Goal: Task Accomplishment & Management: Manage account settings

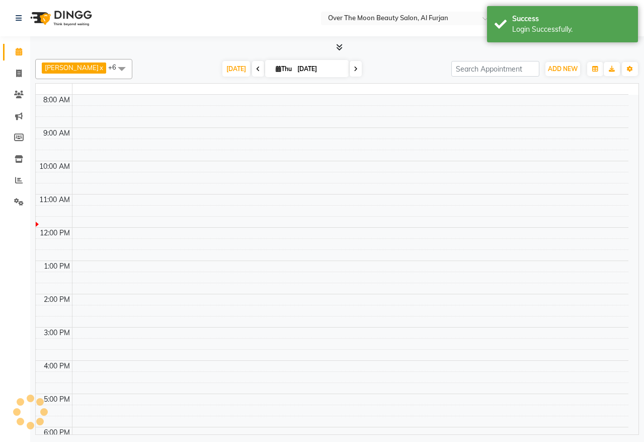
select select "en"
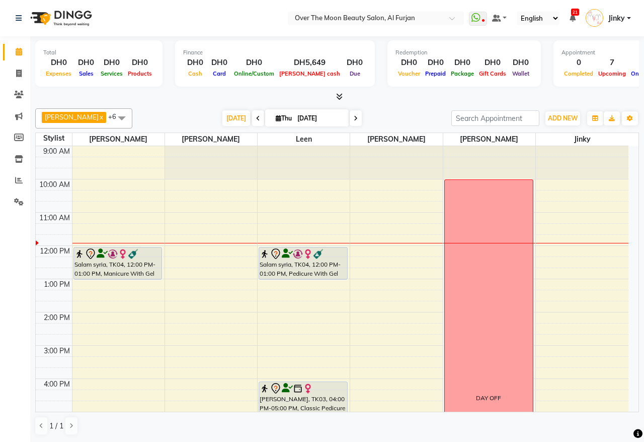
click at [302, 262] on div "Salam syria, TK04, 12:00 PM-01:00 PM, Pedicure With Gel Polish" at bounding box center [303, 263] width 88 height 32
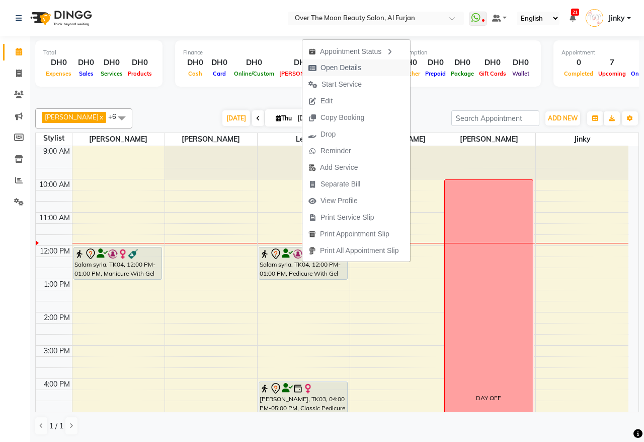
click at [331, 71] on span "Open Details" at bounding box center [341, 67] width 41 height 11
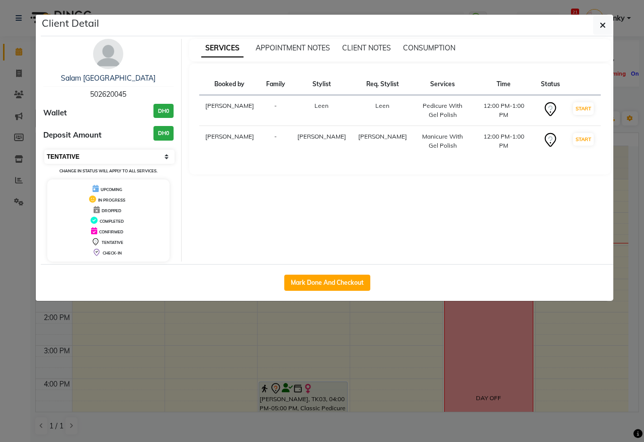
click at [121, 154] on select "Select IN SERVICE CONFIRMED TENTATIVE CHECK IN MARK DONE DROPPED UPCOMING" at bounding box center [109, 157] width 130 height 14
select select "2"
click at [44, 150] on select "Select IN SERVICE CONFIRMED TENTATIVE CHECK IN MARK DONE DROPPED UPCOMING" at bounding box center [109, 157] width 130 height 14
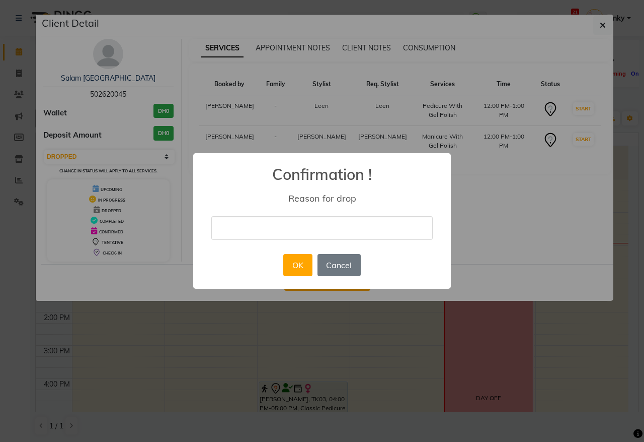
click at [277, 228] on input "text" at bounding box center [322, 228] width 222 height 24
type input "she cancelled"
click at [295, 260] on button "OK" at bounding box center [297, 265] width 29 height 22
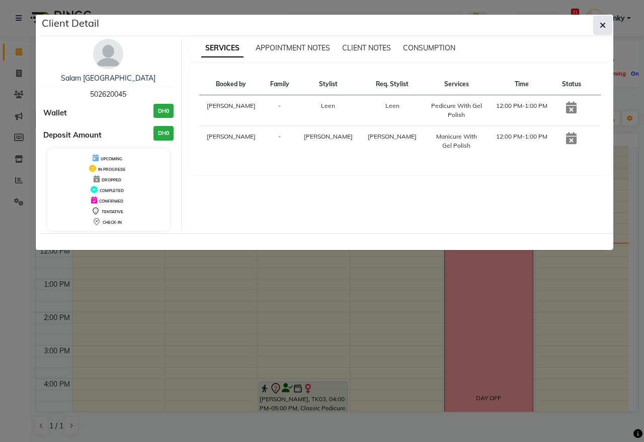
click at [603, 26] on icon "button" at bounding box center [603, 25] width 6 height 8
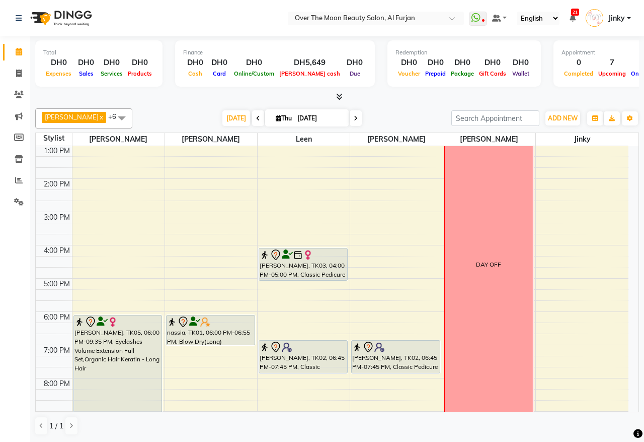
scroll to position [238, 0]
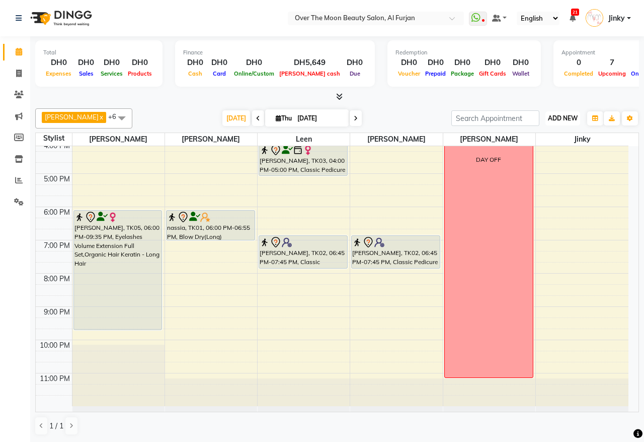
click at [560, 122] on button "ADD NEW Toggle Dropdown" at bounding box center [563, 118] width 35 height 14
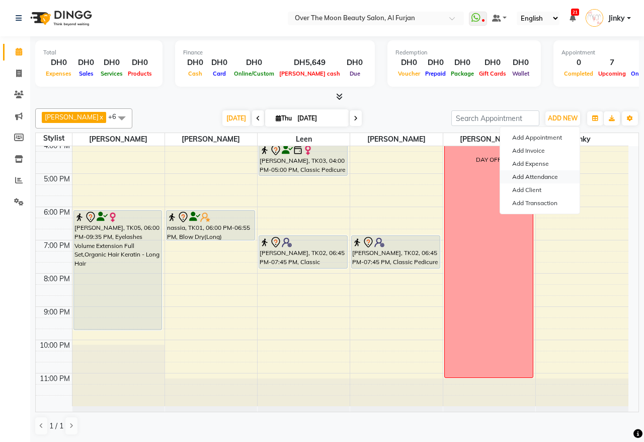
click at [532, 178] on link "Add Attendance" at bounding box center [540, 176] width 80 height 13
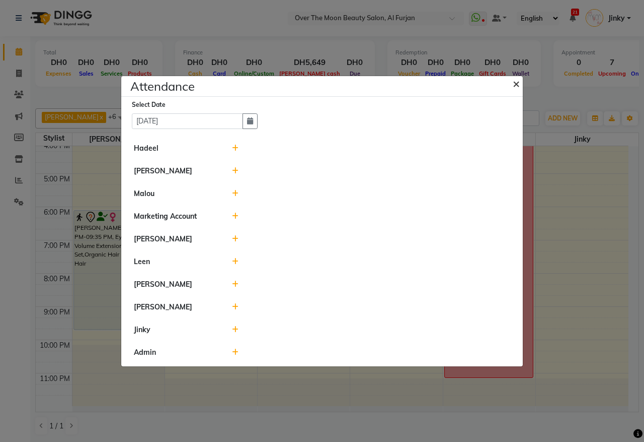
click at [514, 81] on span "×" at bounding box center [516, 83] width 7 height 15
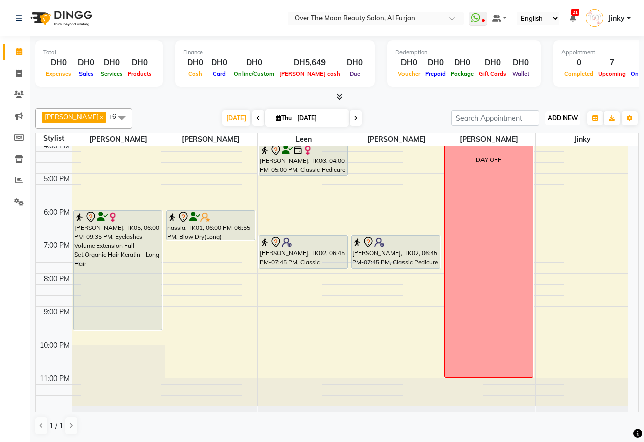
click at [554, 113] on button "ADD NEW Toggle Dropdown" at bounding box center [563, 118] width 35 height 14
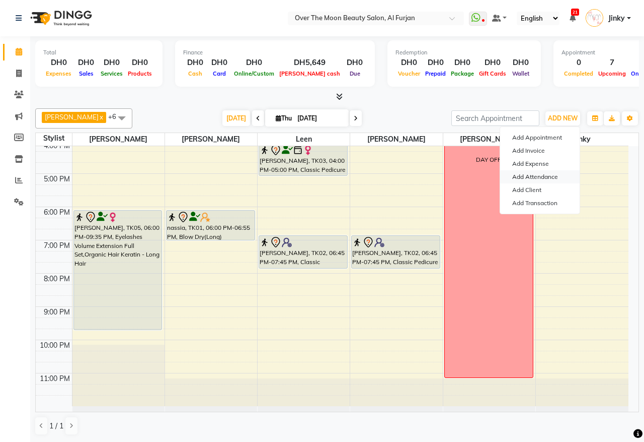
click at [545, 177] on link "Add Attendance" at bounding box center [540, 176] width 80 height 13
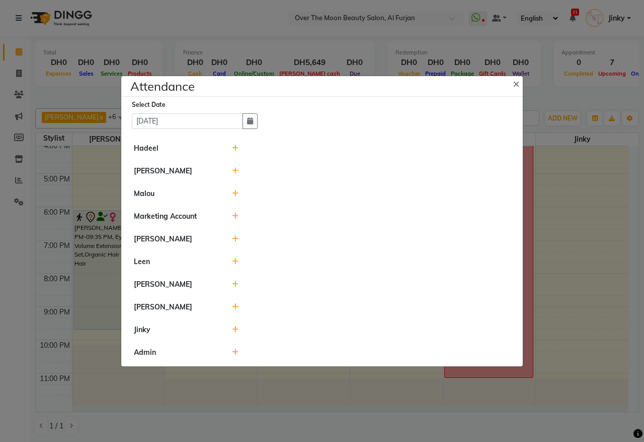
click at [232, 167] on icon at bounding box center [235, 170] width 7 height 7
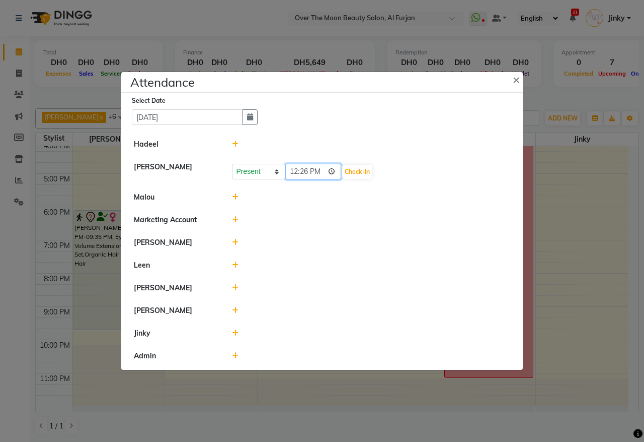
click at [333, 169] on input "12:26" at bounding box center [313, 172] width 56 height 16
type input "12:00"
click at [358, 174] on button "Check-In" at bounding box center [357, 172] width 30 height 14
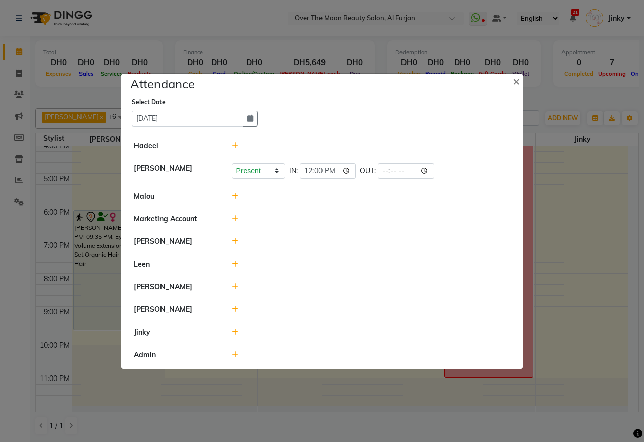
click at [235, 240] on icon at bounding box center [235, 241] width 7 height 7
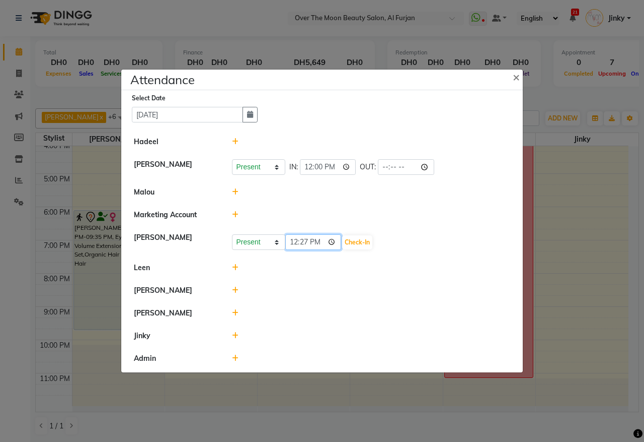
click at [333, 242] on input "12:27" at bounding box center [313, 242] width 56 height 16
type input "12:00"
click at [363, 239] on button "Check-In" at bounding box center [357, 242] width 30 height 14
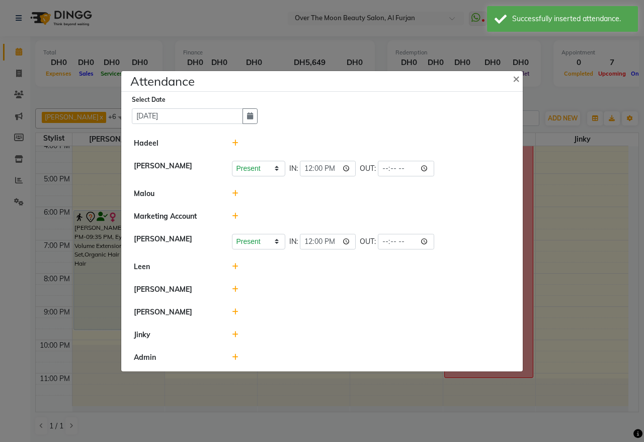
click at [234, 267] on icon at bounding box center [235, 266] width 7 height 7
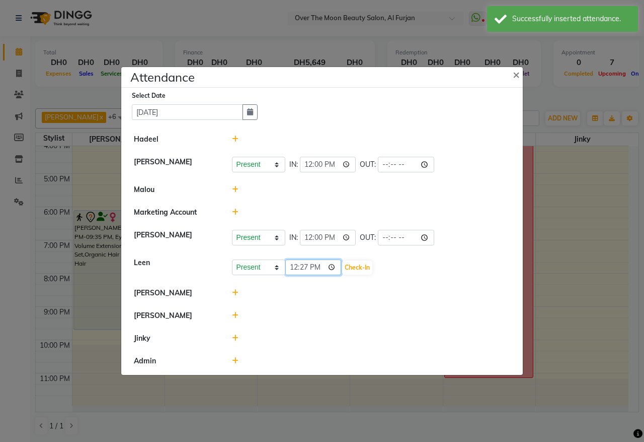
click at [334, 267] on input "12:27" at bounding box center [313, 267] width 56 height 16
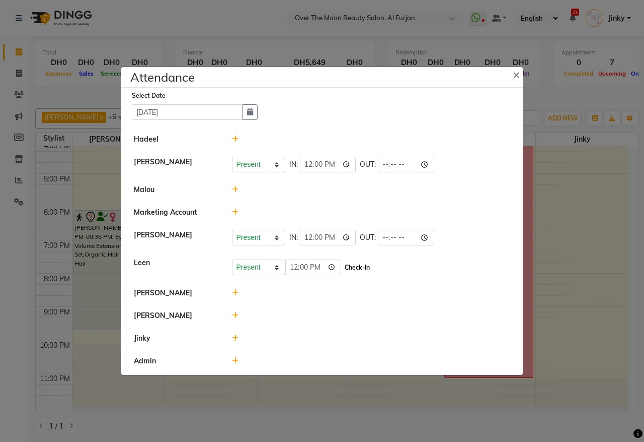
type input "12:00"
click at [362, 271] on button "Check-In" at bounding box center [357, 267] width 30 height 14
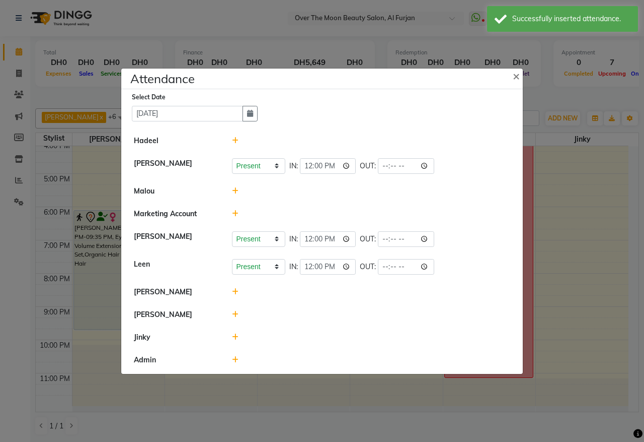
click at [234, 288] on icon at bounding box center [235, 291] width 7 height 7
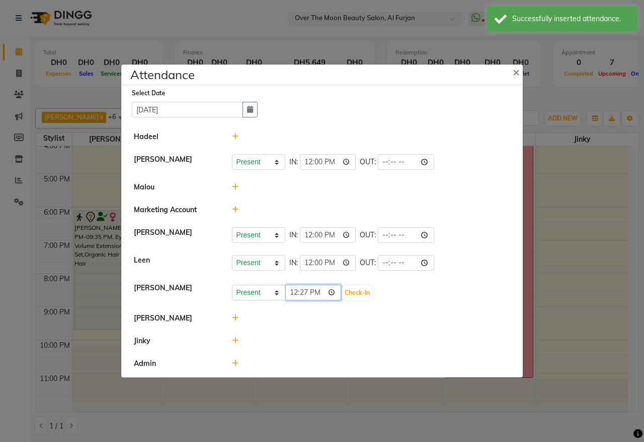
click at [333, 293] on input "12:27" at bounding box center [313, 292] width 56 height 16
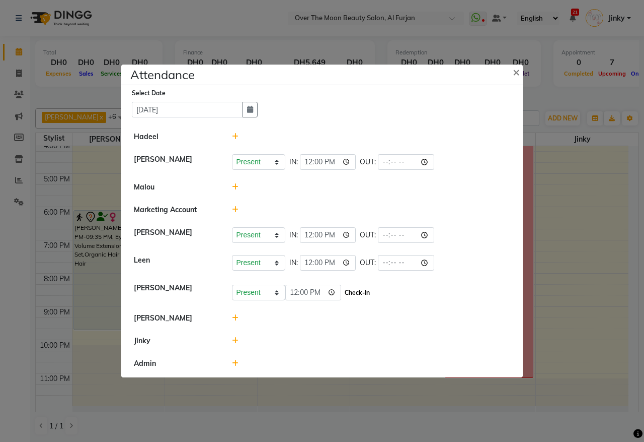
type input "12:00"
click at [364, 290] on button "Check-In" at bounding box center [357, 292] width 30 height 14
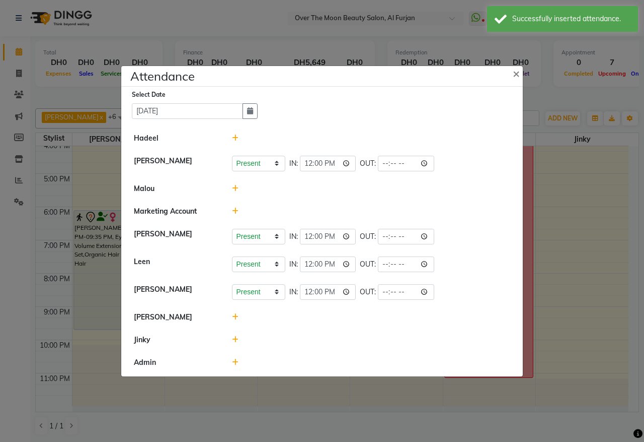
click at [234, 339] on icon at bounding box center [235, 339] width 7 height 7
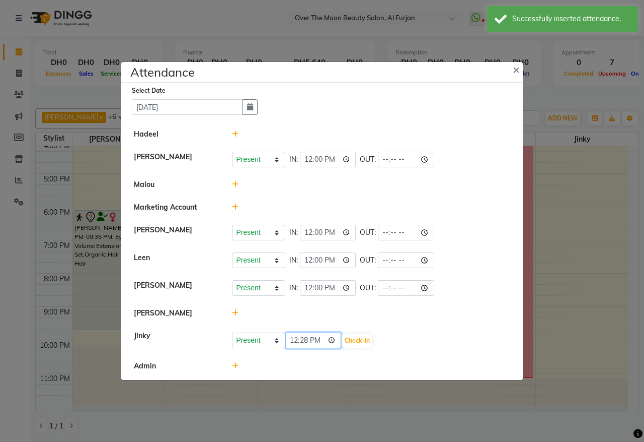
click at [334, 340] on input "12:28" at bounding box center [313, 340] width 56 height 16
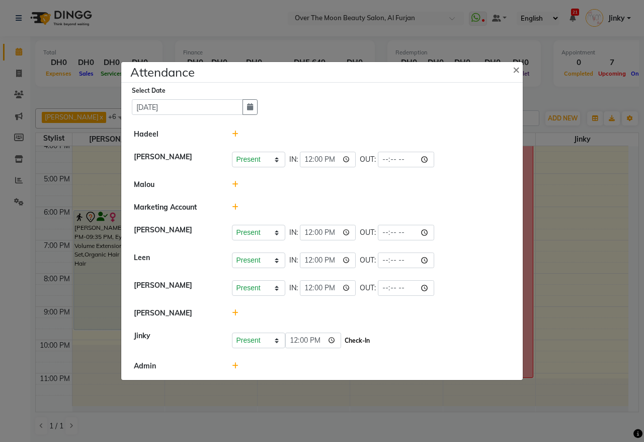
type input "12:00"
click at [358, 342] on button "Check-In" at bounding box center [357, 340] width 30 height 14
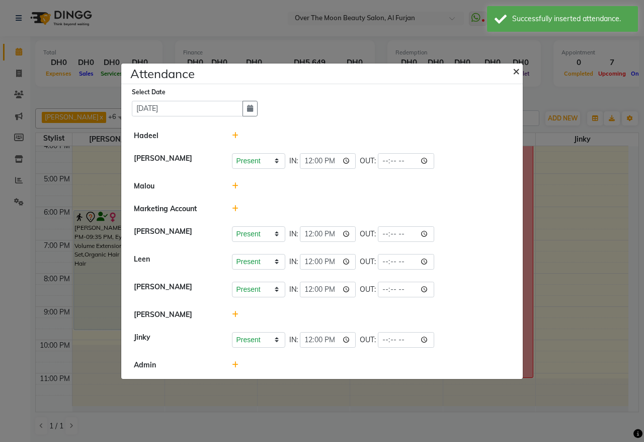
click at [518, 70] on span "×" at bounding box center [516, 70] width 7 height 15
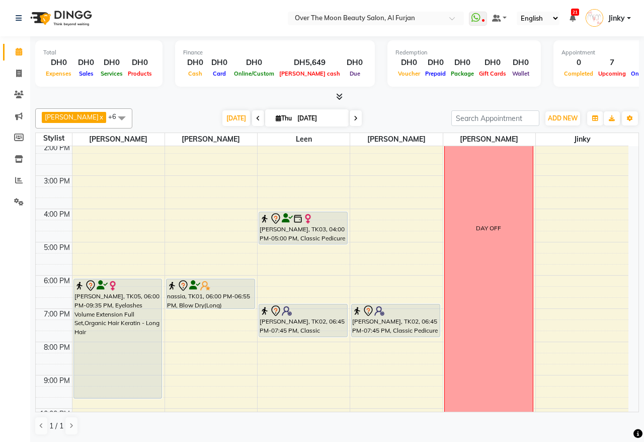
scroll to position [209, 0]
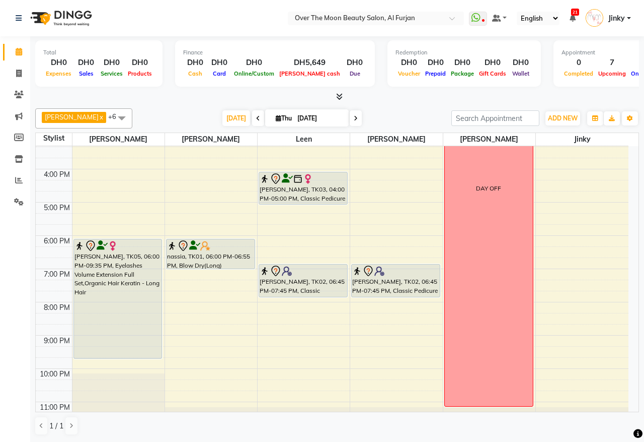
click at [189, 343] on div "9:00 AM 10:00 AM 11:00 AM 12:00 PM 1:00 PM 2:00 PM 3:00 PM 4:00 PM 5:00 PM 6:00…" at bounding box center [332, 186] width 593 height 498
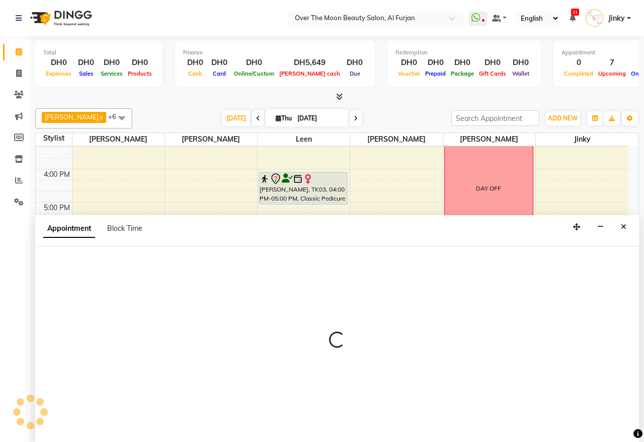
select select "29762"
select select "1260"
select select "tentative"
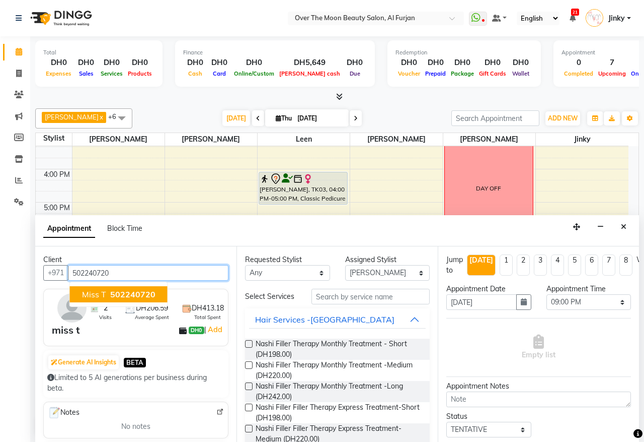
click at [136, 290] on span "502240720" at bounding box center [132, 294] width 45 height 10
type input "502240720"
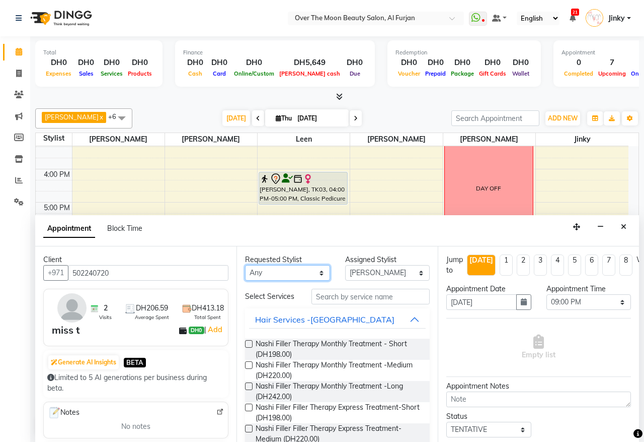
click at [282, 275] on select "Any [PERSON_NAME] [PERSON_NAME] [PERSON_NAME]" at bounding box center [287, 273] width 85 height 16
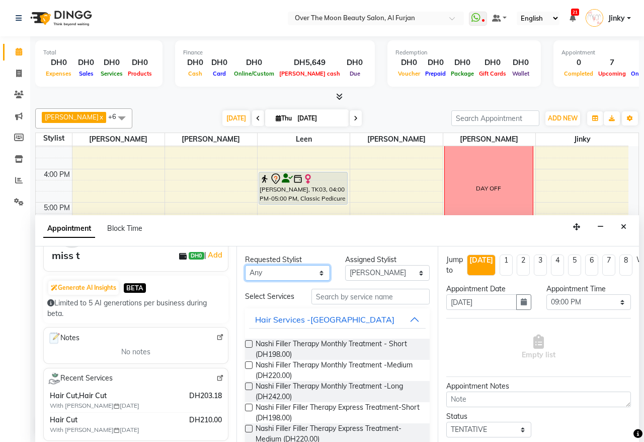
scroll to position [105, 0]
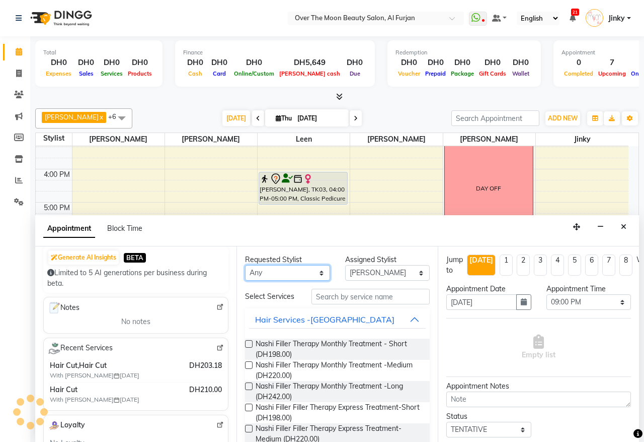
click at [300, 270] on select "Any [PERSON_NAME] [PERSON_NAME] [PERSON_NAME]" at bounding box center [287, 273] width 85 height 16
select select "29762"
click at [245, 265] on select "Any [PERSON_NAME] [PERSON_NAME] [PERSON_NAME]" at bounding box center [287, 273] width 85 height 16
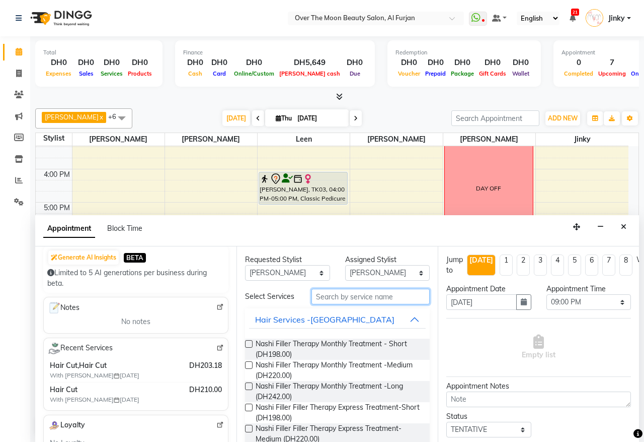
click at [339, 301] on input "text" at bounding box center [371, 296] width 118 height 16
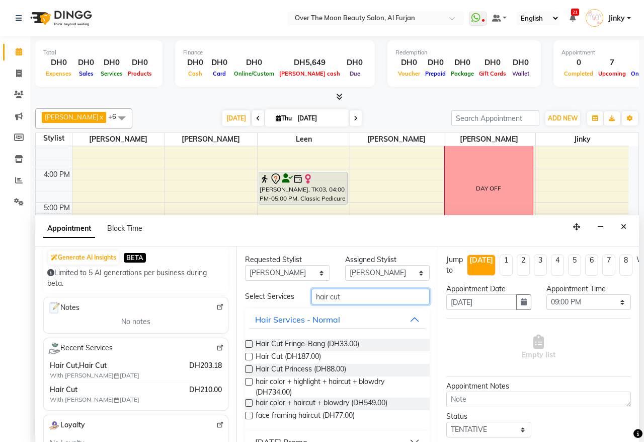
type input "hair cut"
click at [247, 360] on label at bounding box center [249, 356] width 8 height 8
click at [247, 360] on input "checkbox" at bounding box center [248, 357] width 7 height 7
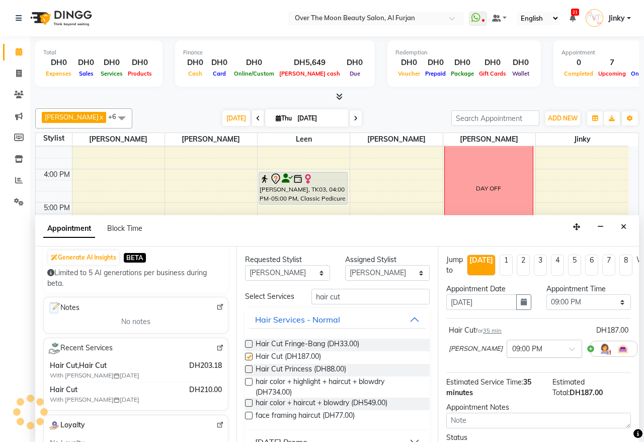
checkbox input "false"
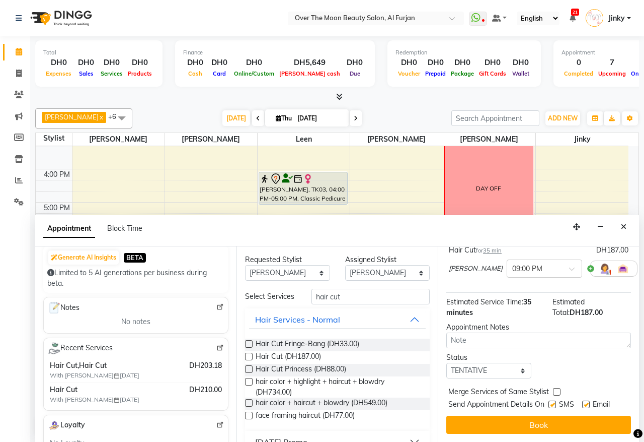
click at [557, 388] on label at bounding box center [557, 392] width 8 height 8
click at [557, 389] on input "checkbox" at bounding box center [556, 392] width 7 height 7
checkbox input "true"
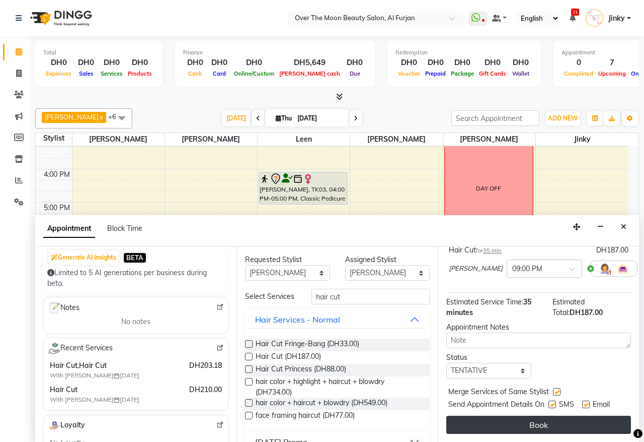
click at [518, 415] on button "Book" at bounding box center [539, 424] width 185 height 18
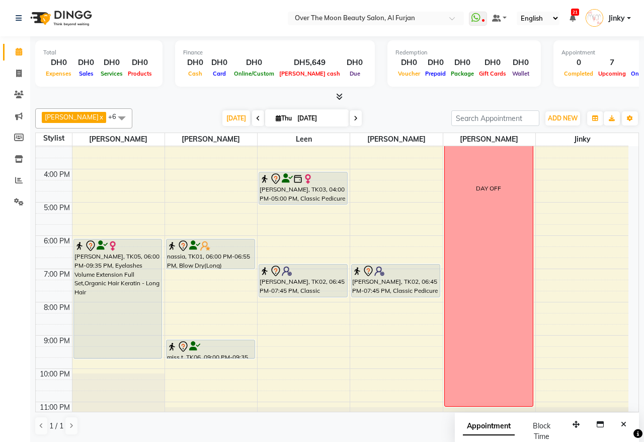
click at [319, 276] on div at bounding box center [303, 271] width 87 height 12
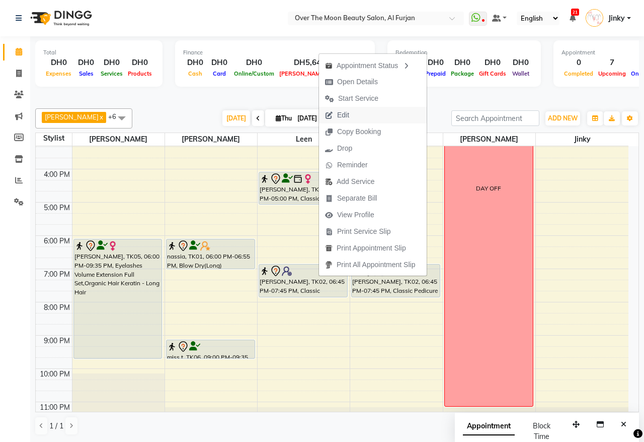
click at [358, 114] on button "Edit" at bounding box center [373, 115] width 108 height 17
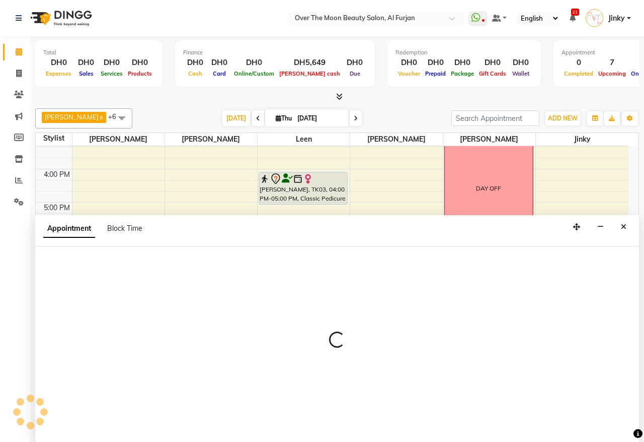
select select "tentative"
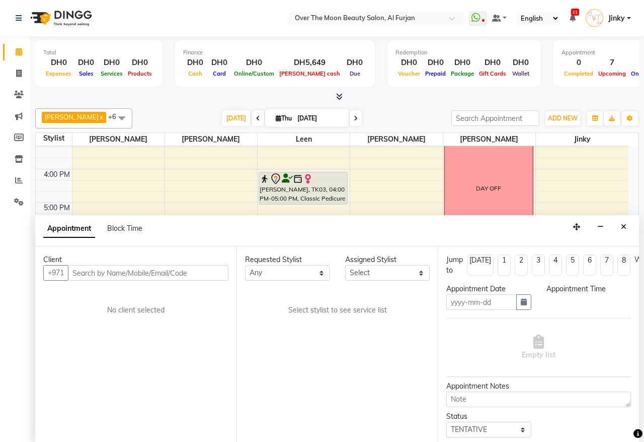
type input "[DATE]"
select select "1125"
select select "64402"
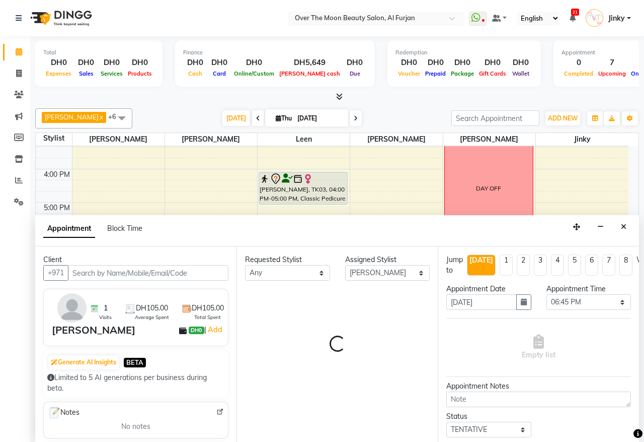
select select "1643"
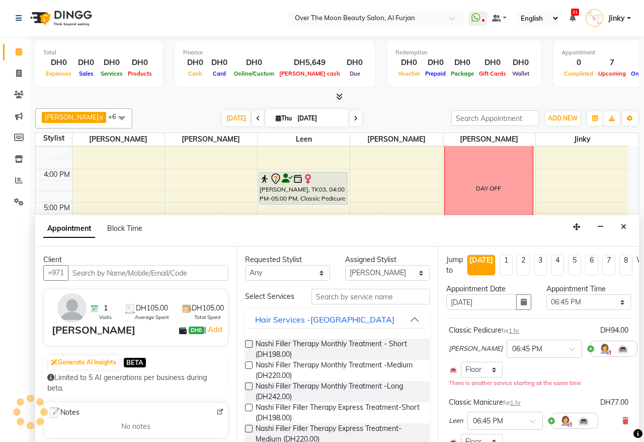
scroll to position [101, 0]
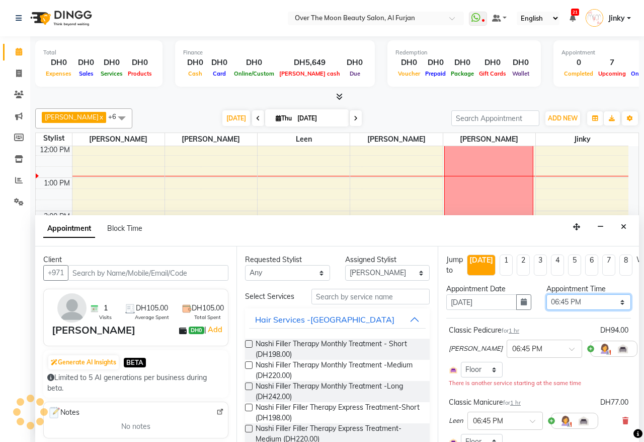
click at [614, 300] on select "Select 10:00 AM 10:15 AM 10:30 AM 10:45 AM 11:00 AM 11:15 AM 11:30 AM 11:45 AM …" at bounding box center [589, 302] width 85 height 16
select select "1140"
click at [547, 295] on select "Select 10:00 AM 10:15 AM 10:30 AM 10:45 AM 11:00 AM 11:15 AM 11:30 AM 11:45 AM …" at bounding box center [589, 302] width 85 height 16
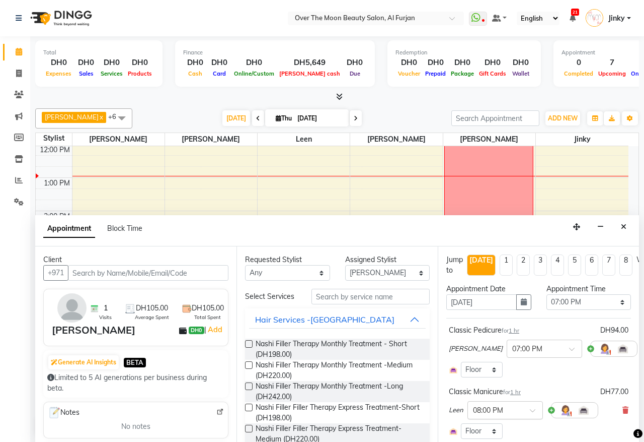
click at [535, 410] on span at bounding box center [536, 413] width 13 height 11
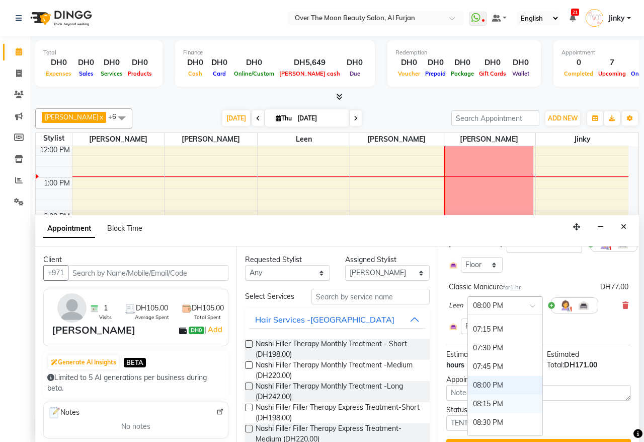
scroll to position [644, 0]
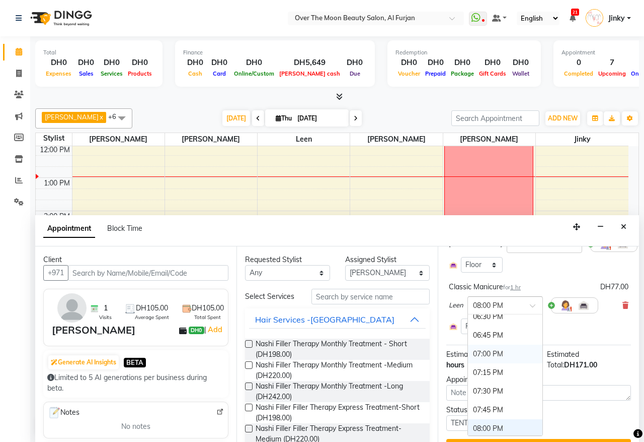
click at [499, 355] on div "07:00 PM" at bounding box center [505, 353] width 75 height 19
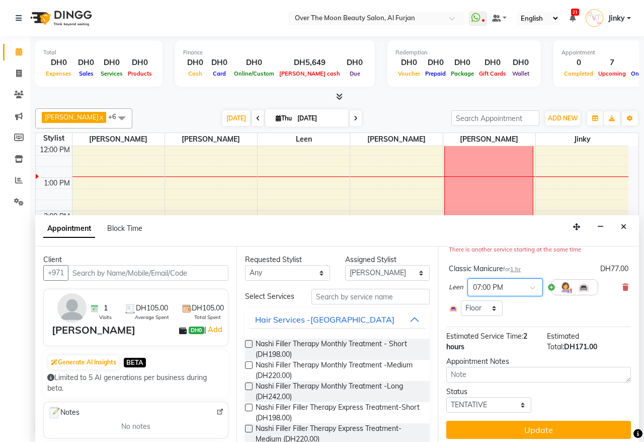
scroll to position [149, 0]
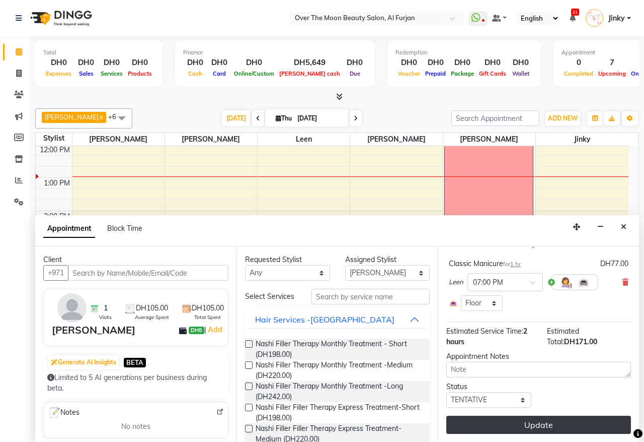
click at [535, 420] on button "Update" at bounding box center [539, 424] width 185 height 18
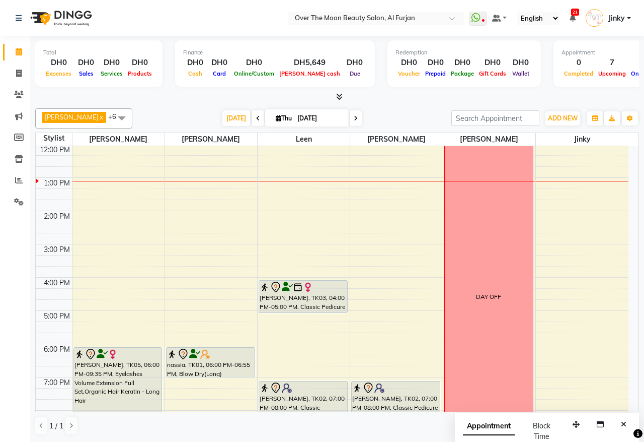
click at [336, 96] on icon at bounding box center [339, 97] width 7 height 8
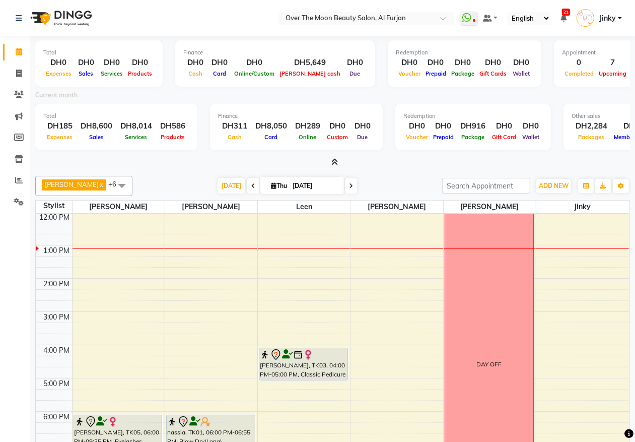
click at [334, 159] on icon at bounding box center [334, 162] width 7 height 8
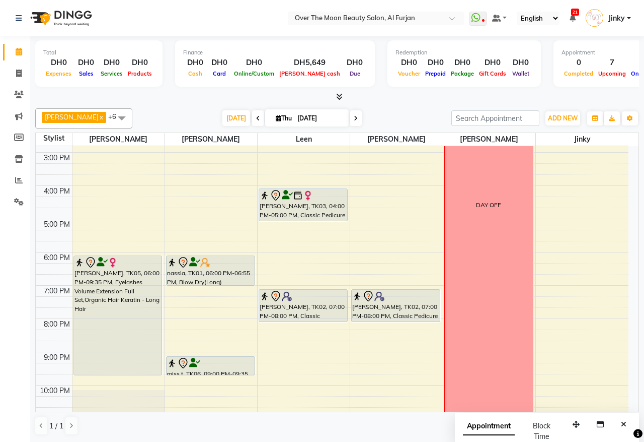
scroll to position [209, 0]
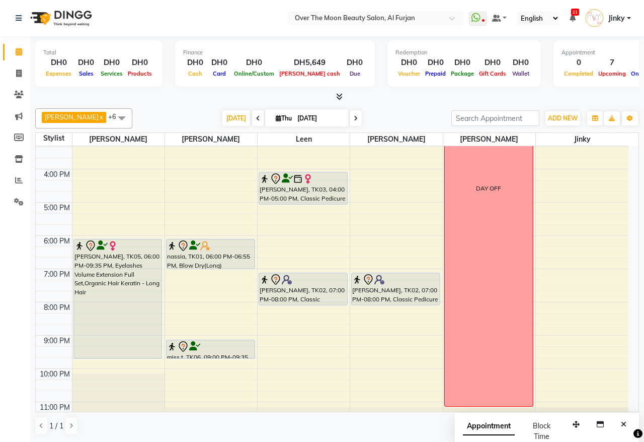
click at [256, 116] on icon at bounding box center [258, 118] width 4 height 6
type input "[DATE]"
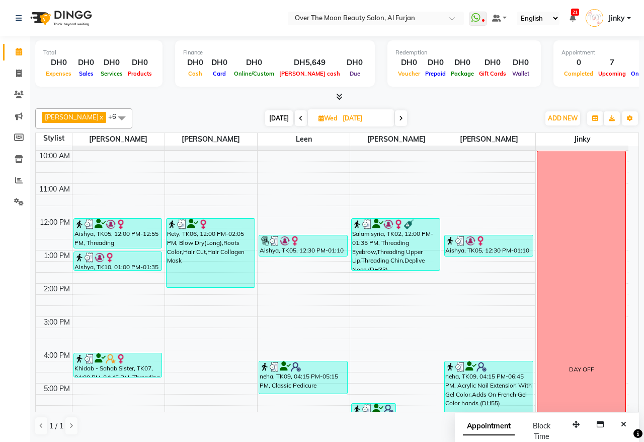
scroll to position [0, 0]
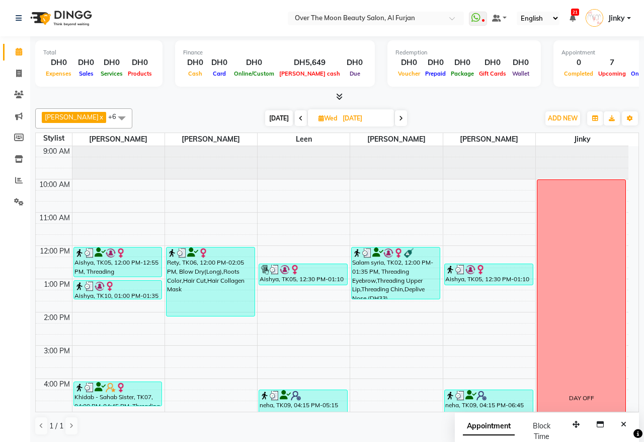
click at [320, 119] on span "Wed" at bounding box center [328, 118] width 24 height 8
select select "9"
select select "2025"
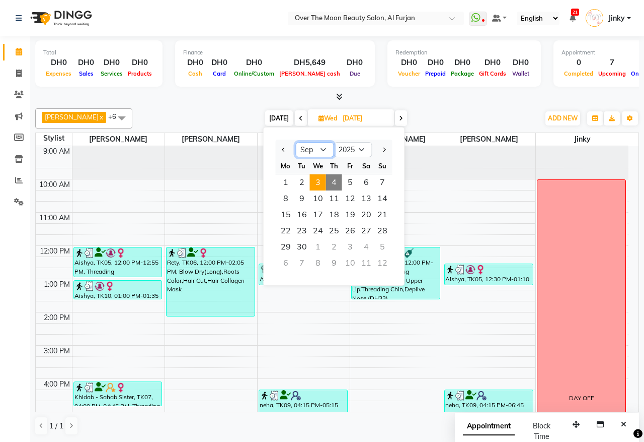
click at [309, 152] on select "Jan Feb Mar Apr May Jun [DATE] Aug Sep Oct Nov Dec" at bounding box center [315, 149] width 38 height 15
select select "7"
click at [296, 142] on select "Jan Feb Mar Apr May Jun [DATE] Aug Sep Oct Nov Dec" at bounding box center [315, 149] width 38 height 15
click at [303, 180] on span "1" at bounding box center [302, 182] width 16 height 16
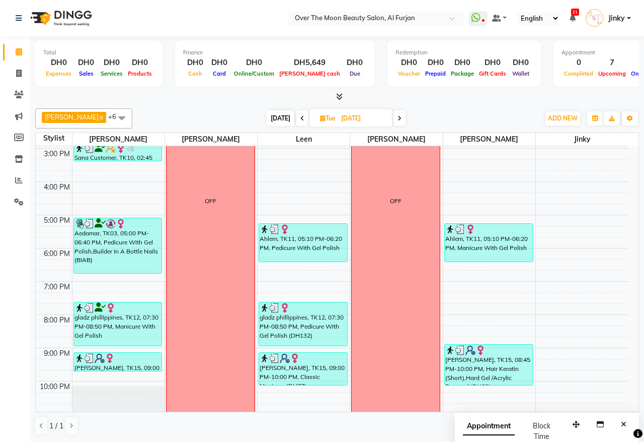
scroll to position [238, 0]
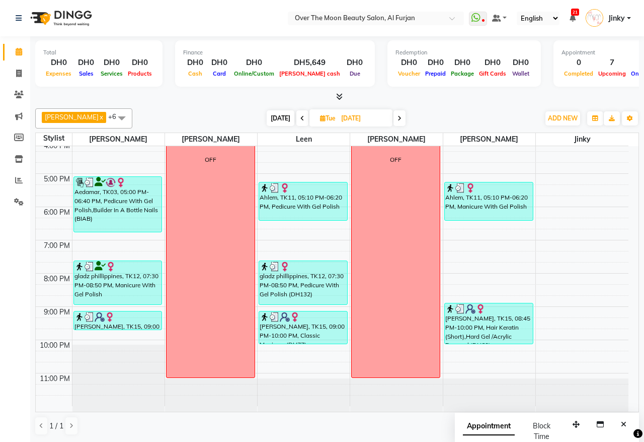
click at [398, 120] on icon at bounding box center [400, 118] width 4 height 6
type input "[DATE]"
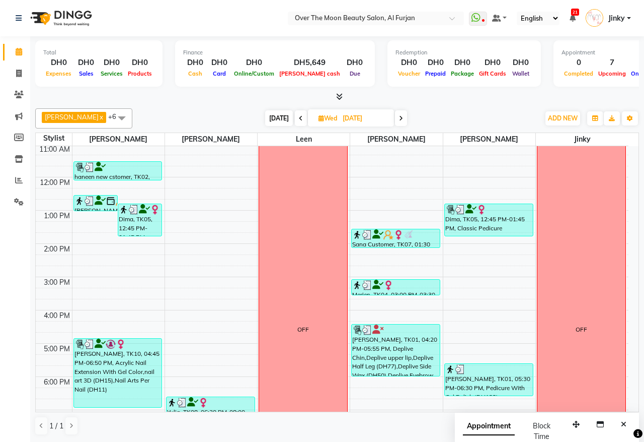
scroll to position [29, 0]
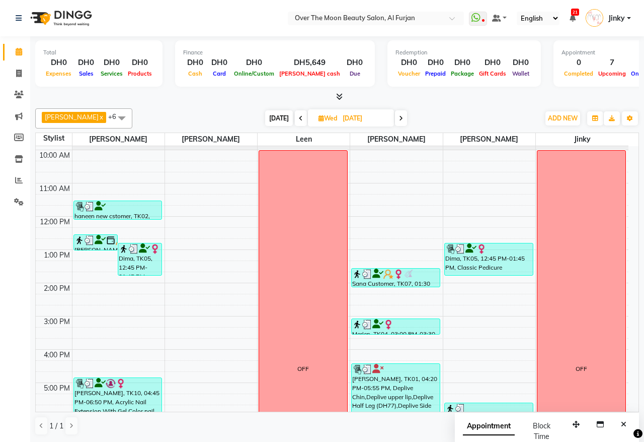
click at [139, 257] on div "Dima, TK05, 12:45 PM-01:45 PM, Manicure With Gel Polish" at bounding box center [139, 259] width 43 height 32
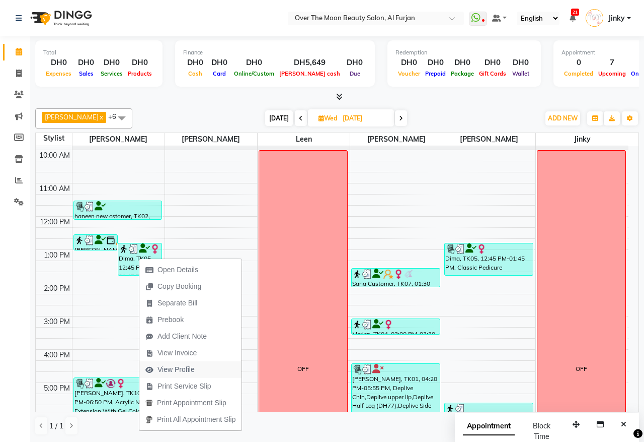
click at [165, 366] on span "View Profile" at bounding box center [176, 369] width 37 height 11
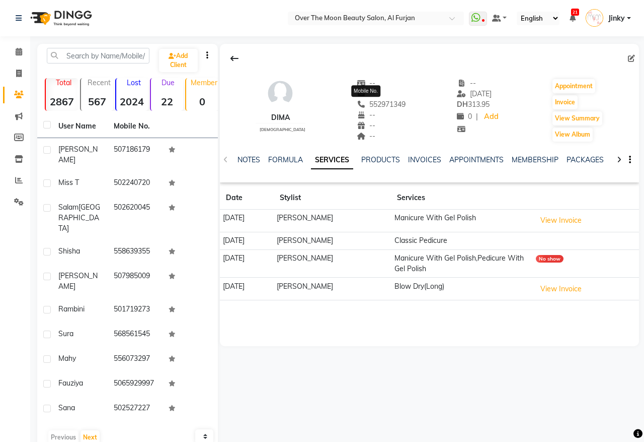
click at [379, 104] on span "552971349" at bounding box center [381, 104] width 49 height 9
copy span "552971349"
click at [11, 262] on div "Calendar Invoice Clients Marketing Members Inventory Reports Settings Completed…" at bounding box center [68, 239] width 136 height 420
click at [19, 53] on icon at bounding box center [19, 52] width 7 height 8
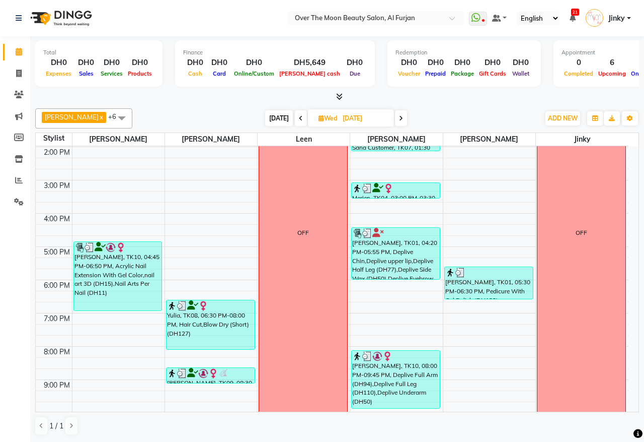
scroll to position [209, 0]
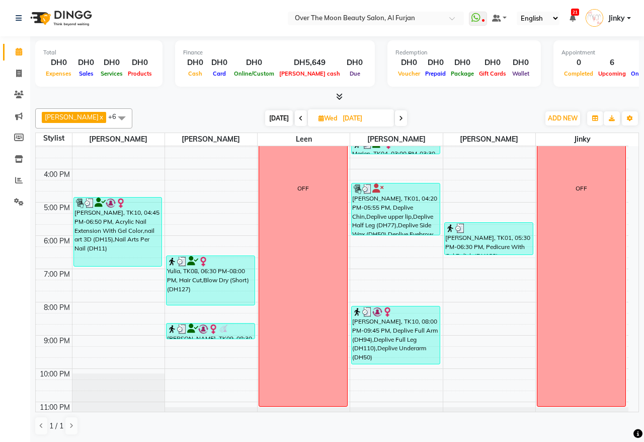
click at [399, 119] on icon at bounding box center [401, 118] width 4 height 6
type input "[DATE]"
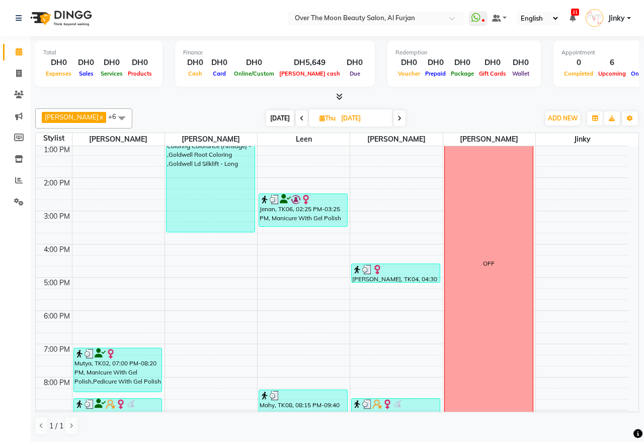
scroll to position [238, 0]
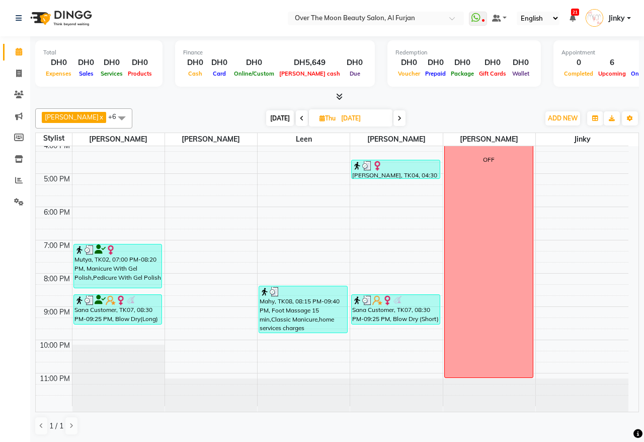
click at [141, 278] on div "Mutya, TK02, 07:00 PM-08:20 PM, Manicure With Gel Polish,Pedicure With Gel Poli…" at bounding box center [118, 265] width 88 height 43
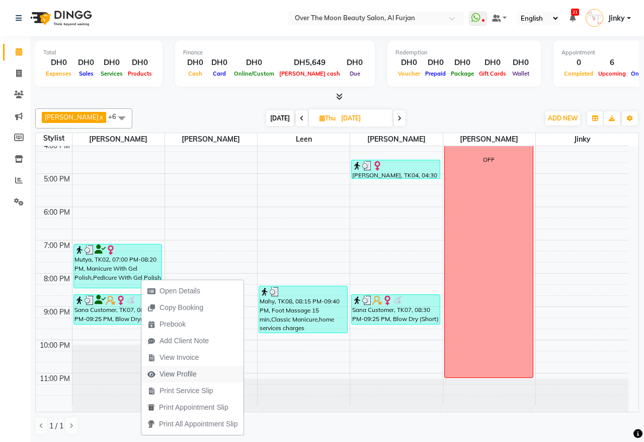
click at [180, 376] on span "View Profile" at bounding box center [178, 374] width 37 height 11
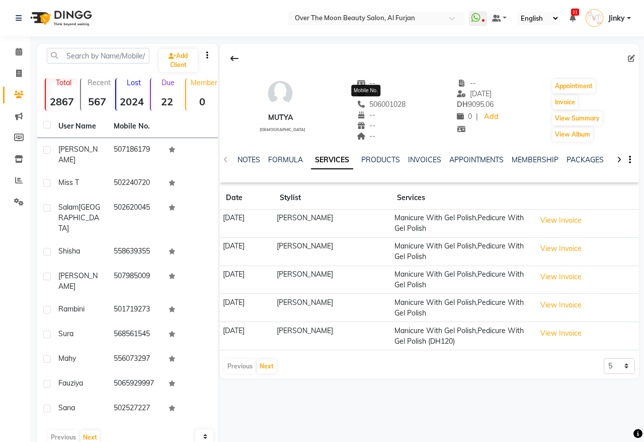
click at [383, 106] on span "506001028" at bounding box center [381, 104] width 49 height 9
copy span "506001028"
click at [7, 333] on div "Calendar Invoice Clients Marketing Members Inventory Reports Settings Completed…" at bounding box center [68, 239] width 136 height 420
click at [18, 53] on icon at bounding box center [19, 52] width 7 height 8
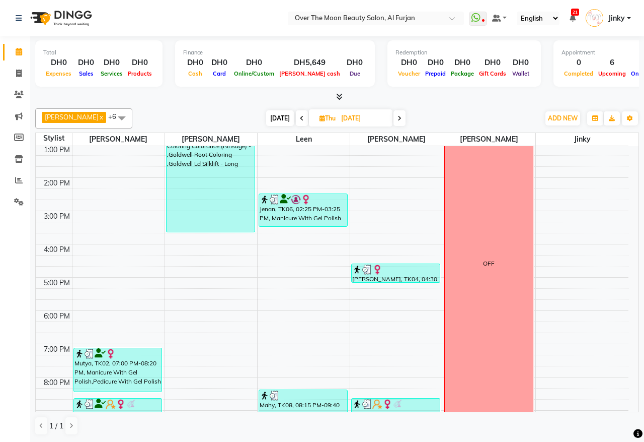
scroll to position [209, 0]
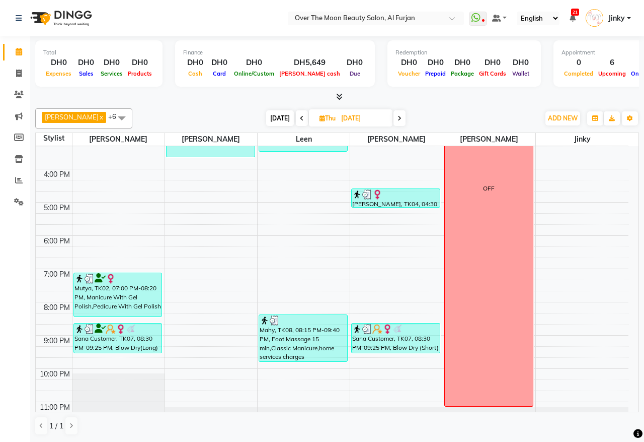
click at [398, 116] on icon at bounding box center [400, 118] width 4 height 6
type input "[DATE]"
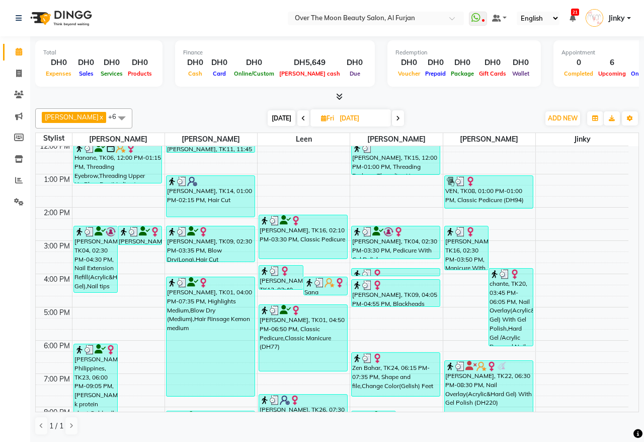
scroll to position [134, 0]
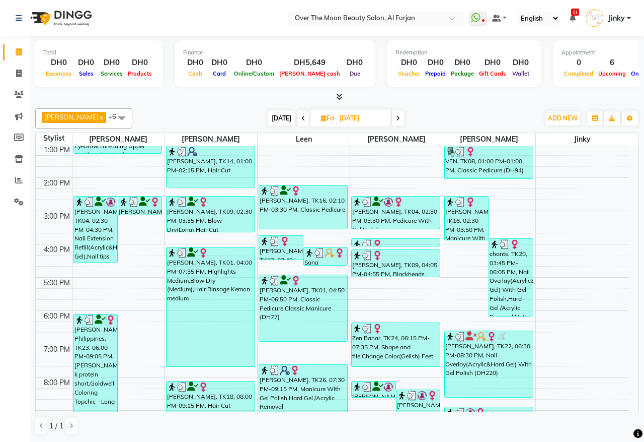
click at [501, 280] on div "chante, TK20, 03:45 PM-06:05 PM, Nail Overlay(Acrylic&Hard Gel) With Gel Polish…" at bounding box center [510, 277] width 43 height 77
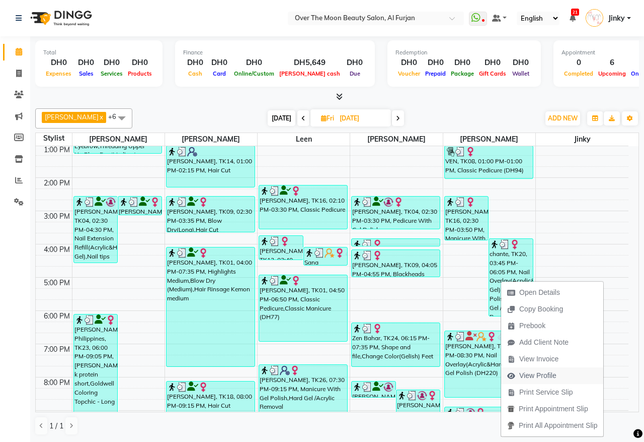
click at [529, 373] on span "View Profile" at bounding box center [538, 375] width 37 height 11
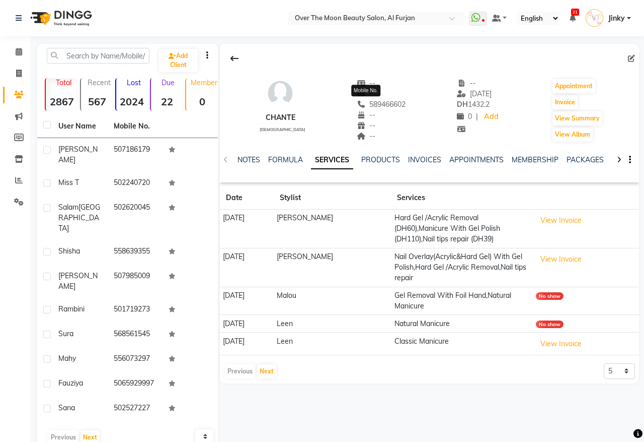
click at [373, 105] on span "589466602" at bounding box center [381, 104] width 49 height 9
copy span "589466602"
click at [16, 277] on div "Calendar Invoice Clients Marketing Members Inventory Reports Settings Completed…" at bounding box center [68, 239] width 136 height 420
click at [18, 51] on icon at bounding box center [19, 52] width 7 height 8
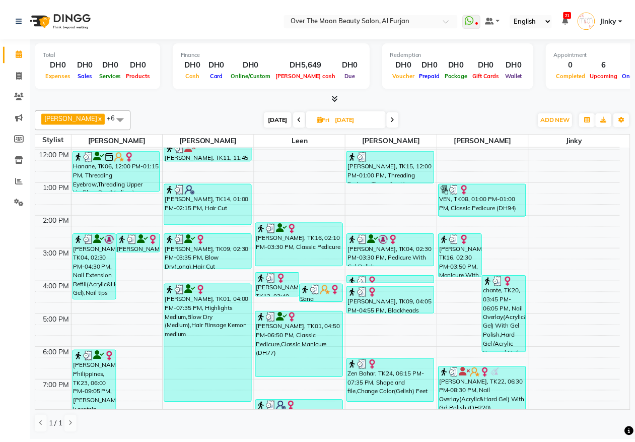
scroll to position [105, 0]
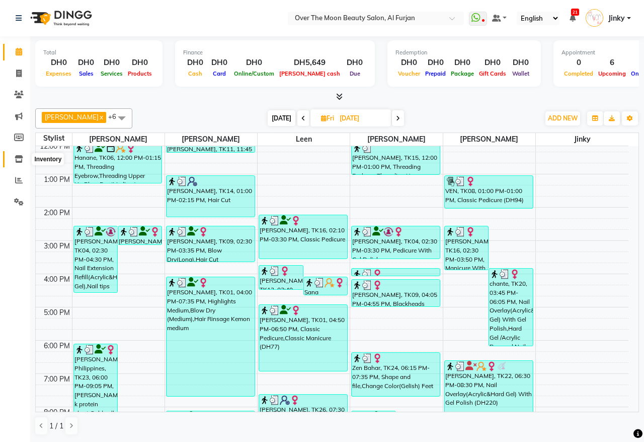
click at [19, 161] on icon at bounding box center [19, 159] width 9 height 8
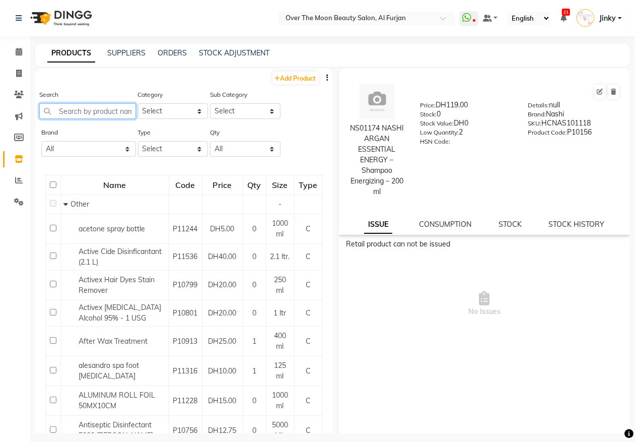
click at [106, 109] on input "text" at bounding box center [87, 111] width 97 height 16
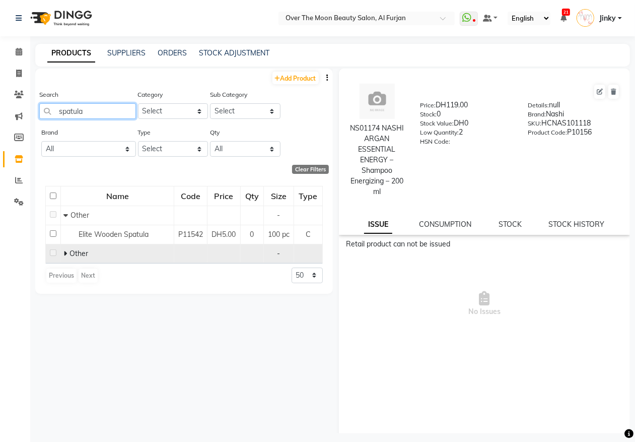
type input "spatula"
click at [67, 258] on span at bounding box center [66, 253] width 6 height 9
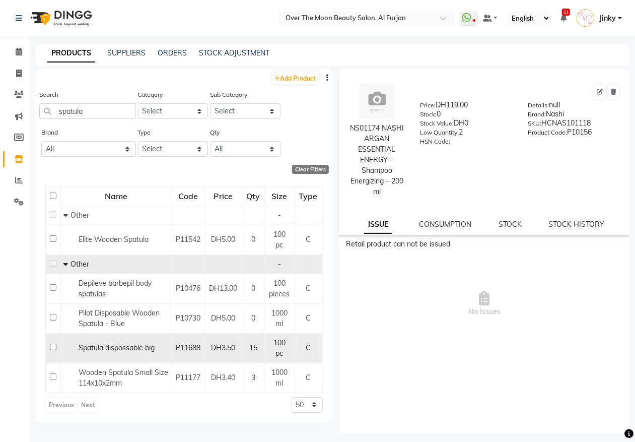
click at [53, 348] on input "checkbox" at bounding box center [53, 346] width 7 height 7
checkbox input "true"
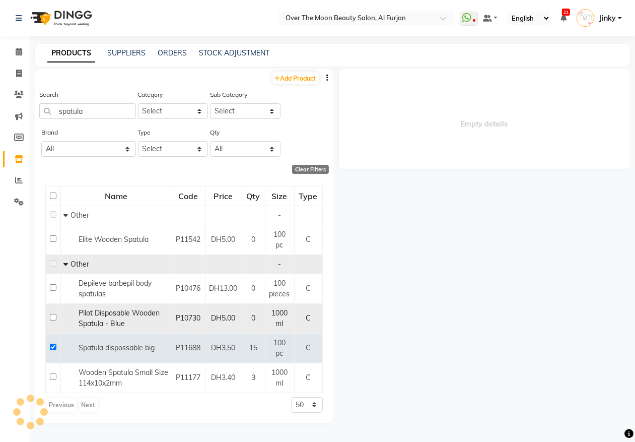
select select
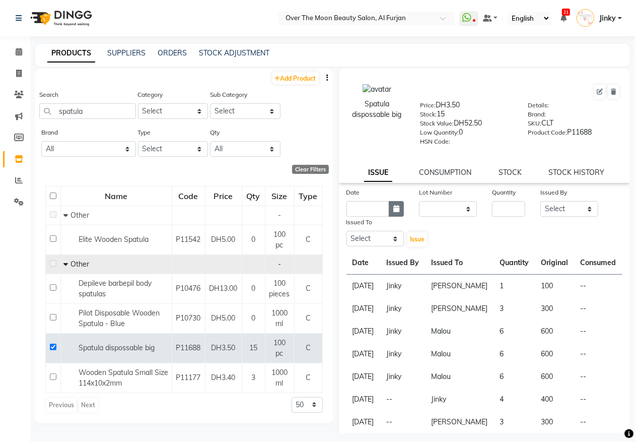
click at [393, 205] on icon "button" at bounding box center [396, 208] width 6 height 7
select select "9"
select select "2025"
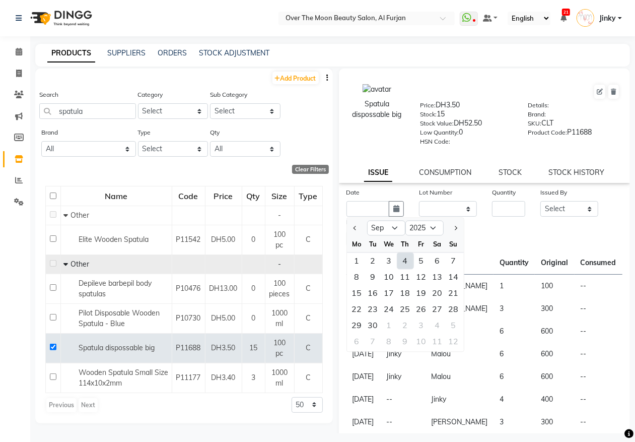
click at [408, 258] on div "4" at bounding box center [405, 261] width 16 height 16
type input "[DATE]"
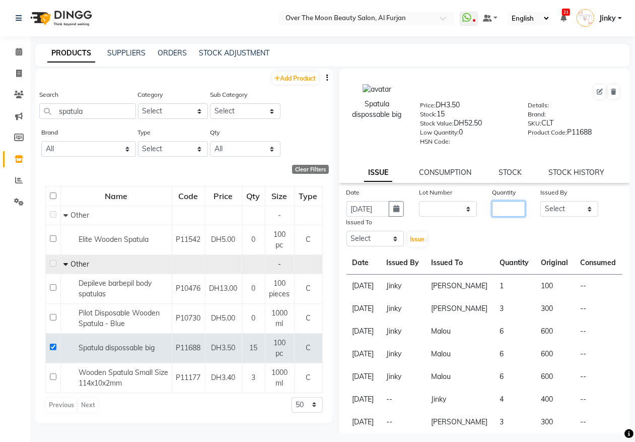
click at [504, 201] on input "number" at bounding box center [508, 209] width 33 height 16
type input "3"
click at [557, 210] on select "Select Admin [PERSON_NAME] [PERSON_NAME] Marketing Account [PERSON_NAME]" at bounding box center [569, 209] width 58 height 16
select select "66063"
click at [540, 201] on select "Select Admin [PERSON_NAME] [PERSON_NAME] Marketing Account [PERSON_NAME]" at bounding box center [569, 209] width 58 height 16
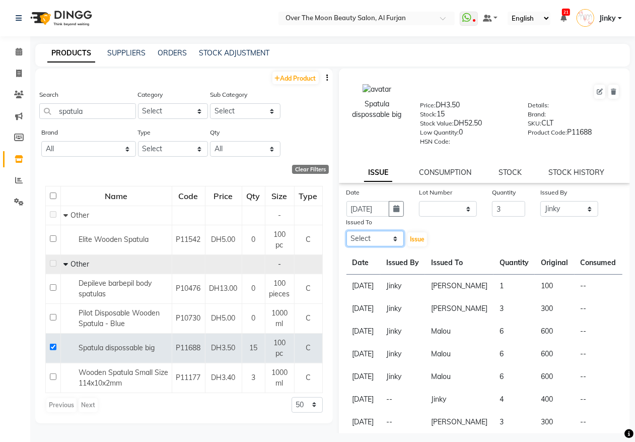
click at [367, 234] on select "Select Admin [PERSON_NAME] [PERSON_NAME] Marketing Account [PERSON_NAME]" at bounding box center [375, 239] width 58 height 16
select select "64402"
click at [346, 231] on select "Select Admin [PERSON_NAME] [PERSON_NAME] Marketing Account [PERSON_NAME]" at bounding box center [375, 239] width 58 height 16
click at [412, 239] on span "Issue" at bounding box center [417, 239] width 15 height 8
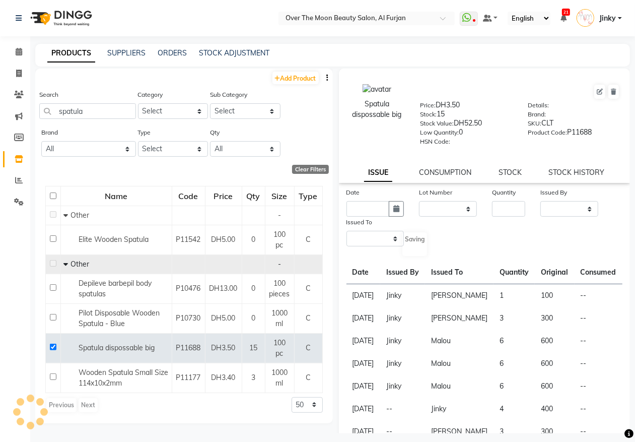
select select
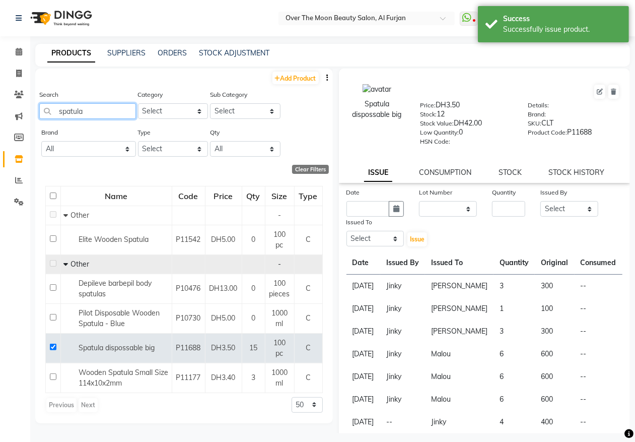
drag, startPoint x: 89, startPoint y: 112, endPoint x: 32, endPoint y: 114, distance: 57.4
click at [32, 114] on main "PRODUCTS SUPPLIERS ORDERS STOCK ADJUSTMENT Add Product Search spatula Category …" at bounding box center [332, 246] width 605 height 404
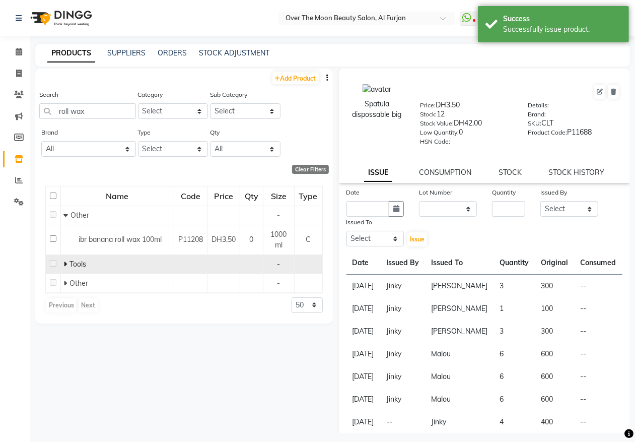
click at [67, 262] on span at bounding box center [66, 263] width 6 height 9
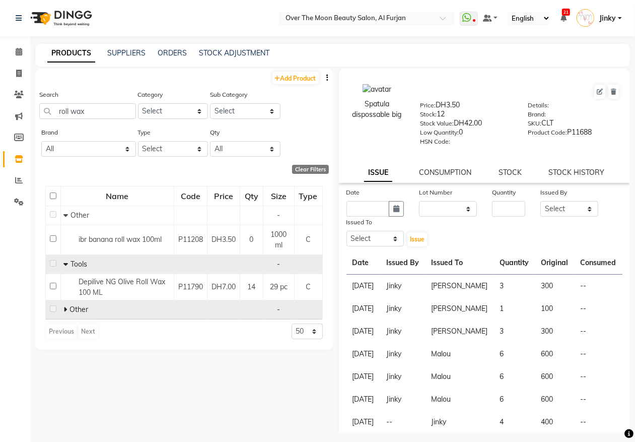
click at [66, 311] on icon at bounding box center [65, 309] width 4 height 7
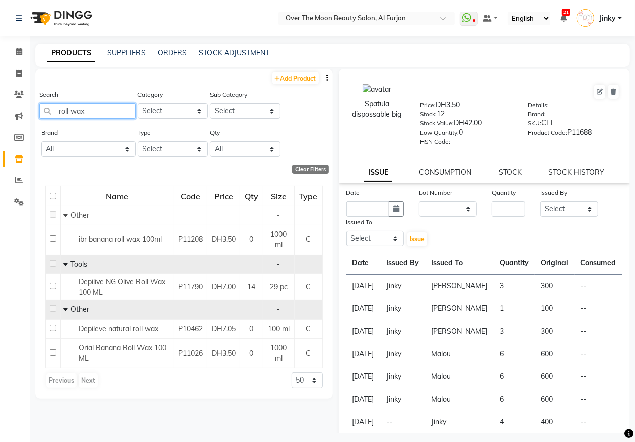
drag, startPoint x: 94, startPoint y: 111, endPoint x: 54, endPoint y: 132, distance: 45.5
click at [54, 132] on div "Add Product Search roll wax Category Select Hair Skin Makeup Personal Care Appl…" at bounding box center [184, 233] width 298 height 330
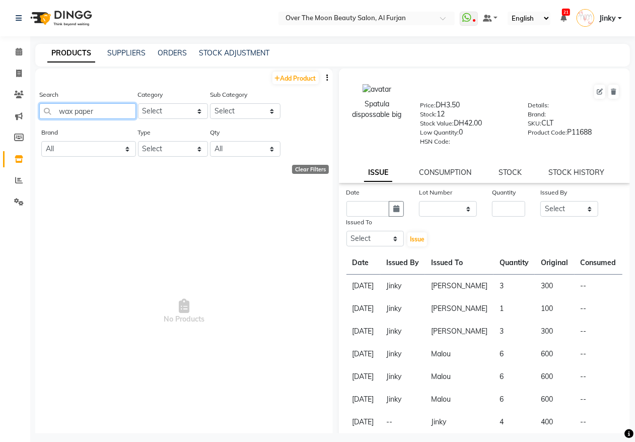
drag, startPoint x: 103, startPoint y: 109, endPoint x: 57, endPoint y: 114, distance: 46.6
click at [57, 114] on input "wax paper" at bounding box center [87, 111] width 97 height 16
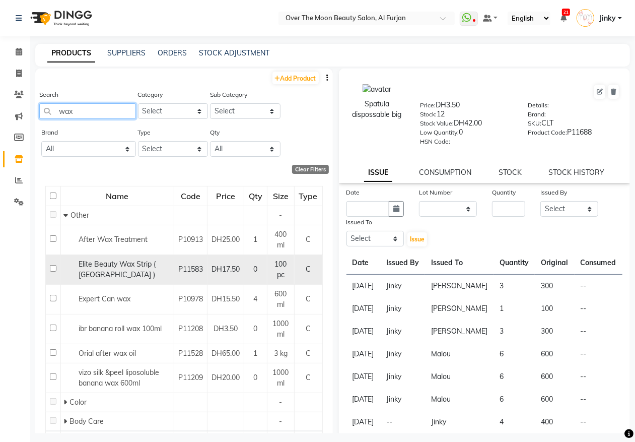
scroll to position [105, 0]
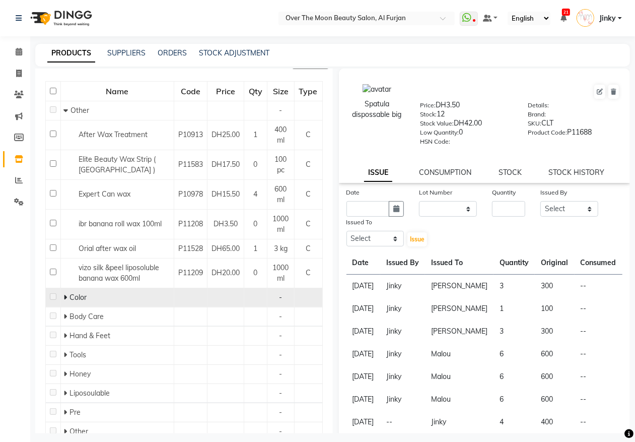
click at [64, 298] on icon at bounding box center [65, 296] width 4 height 7
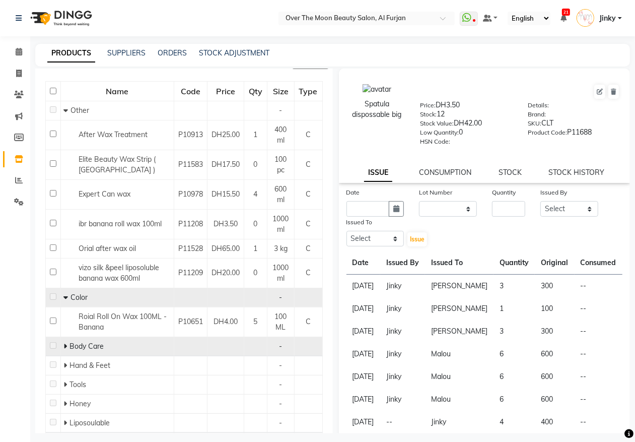
click at [64, 346] on icon at bounding box center [65, 345] width 4 height 7
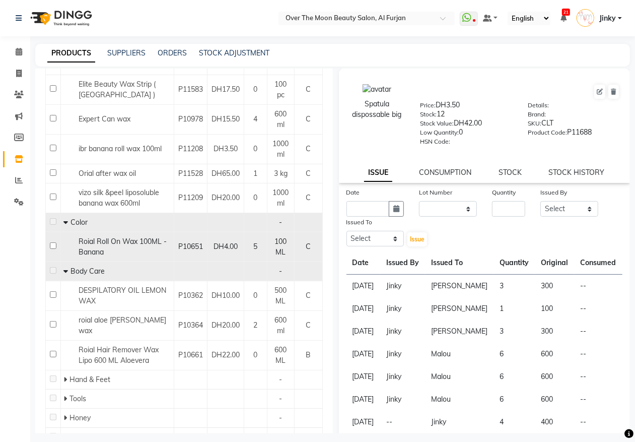
scroll to position [209, 0]
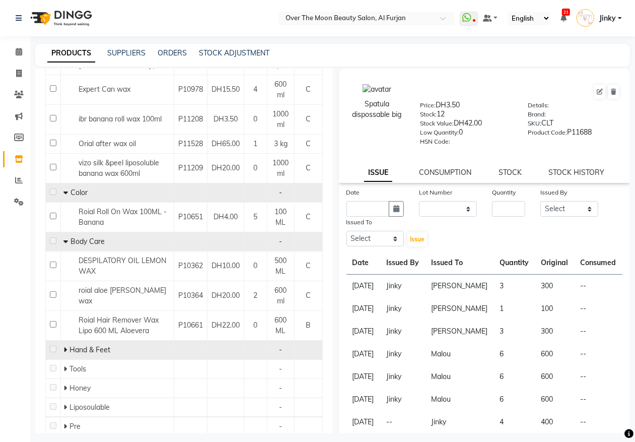
click at [65, 348] on icon at bounding box center [65, 349] width 4 height 7
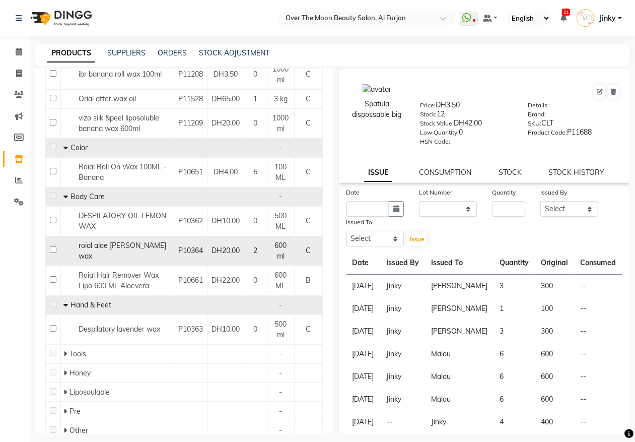
scroll to position [293, 0]
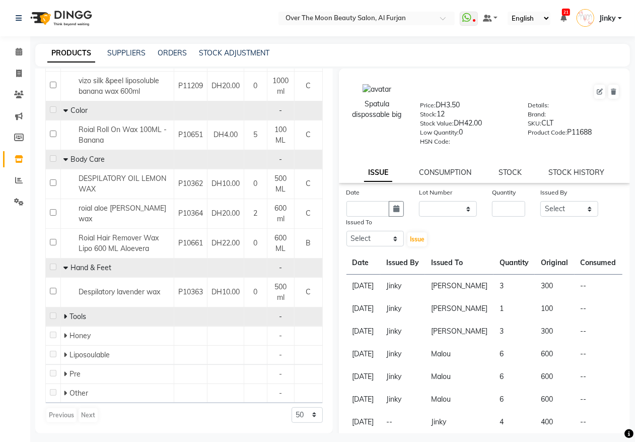
click at [65, 315] on icon at bounding box center [65, 316] width 4 height 7
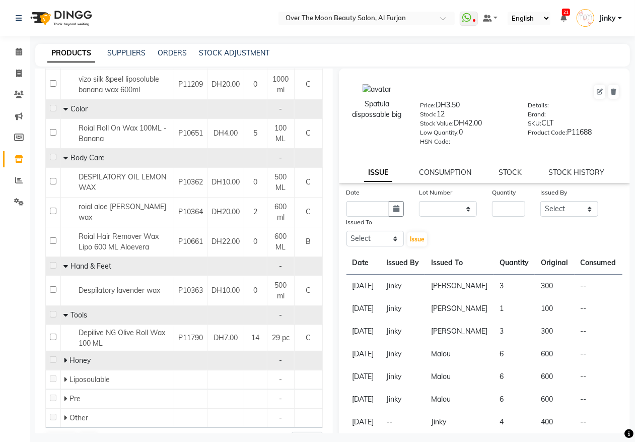
click at [66, 363] on icon at bounding box center [65, 359] width 4 height 7
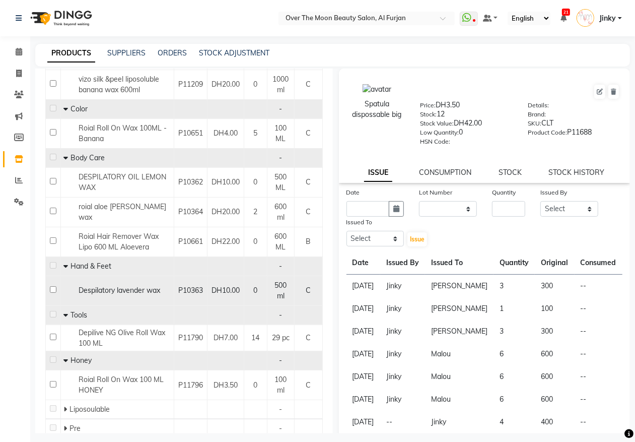
scroll to position [352, 0]
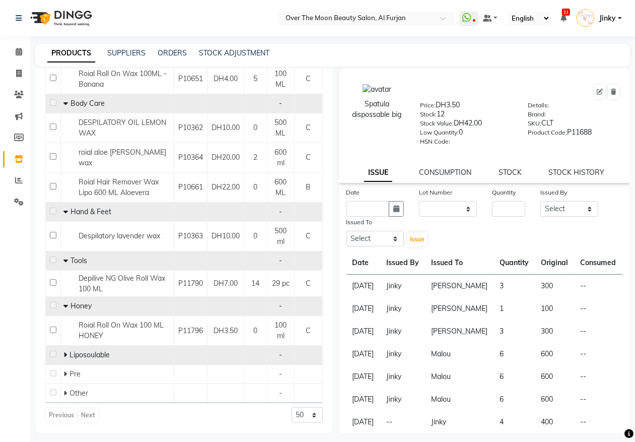
click at [66, 355] on icon at bounding box center [65, 354] width 4 height 7
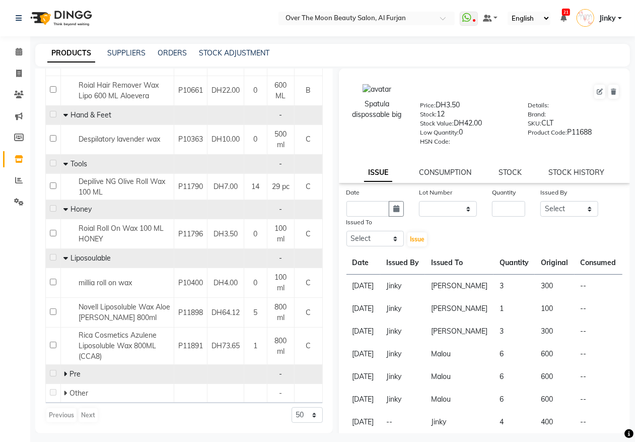
scroll to position [6, 0]
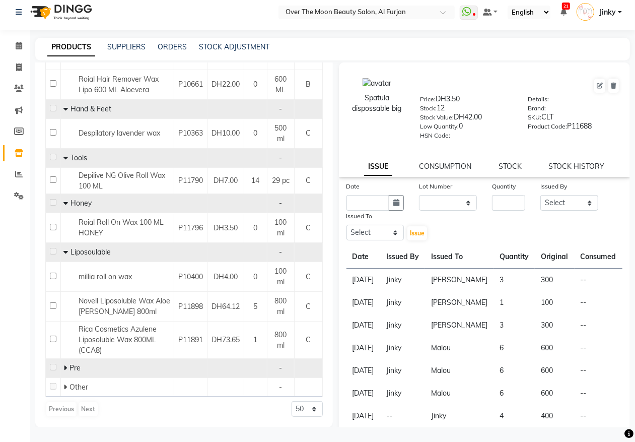
click at [64, 365] on icon at bounding box center [65, 367] width 4 height 7
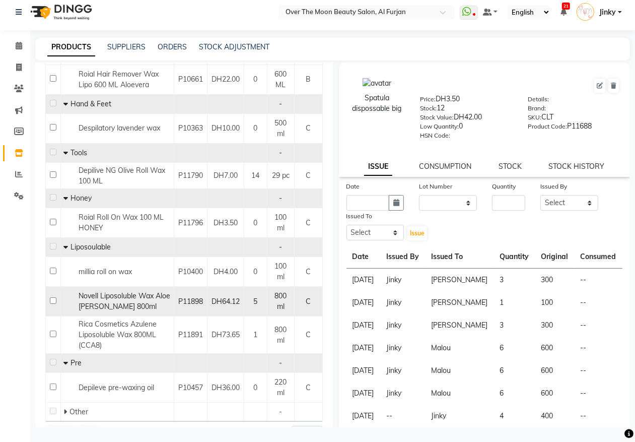
scroll to position [479, 0]
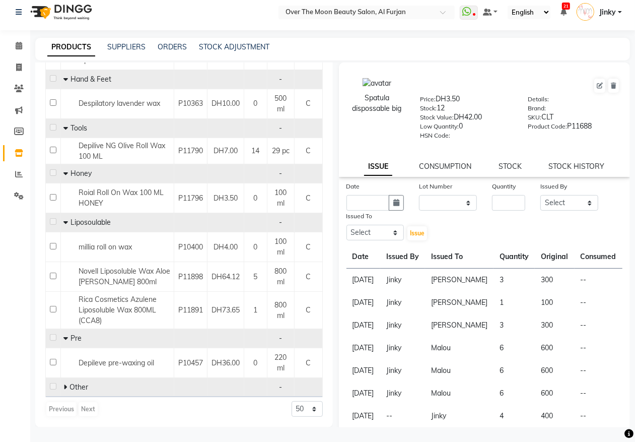
click at [65, 386] on icon at bounding box center [65, 386] width 4 height 7
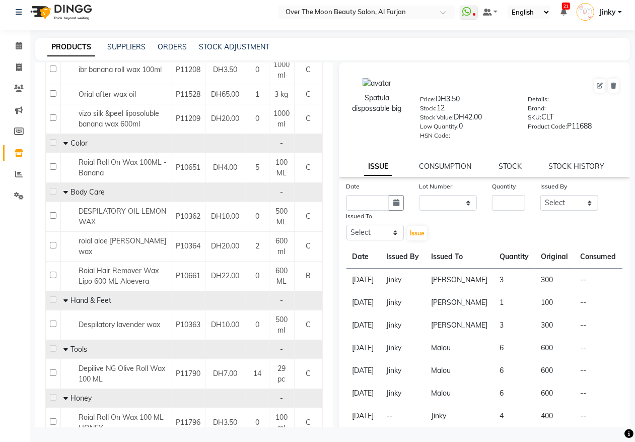
scroll to position [0, 0]
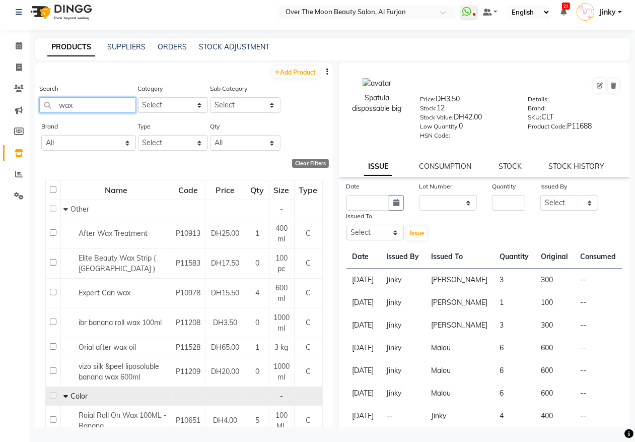
drag, startPoint x: 82, startPoint y: 99, endPoint x: 22, endPoint y: 122, distance: 64.0
click at [22, 122] on app-home "Select Location × Over The Moon Beauty Salon, Al Furjan WhatsApp Status ✕ Statu…" at bounding box center [317, 218] width 635 height 448
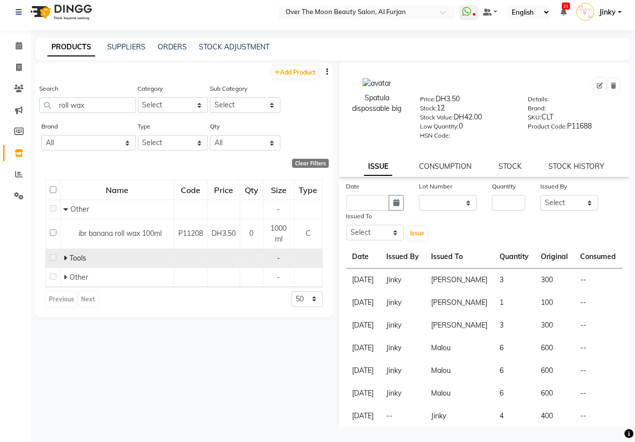
click at [66, 257] on icon at bounding box center [65, 257] width 4 height 7
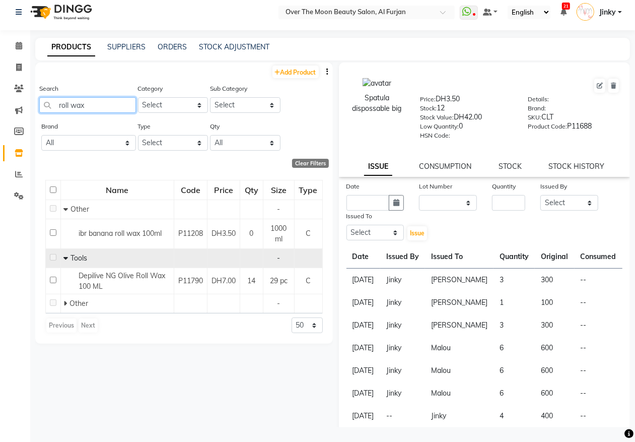
drag, startPoint x: 94, startPoint y: 106, endPoint x: 33, endPoint y: 109, distance: 61.5
click at [33, 109] on main "PRODUCTS SUPPLIERS ORDERS STOCK ADJUSTMENT Add Product Search roll wax Category…" at bounding box center [332, 240] width 605 height 404
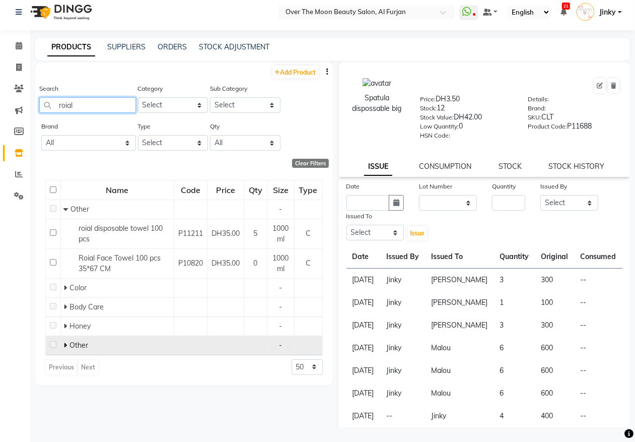
type input "roial"
click at [64, 343] on icon at bounding box center [65, 344] width 4 height 7
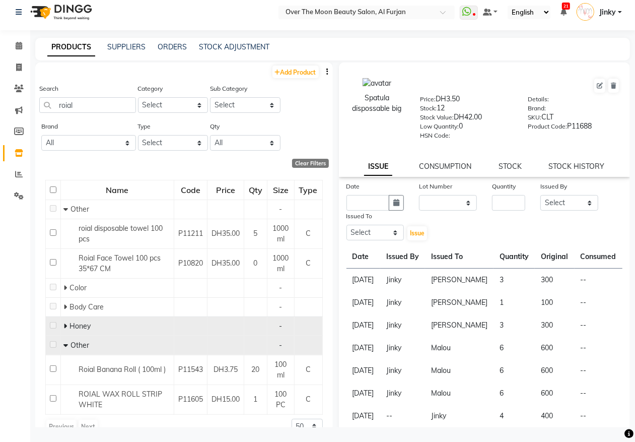
scroll to position [18, 0]
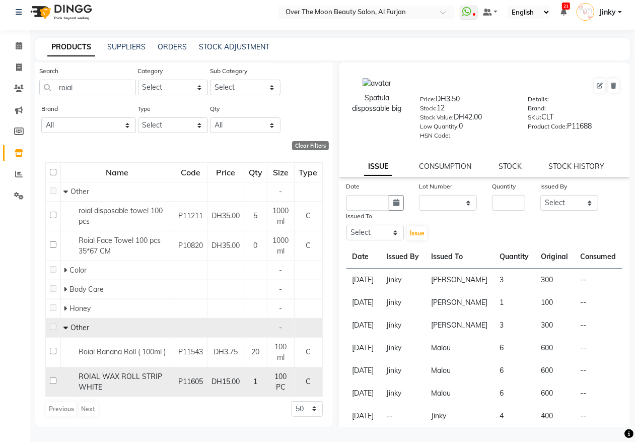
click at [52, 381] on input "checkbox" at bounding box center [53, 380] width 7 height 7
checkbox input "true"
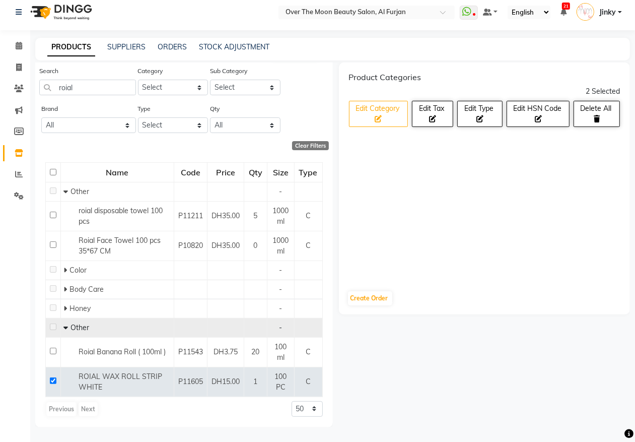
click at [389, 112] on button "Edit Category" at bounding box center [378, 114] width 59 height 26
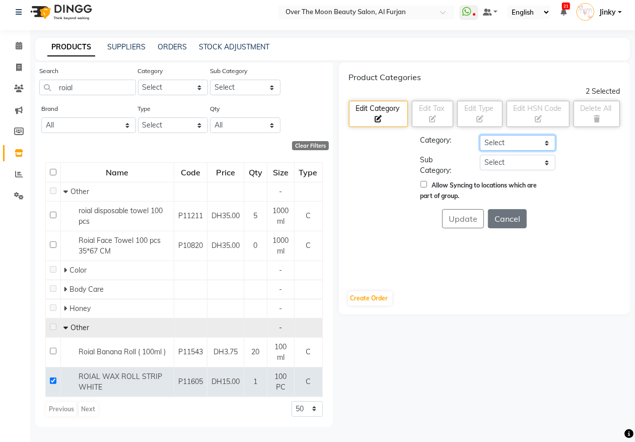
click at [507, 144] on select "Select Hair Skin Makeup Personal Care Appliances [PERSON_NAME] Waxing Disposabl…" at bounding box center [518, 143] width 76 height 16
select select "478101800"
click at [480, 135] on select "Select Hair Skin Makeup Personal Care Appliances [PERSON_NAME] Waxing Disposabl…" at bounding box center [518, 143] width 76 height 16
click at [487, 164] on select "Select Honey Liposoulable Brazilian Pre Post Massage Cream Strips Appliances Br…" at bounding box center [518, 163] width 76 height 16
select select "478101809"
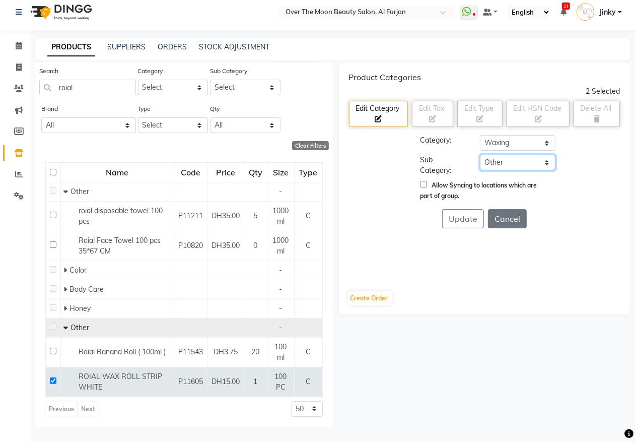
click at [480, 155] on select "Select Honey Liposoulable Brazilian Pre Post Massage Cream Strips Appliances Br…" at bounding box center [518, 163] width 76 height 16
click at [423, 184] on input "Allow Syncing to locations which are part of group." at bounding box center [423, 184] width 7 height 7
checkbox input "true"
click at [456, 214] on button "Update" at bounding box center [463, 218] width 42 height 19
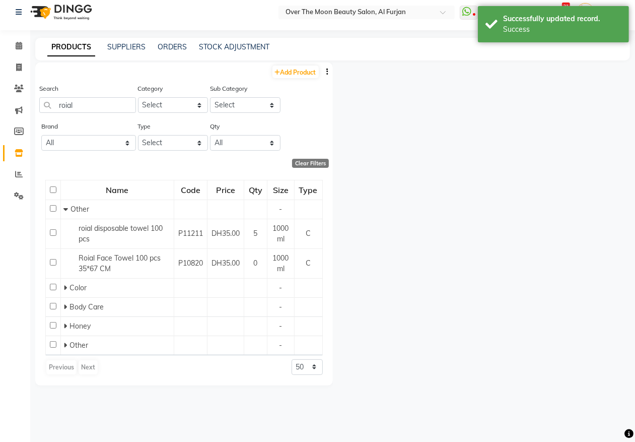
scroll to position [0, 0]
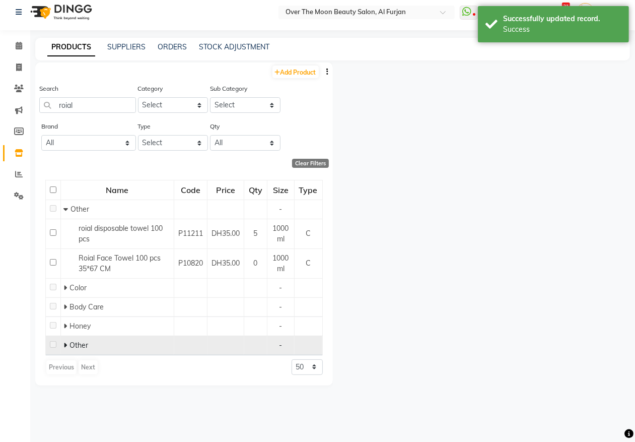
click at [64, 345] on icon at bounding box center [65, 344] width 4 height 7
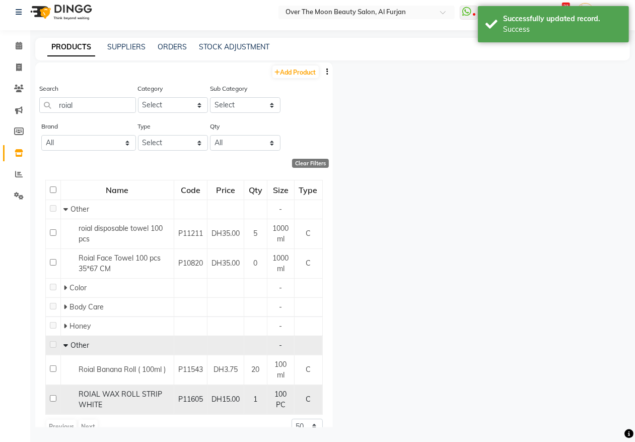
click at [51, 398] on input "checkbox" at bounding box center [53, 398] width 7 height 7
checkbox input "true"
select select
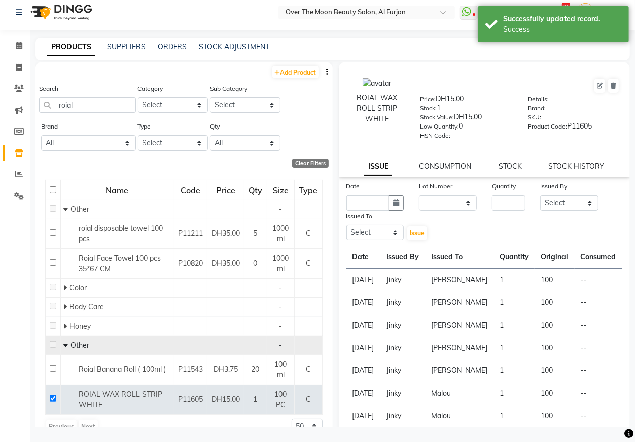
click at [386, 211] on div "Issued To" at bounding box center [375, 217] width 58 height 14
click at [393, 202] on icon "button" at bounding box center [396, 202] width 6 height 7
select select "9"
select select "2025"
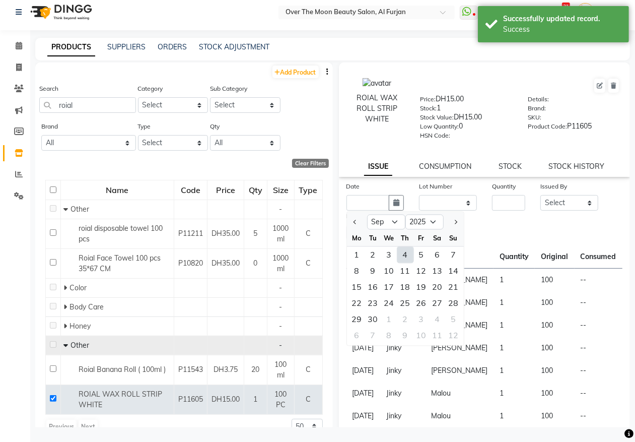
click at [405, 252] on div "4" at bounding box center [405, 255] width 16 height 16
type input "[DATE]"
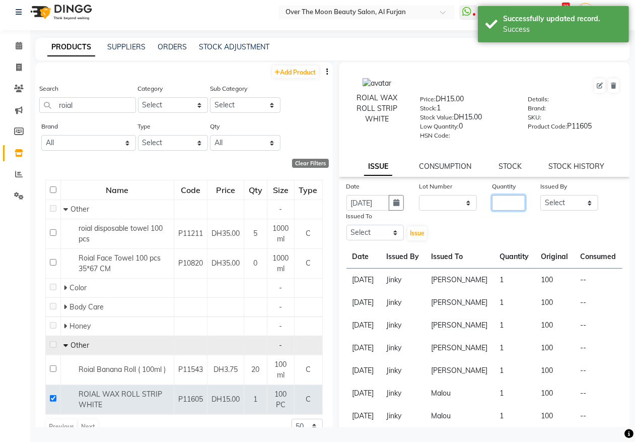
click at [499, 200] on input "number" at bounding box center [508, 203] width 33 height 16
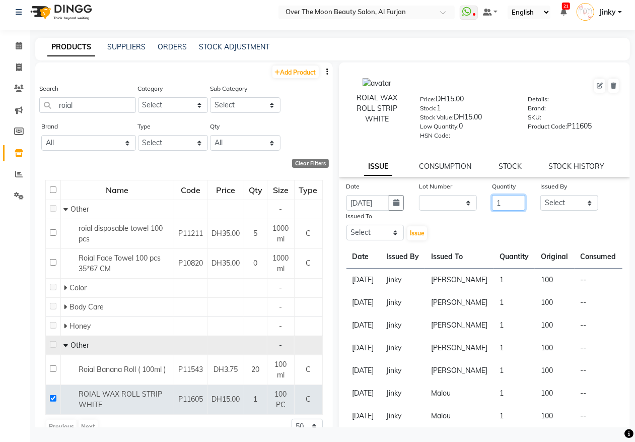
type input "1"
click at [547, 202] on select "Select Admin [PERSON_NAME] [PERSON_NAME] Marketing Account [PERSON_NAME]" at bounding box center [569, 203] width 58 height 16
select select "66063"
click at [540, 195] on select "Select Admin [PERSON_NAME] [PERSON_NAME] Marketing Account [PERSON_NAME]" at bounding box center [569, 203] width 58 height 16
click at [395, 228] on select "Select Admin [PERSON_NAME] [PERSON_NAME] Marketing Account [PERSON_NAME]" at bounding box center [375, 233] width 58 height 16
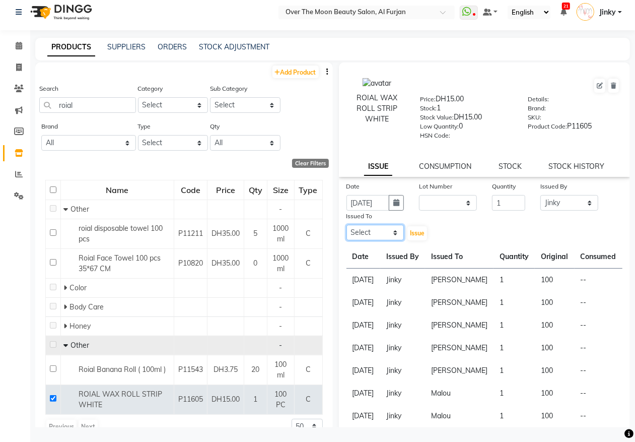
select select "64402"
click at [346, 225] on select "Select Admin [PERSON_NAME] [PERSON_NAME] Marketing Account [PERSON_NAME]" at bounding box center [375, 233] width 58 height 16
click at [410, 229] on span "Issue" at bounding box center [417, 233] width 15 height 8
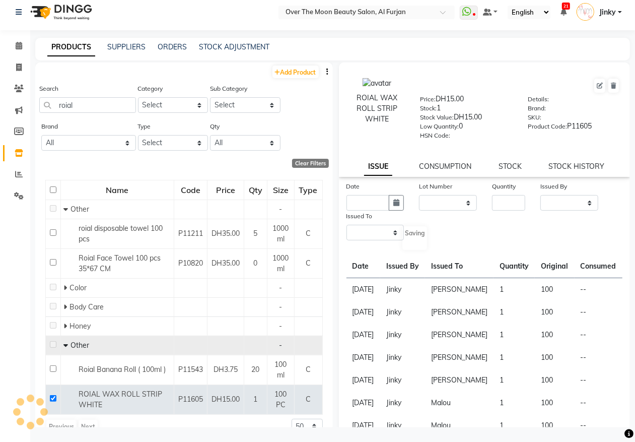
select select
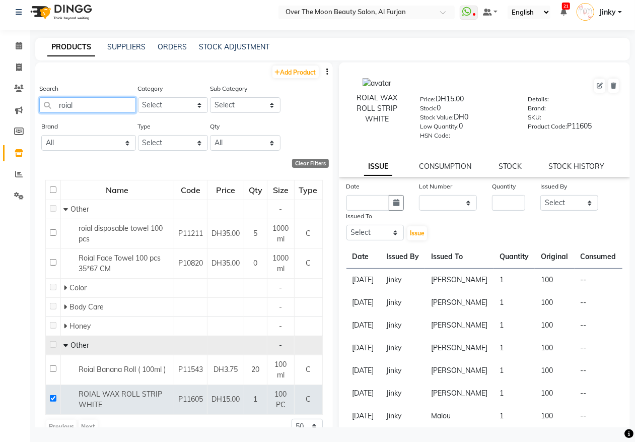
drag, startPoint x: 79, startPoint y: 103, endPoint x: 44, endPoint y: 124, distance: 40.2
click at [46, 122] on div "Add Product Search roial Category Select Hair Skin Makeup Personal Care Applian…" at bounding box center [184, 253] width 298 height 382
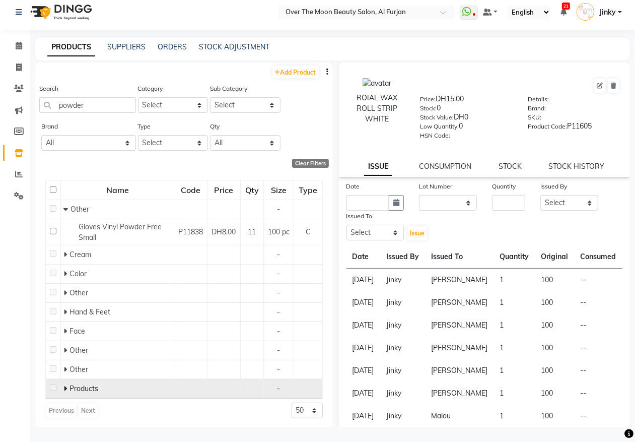
click at [65, 389] on icon at bounding box center [65, 388] width 4 height 7
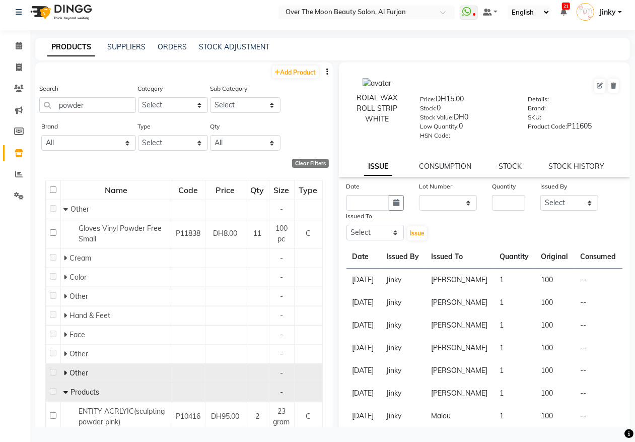
click at [68, 373] on span at bounding box center [66, 372] width 6 height 9
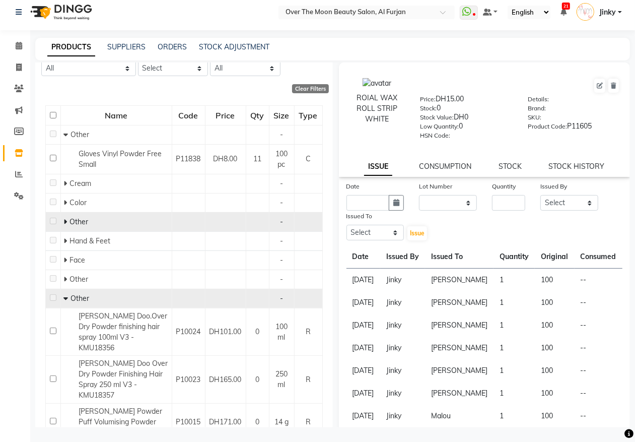
scroll to position [105, 0]
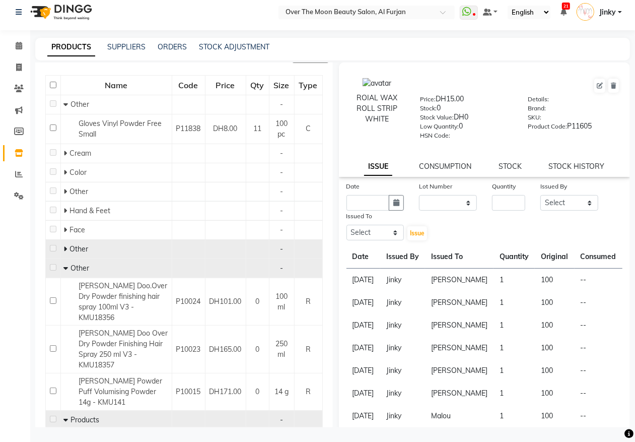
click at [67, 245] on span at bounding box center [66, 248] width 6 height 9
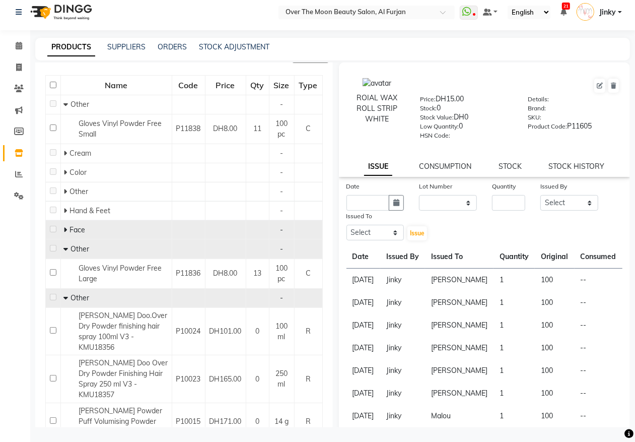
click at [66, 229] on icon at bounding box center [65, 229] width 4 height 7
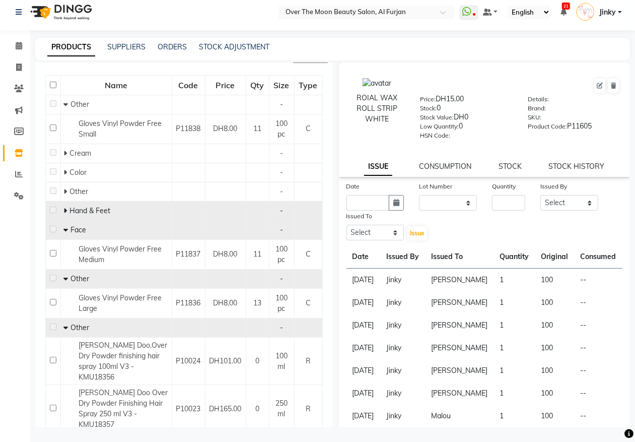
click at [66, 207] on icon at bounding box center [65, 210] width 4 height 7
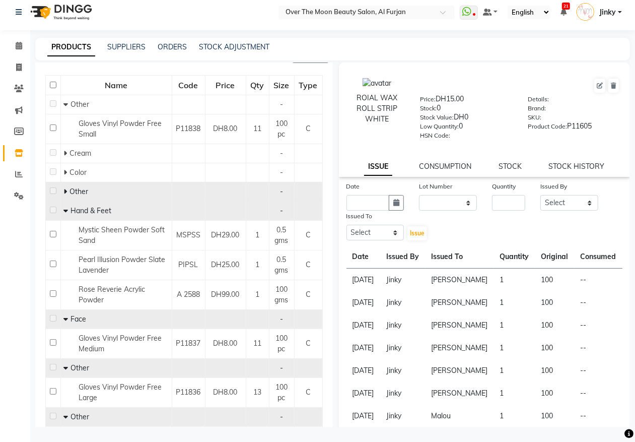
click at [66, 190] on icon at bounding box center [65, 191] width 4 height 7
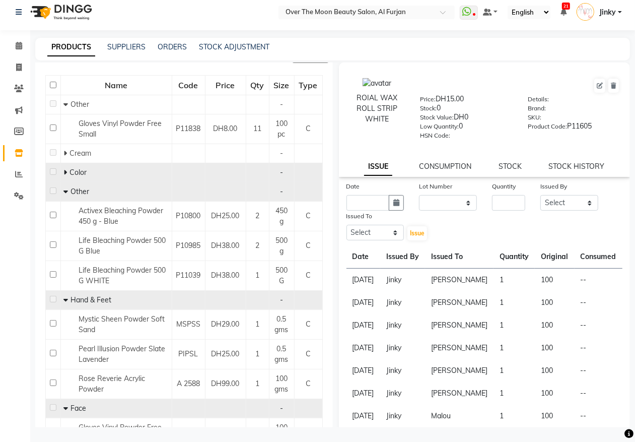
click at [66, 170] on icon at bounding box center [65, 172] width 4 height 7
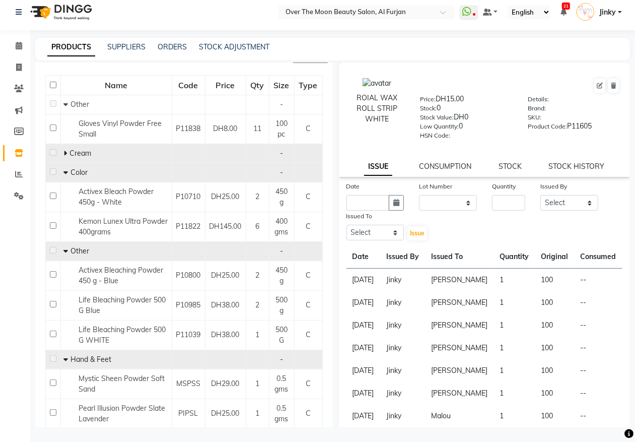
click at [64, 152] on icon at bounding box center [65, 153] width 4 height 7
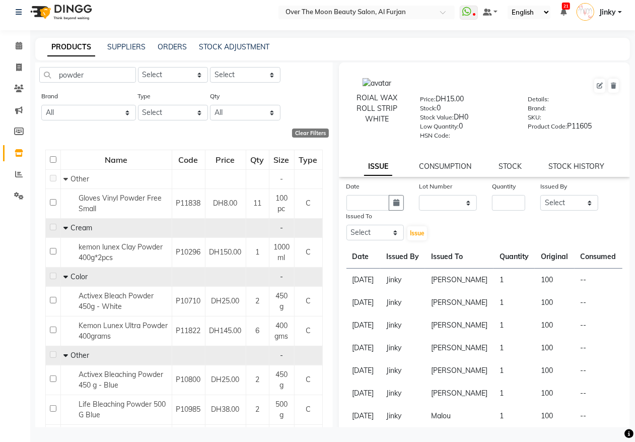
scroll to position [0, 0]
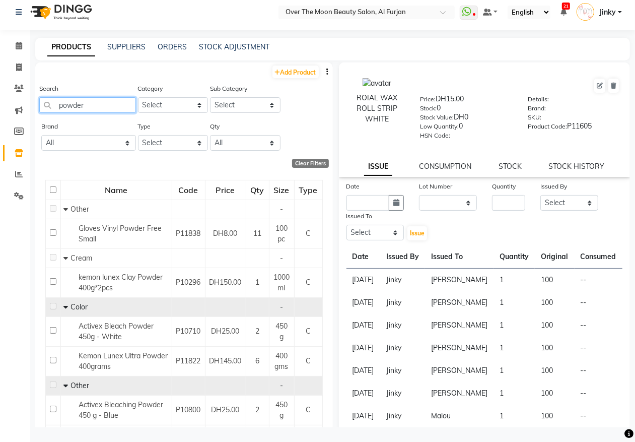
drag, startPoint x: 86, startPoint y: 103, endPoint x: 60, endPoint y: 137, distance: 42.5
click at [44, 154] on div "Brand All [PERSON_NAME] Bbcos Hair Pro Blondis [US_STATE] [PERSON_NAME] Smart G…" at bounding box center [87, 140] width 97 height 38
click at [91, 106] on input "powder" at bounding box center [87, 105] width 97 height 16
drag, startPoint x: 91, startPoint y: 106, endPoint x: 47, endPoint y: 116, distance: 44.9
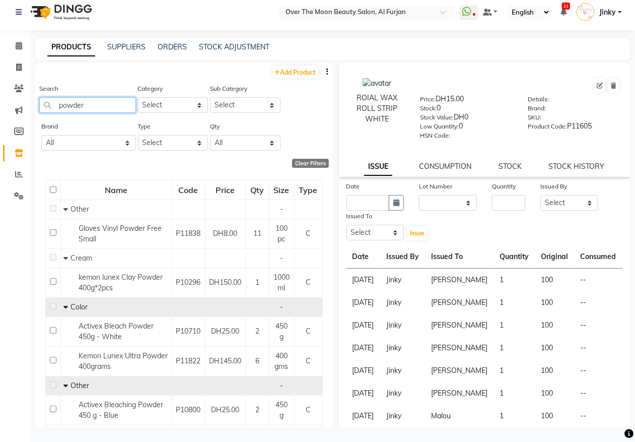
click at [48, 115] on div "Search powder" at bounding box center [87, 102] width 97 height 38
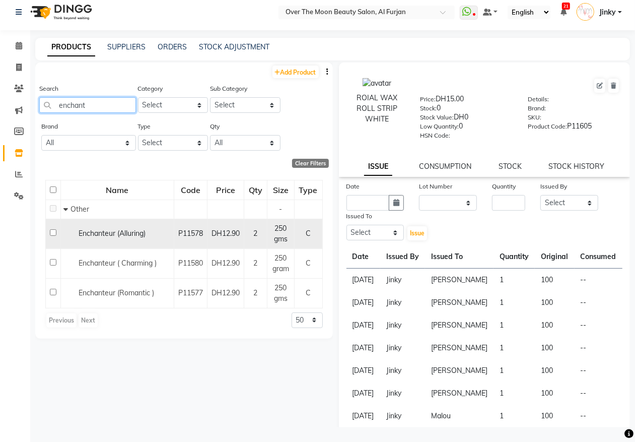
type input "enchant"
click at [51, 232] on input "checkbox" at bounding box center [53, 232] width 7 height 7
checkbox input "true"
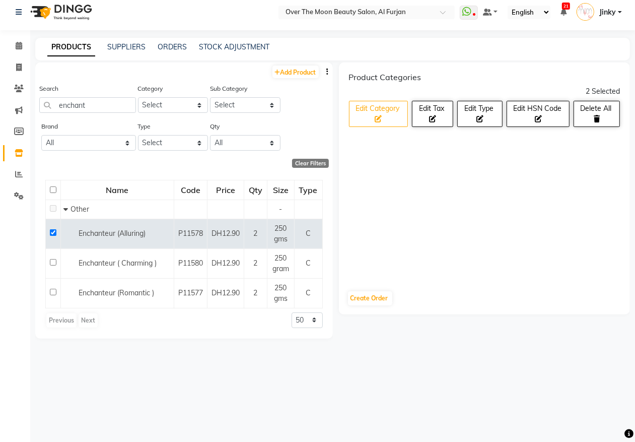
click at [383, 114] on button "Edit Category" at bounding box center [378, 114] width 59 height 26
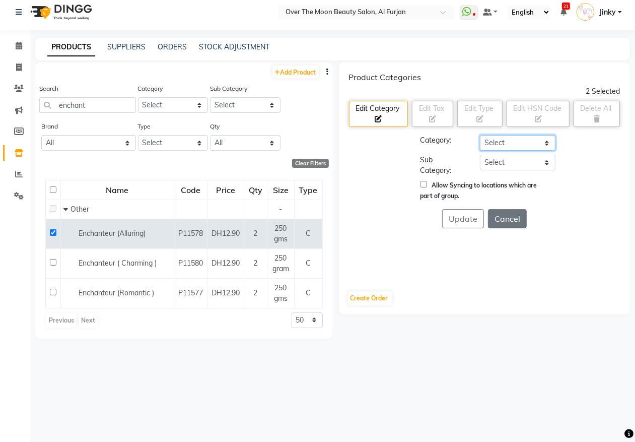
click at [502, 142] on select "Select Hair Skin Makeup Personal Care Appliances [PERSON_NAME] Waxing Disposabl…" at bounding box center [518, 143] width 76 height 16
select select "478101250"
click at [480, 135] on select "Select Hair Skin Makeup Personal Care Appliances [PERSON_NAME] Waxing Disposabl…" at bounding box center [518, 143] width 76 height 16
click at [489, 165] on select "Select Bath & Body [DEMOGRAPHIC_DATA] Hygiene Grooming - Women Grooming - Men D…" at bounding box center [518, 163] width 76 height 16
select select "478101259"
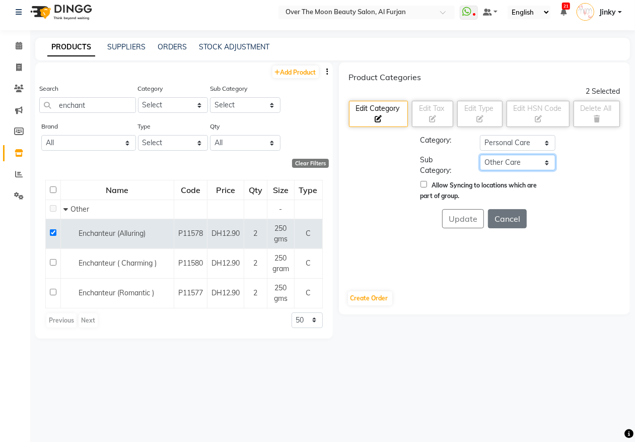
click at [480, 155] on select "Select Bath & Body [DEMOGRAPHIC_DATA] Hygiene Grooming - Women Grooming - Men D…" at bounding box center [518, 163] width 76 height 16
click at [423, 185] on input "Allow Syncing to locations which are part of group." at bounding box center [423, 184] width 7 height 7
checkbox input "true"
click at [449, 212] on button "Update" at bounding box center [463, 218] width 42 height 19
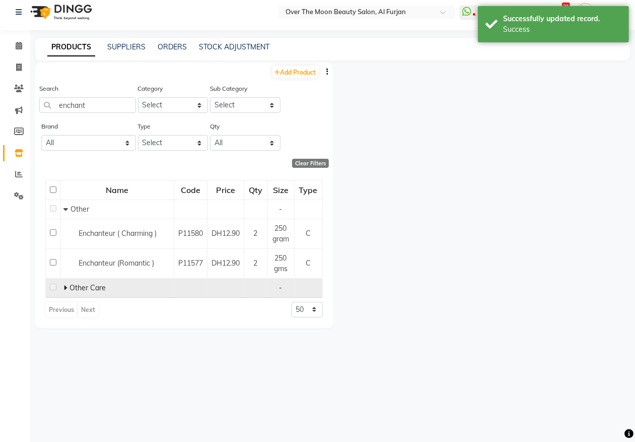
click at [68, 287] on span at bounding box center [66, 287] width 6 height 9
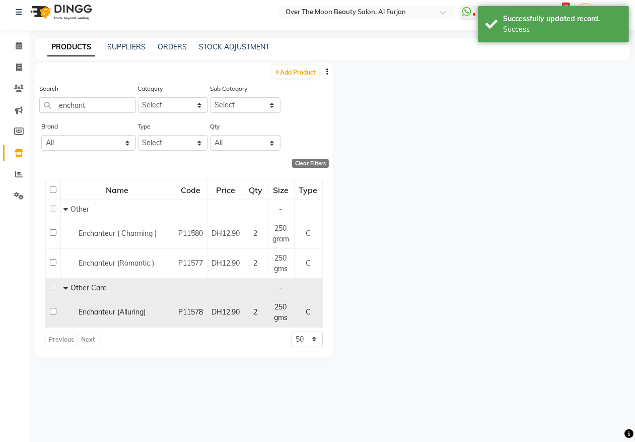
click at [53, 311] on input "checkbox" at bounding box center [53, 311] width 7 height 7
checkbox input "true"
select select
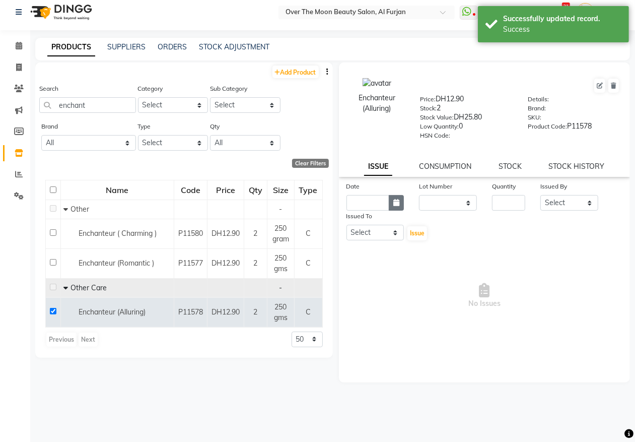
click at [393, 199] on icon "button" at bounding box center [396, 202] width 6 height 7
select select "9"
select select "2025"
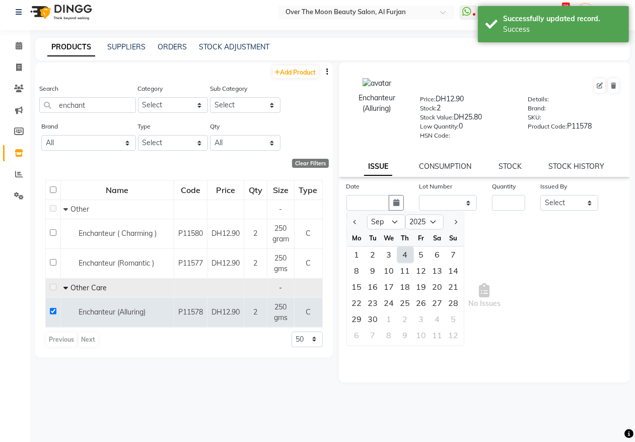
click at [405, 255] on div "4" at bounding box center [405, 255] width 16 height 16
type input "[DATE]"
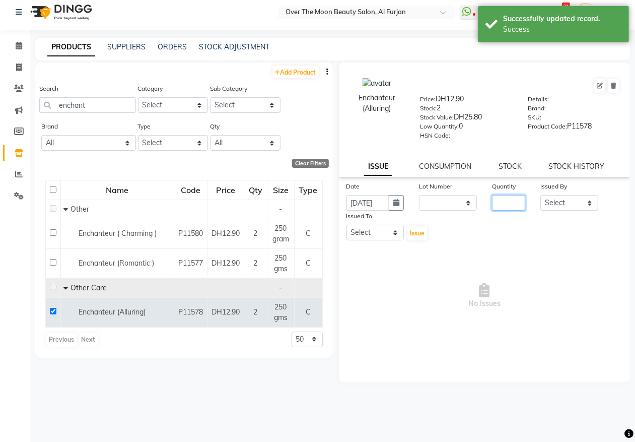
click at [508, 198] on input "number" at bounding box center [508, 203] width 33 height 16
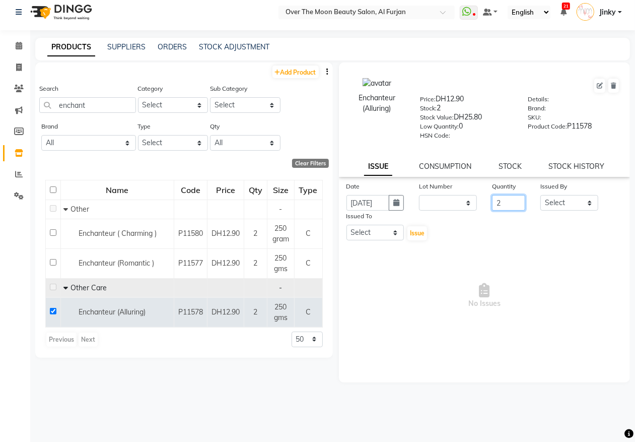
type input "2"
drag, startPoint x: 544, startPoint y: 202, endPoint x: 555, endPoint y: 184, distance: 21.7
click at [544, 202] on select "Select Admin [PERSON_NAME] [PERSON_NAME] Marketing Account [PERSON_NAME]" at bounding box center [569, 203] width 58 height 16
select select "66063"
click at [540, 195] on select "Select Admin [PERSON_NAME] [PERSON_NAME] Marketing Account [PERSON_NAME]" at bounding box center [569, 203] width 58 height 16
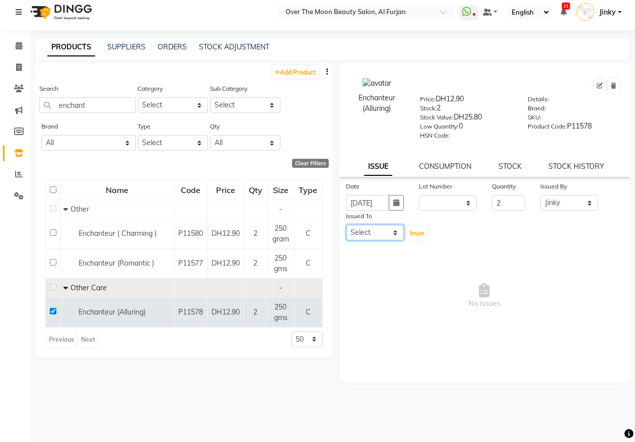
click at [385, 227] on select "Select Admin [PERSON_NAME] [PERSON_NAME] Marketing Account [PERSON_NAME]" at bounding box center [375, 233] width 58 height 16
select select "64402"
click at [346, 225] on select "Select Admin [PERSON_NAME] [PERSON_NAME] Marketing Account [PERSON_NAME]" at bounding box center [375, 233] width 58 height 16
click at [418, 231] on span "Issue" at bounding box center [417, 233] width 15 height 8
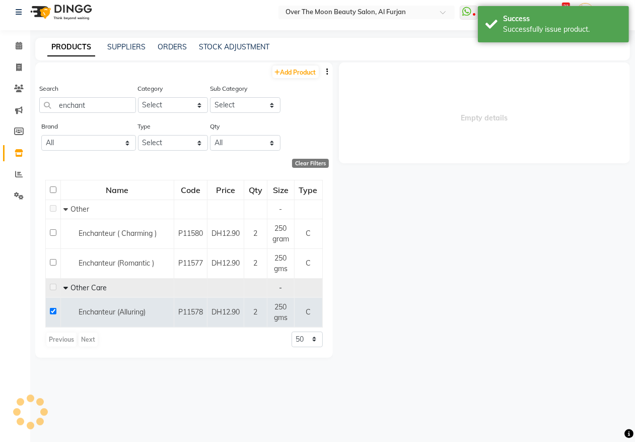
select select
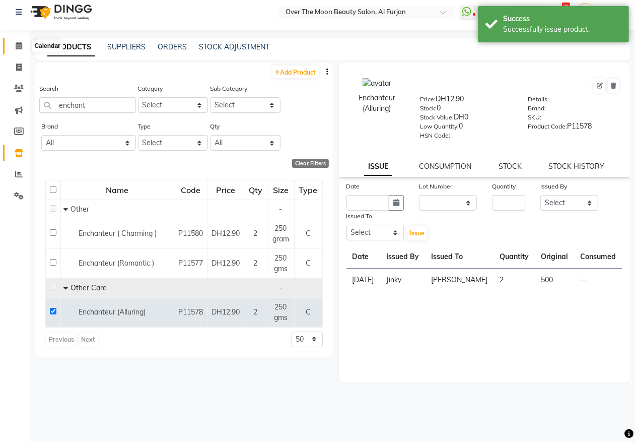
click at [18, 44] on icon at bounding box center [19, 46] width 7 height 8
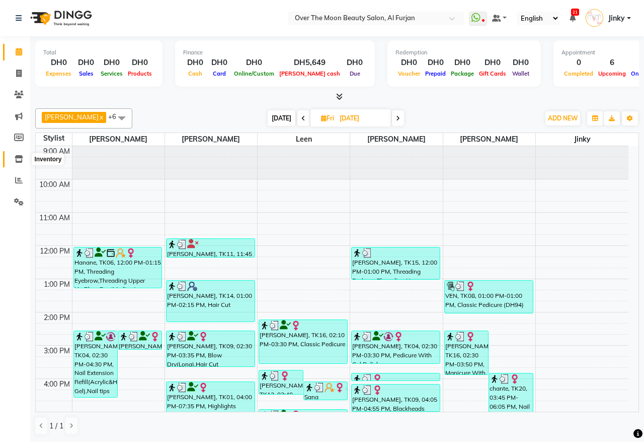
click at [18, 160] on icon at bounding box center [19, 159] width 9 height 8
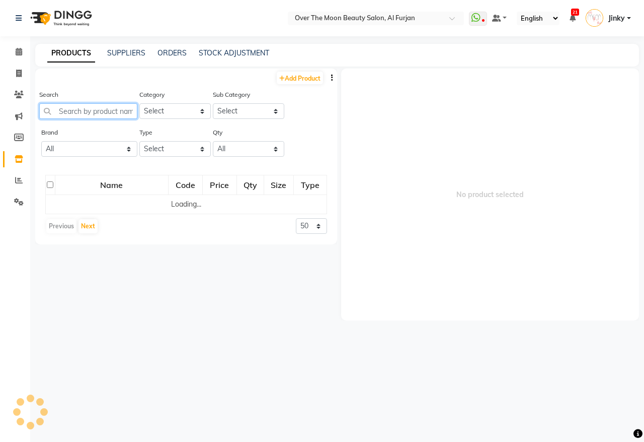
click at [118, 113] on input "text" at bounding box center [88, 111] width 98 height 16
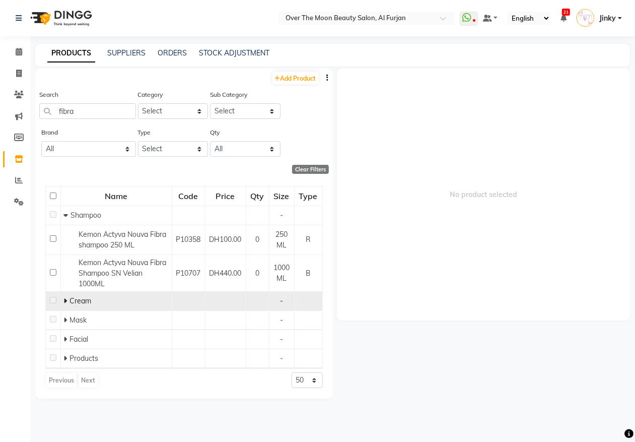
click at [63, 298] on icon at bounding box center [65, 300] width 4 height 7
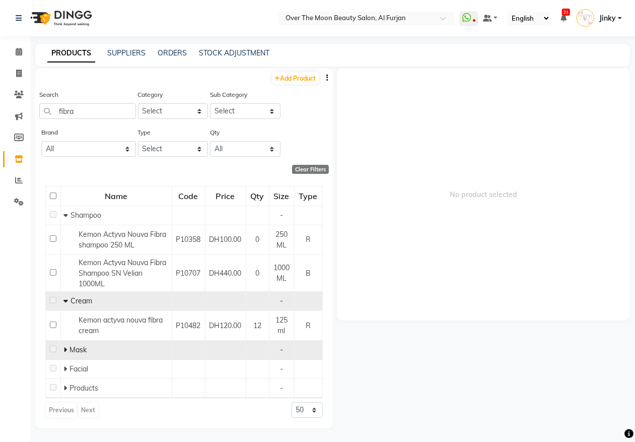
click at [66, 346] on icon at bounding box center [65, 349] width 4 height 7
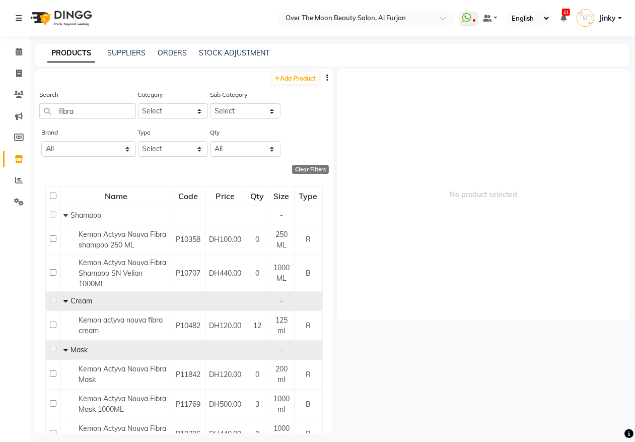
scroll to position [92, 0]
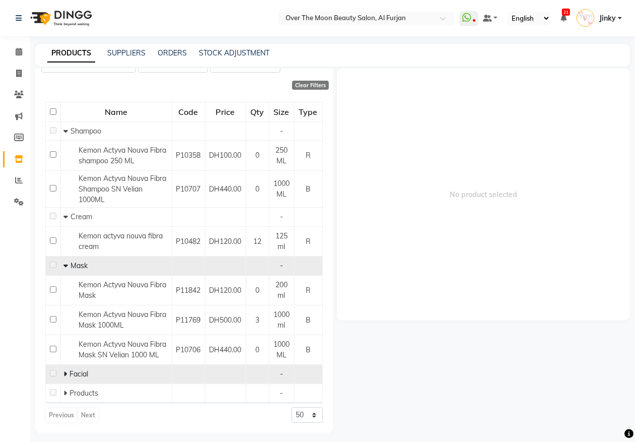
click at [66, 373] on icon at bounding box center [65, 373] width 4 height 7
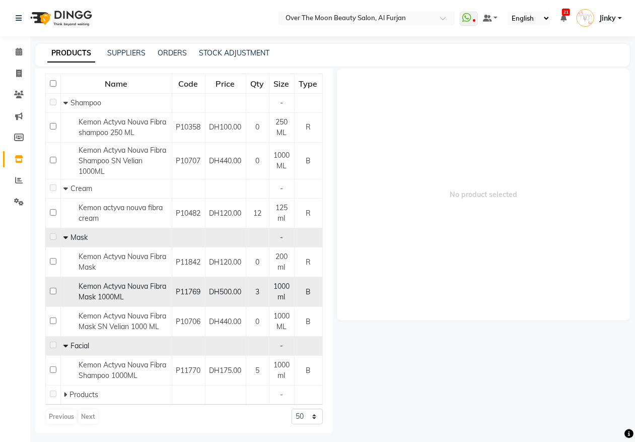
scroll to position [122, 0]
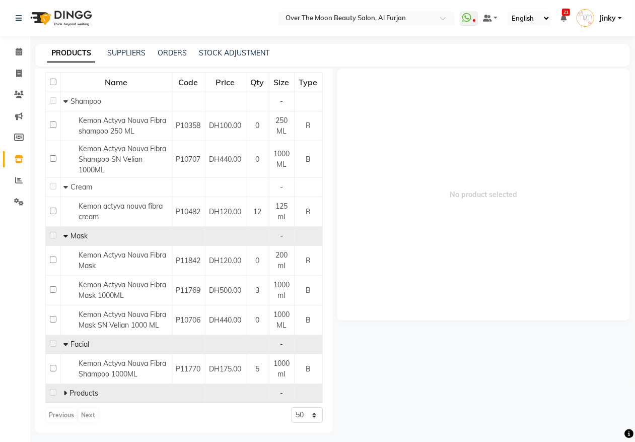
click at [64, 392] on icon at bounding box center [65, 392] width 4 height 7
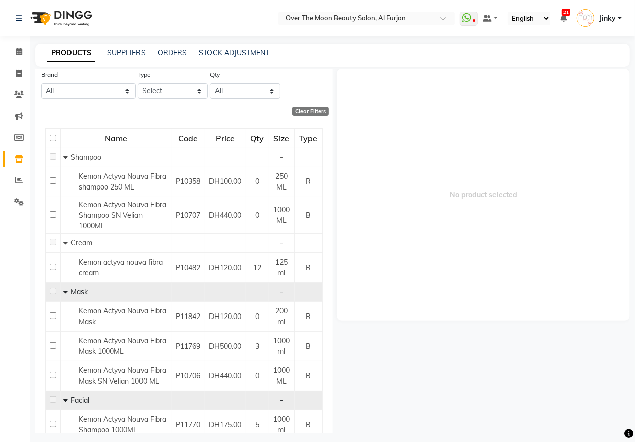
scroll to position [0, 0]
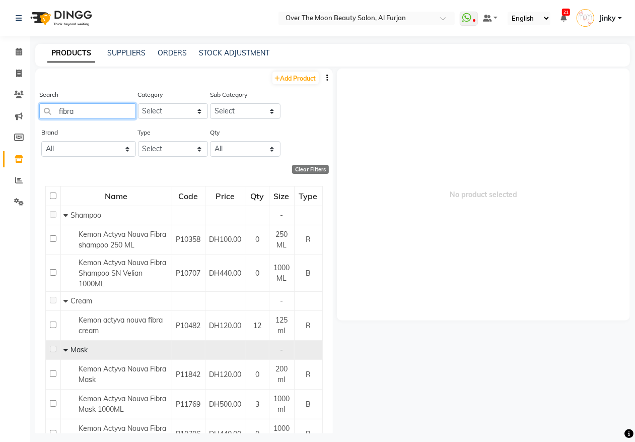
drag, startPoint x: 84, startPoint y: 109, endPoint x: 6, endPoint y: 126, distance: 80.5
click at [9, 126] on app-home "Select Location × Over The Moon Beauty Salon, Al Furjan WhatsApp Status ✕ Statu…" at bounding box center [317, 224] width 635 height 448
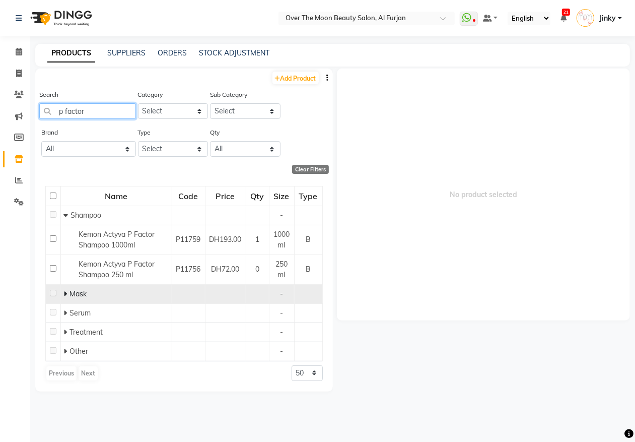
type input "p factor"
click at [63, 295] on icon at bounding box center [65, 293] width 4 height 7
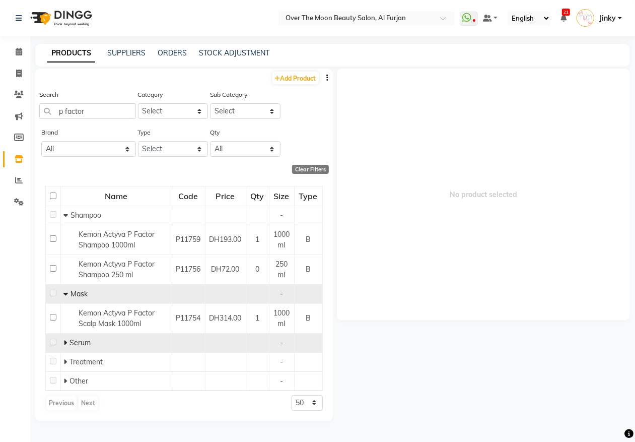
click at [66, 343] on icon at bounding box center [65, 342] width 4 height 7
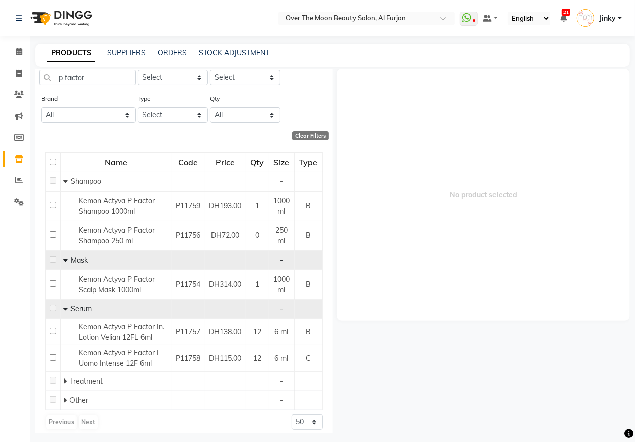
scroll to position [62, 0]
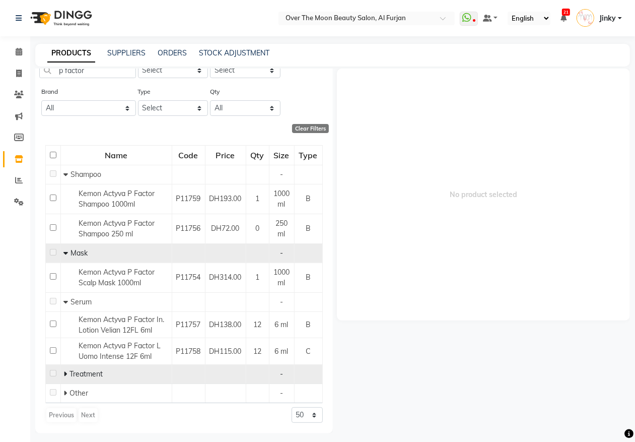
click at [64, 371] on icon at bounding box center [65, 373] width 4 height 7
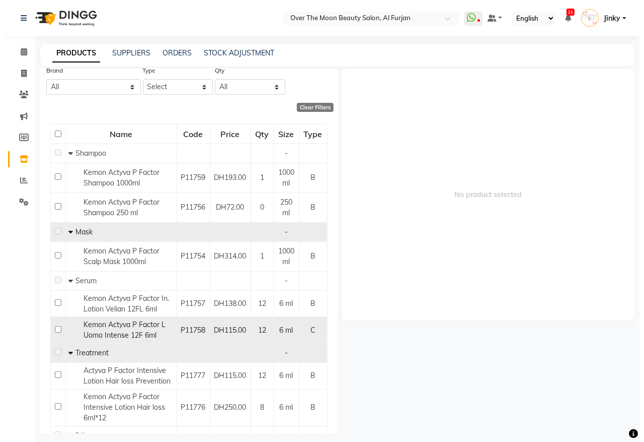
scroll to position [136, 0]
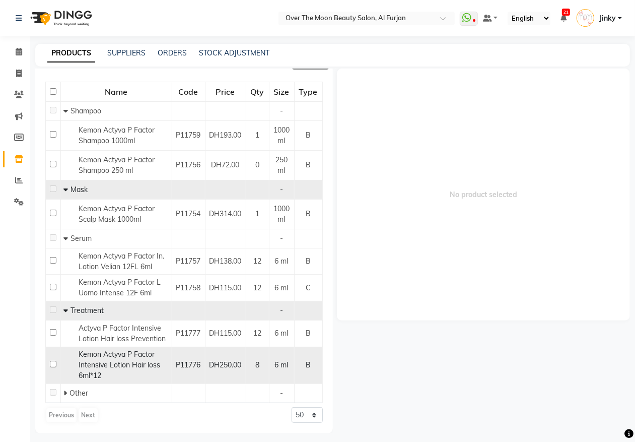
click at [54, 364] on input "checkbox" at bounding box center [53, 363] width 7 height 7
checkbox input "true"
select select
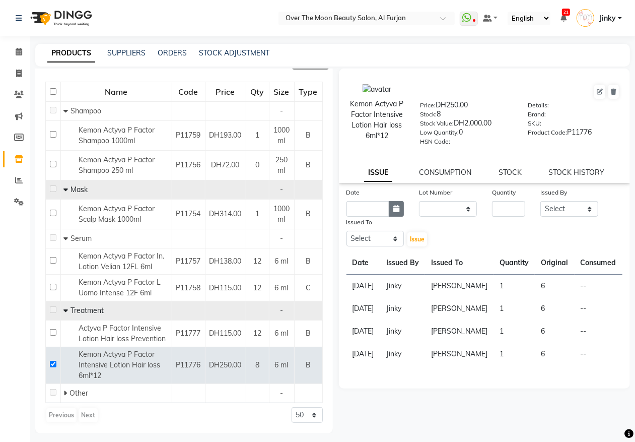
click at [398, 208] on icon "button" at bounding box center [396, 208] width 6 height 7
select select "9"
select select "2025"
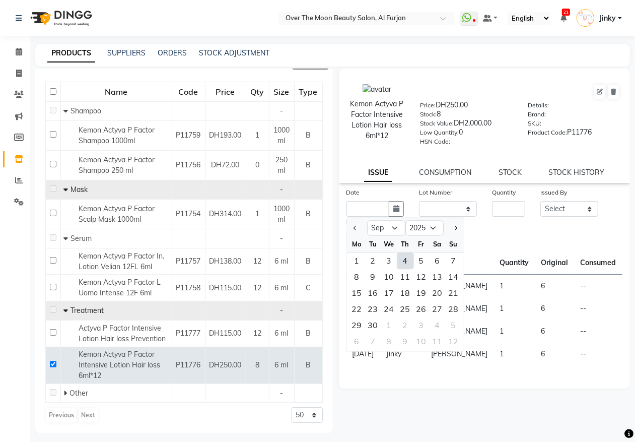
click at [407, 260] on div "4" at bounding box center [405, 261] width 16 height 16
type input "[DATE]"
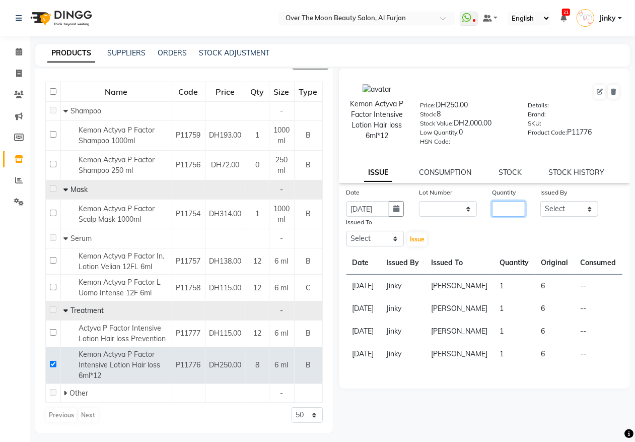
click at [509, 205] on input "number" at bounding box center [508, 209] width 33 height 16
type input "2"
drag, startPoint x: 558, startPoint y: 205, endPoint x: 559, endPoint y: 199, distance: 5.6
click at [558, 205] on select "Select Admin [PERSON_NAME] [PERSON_NAME] Marketing Account [PERSON_NAME]" at bounding box center [569, 209] width 58 height 16
select select "66063"
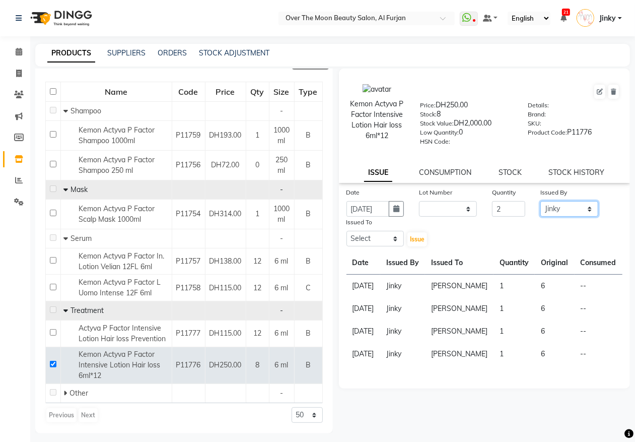
click at [540, 201] on select "Select Admin [PERSON_NAME] [PERSON_NAME] Marketing Account [PERSON_NAME]" at bounding box center [569, 209] width 58 height 16
click at [381, 237] on select "Select Admin [PERSON_NAME] [PERSON_NAME] Marketing Account [PERSON_NAME]" at bounding box center [375, 239] width 58 height 16
select select "20146"
click at [346, 231] on select "Select Admin [PERSON_NAME] [PERSON_NAME] Marketing Account [PERSON_NAME]" at bounding box center [375, 239] width 58 height 16
click at [413, 236] on span "Issue" at bounding box center [417, 239] width 15 height 8
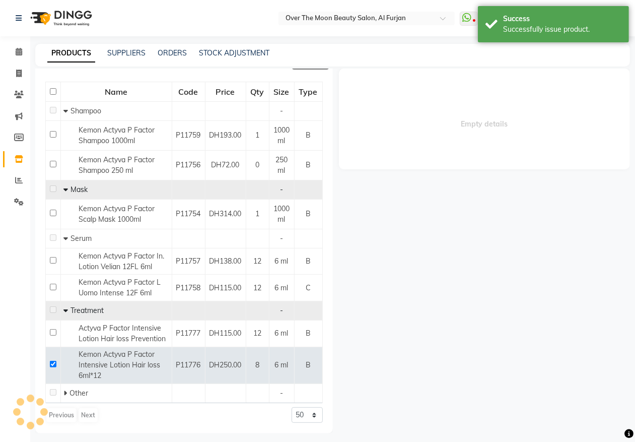
select select
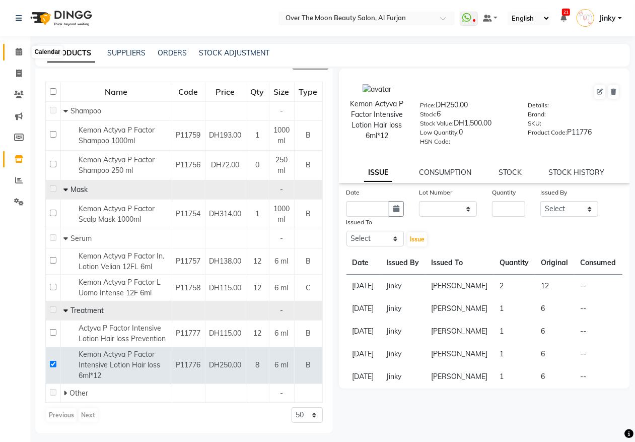
click at [18, 54] on icon at bounding box center [19, 52] width 7 height 8
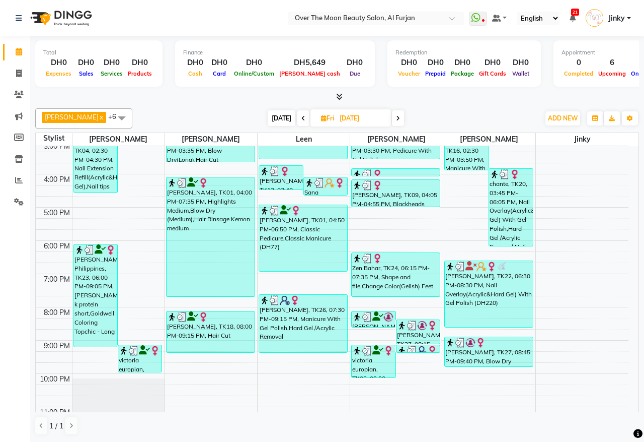
scroll to position [238, 0]
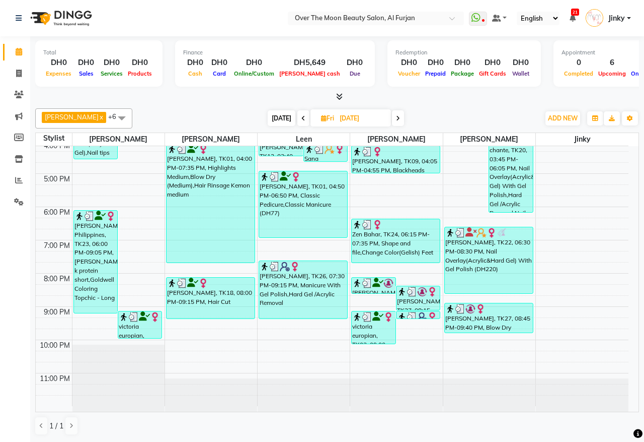
click at [396, 119] on icon at bounding box center [398, 118] width 4 height 6
type input "[DATE]"
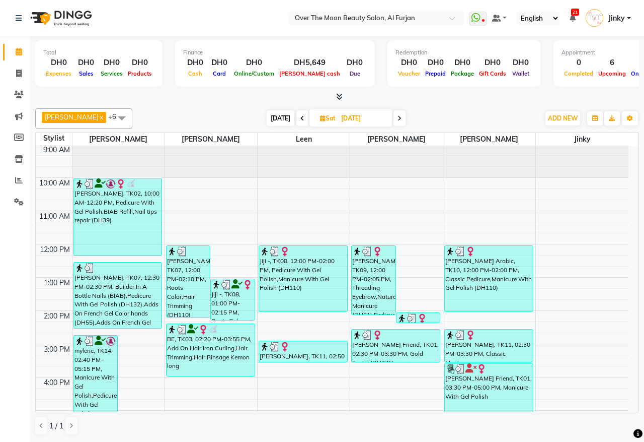
scroll to position [0, 0]
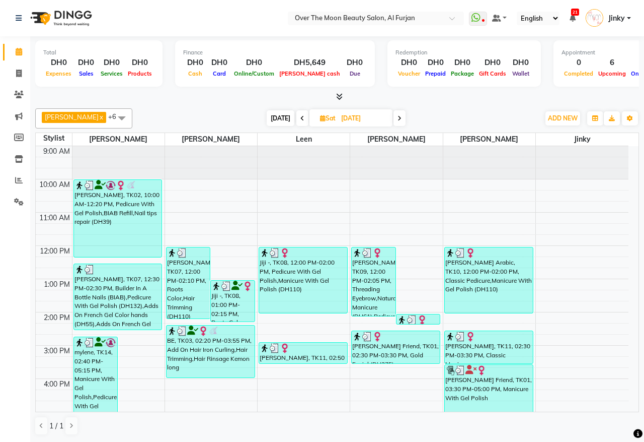
click at [385, 341] on div "[PERSON_NAME] Friend, TK01, 02:30 PM-03:30 PM, Gold Facial (DH275)" at bounding box center [396, 347] width 88 height 32
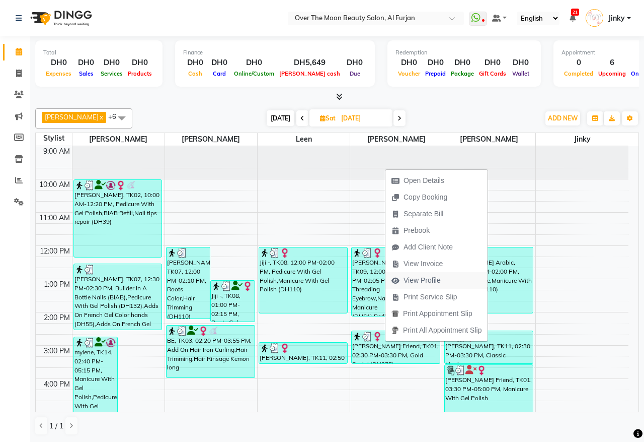
click at [416, 275] on span "View Profile" at bounding box center [422, 280] width 37 height 11
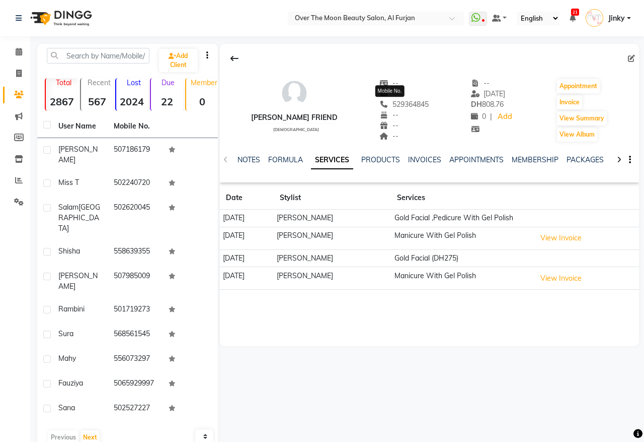
click at [399, 106] on span "529364845" at bounding box center [404, 104] width 49 height 9
copy span "529364845"
click at [9, 301] on div "Calendar Invoice Clients Marketing Members Inventory Reports Settings Completed…" at bounding box center [68, 239] width 136 height 420
click at [18, 51] on icon at bounding box center [19, 52] width 7 height 8
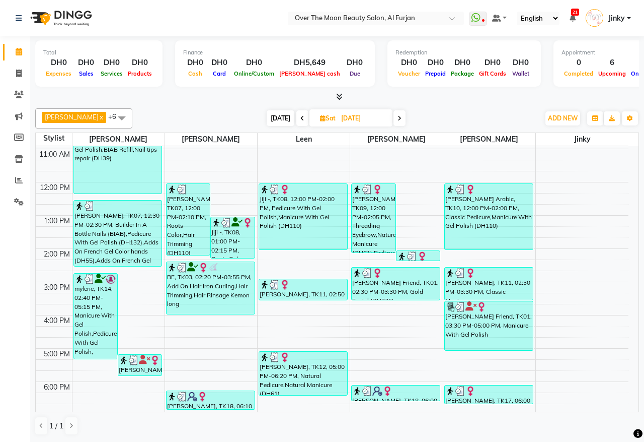
scroll to position [105, 0]
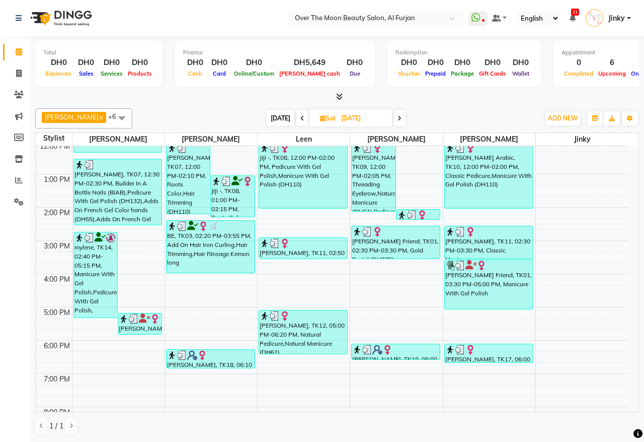
click at [314, 247] on div at bounding box center [303, 243] width 87 height 10
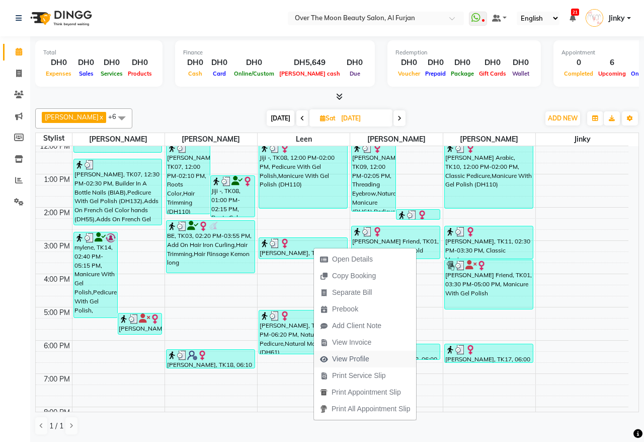
click at [350, 353] on span "View Profile" at bounding box center [350, 358] width 37 height 11
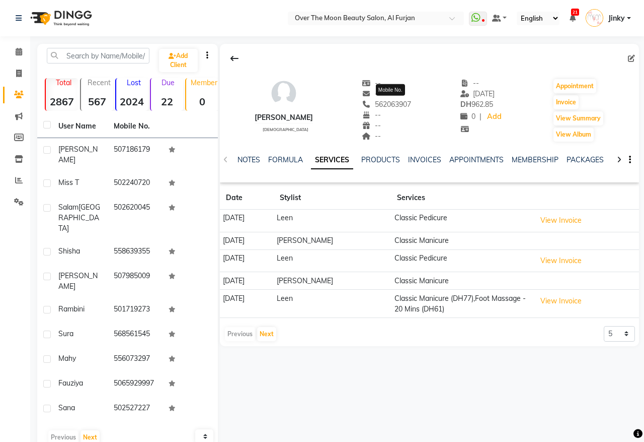
click at [402, 106] on span "562063907" at bounding box center [386, 104] width 49 height 9
copy span "562063907"
click at [1, 301] on div "Calendar Invoice Clients Marketing Members Inventory Reports Settings Completed…" at bounding box center [68, 239] width 136 height 420
click at [18, 53] on icon at bounding box center [19, 52] width 7 height 8
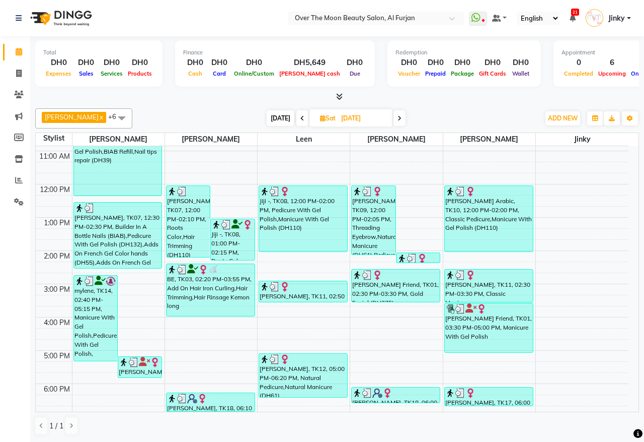
scroll to position [105, 0]
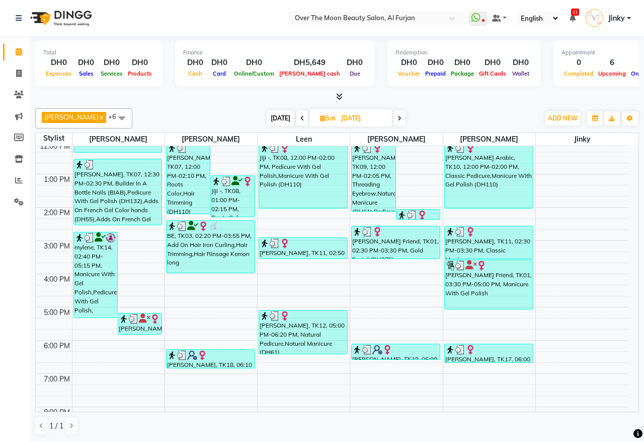
click at [398, 117] on icon at bounding box center [400, 118] width 4 height 6
type input "[DATE]"
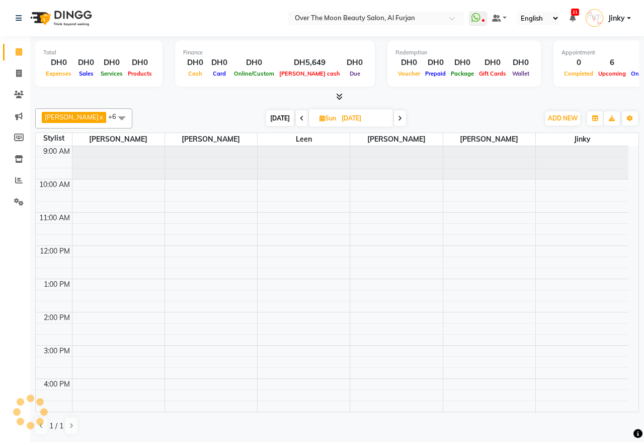
scroll to position [134, 0]
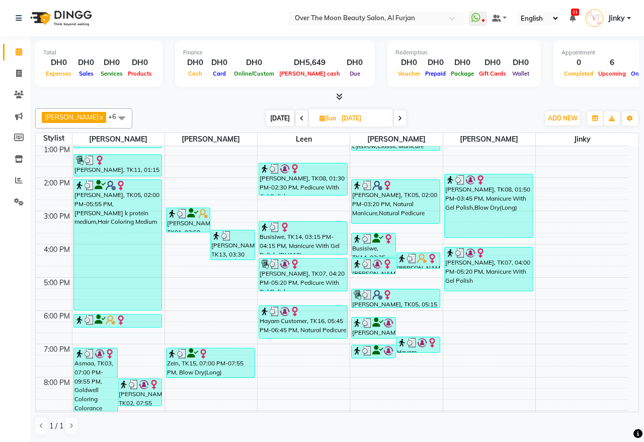
click at [129, 260] on div "[PERSON_NAME], TK05, 02:00 PM-05:55 PM, [PERSON_NAME] k protein medium,Hair Col…" at bounding box center [118, 245] width 88 height 130
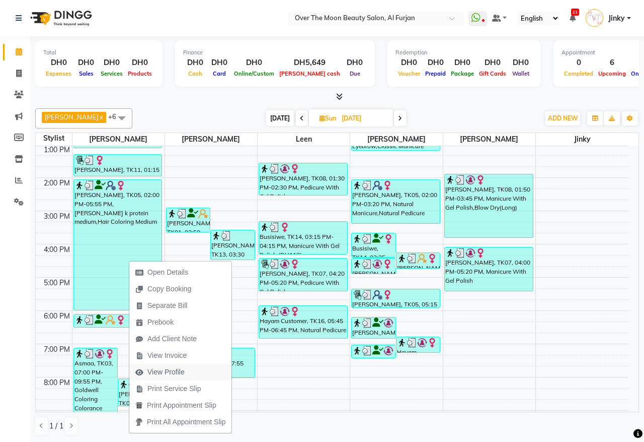
click at [167, 371] on span "View Profile" at bounding box center [166, 371] width 37 height 11
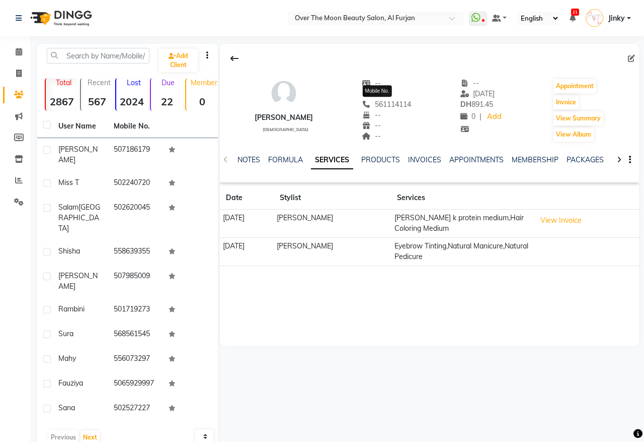
click at [391, 106] on span "561114114" at bounding box center [386, 104] width 49 height 9
copy span "561114114"
click at [0, 311] on div "Calendar Invoice Clients Marketing Members Inventory Reports Settings Completed…" at bounding box center [68, 239] width 136 height 420
click at [19, 52] on icon at bounding box center [19, 52] width 7 height 8
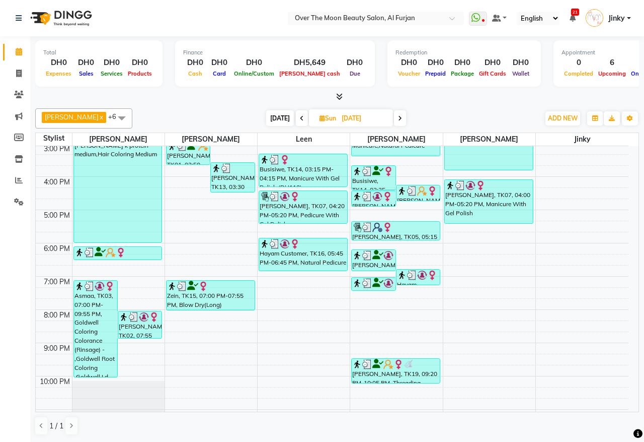
scroll to position [209, 0]
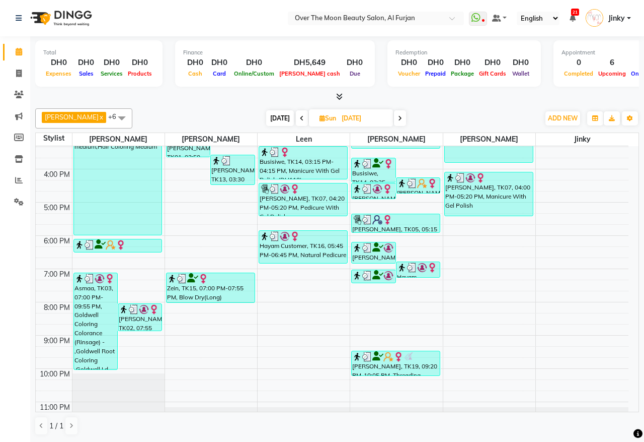
click at [394, 120] on span at bounding box center [400, 118] width 12 height 16
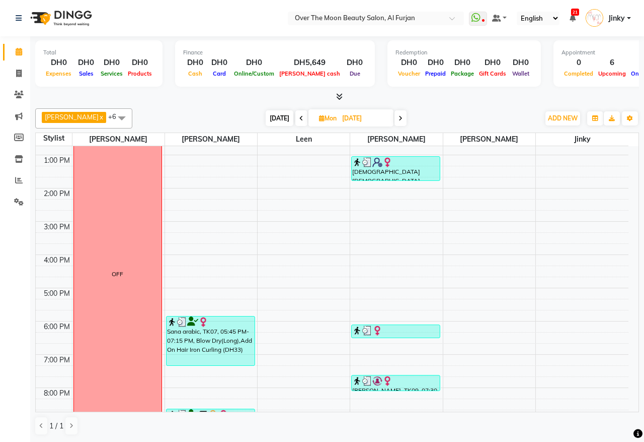
scroll to position [238, 0]
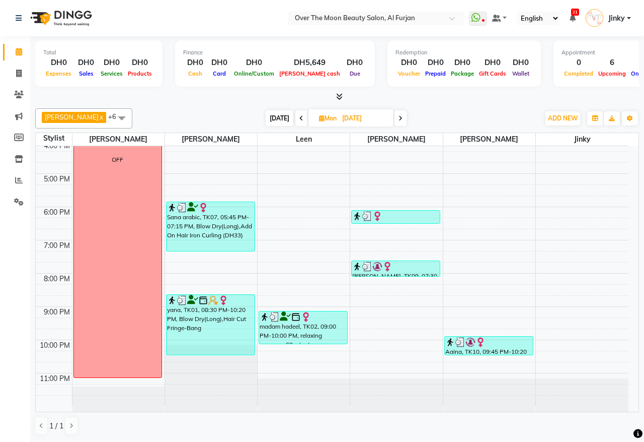
click at [399, 118] on icon at bounding box center [401, 118] width 4 height 6
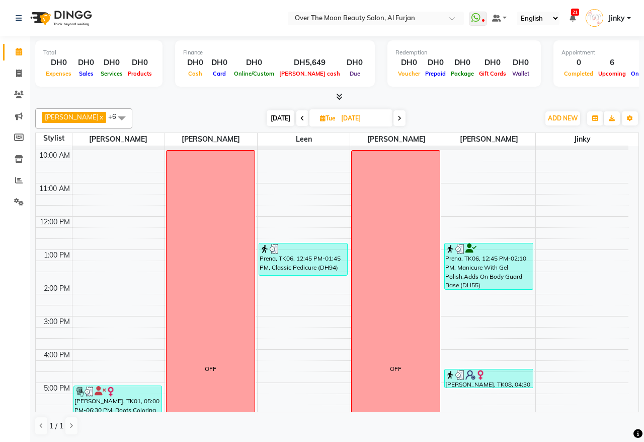
scroll to position [134, 0]
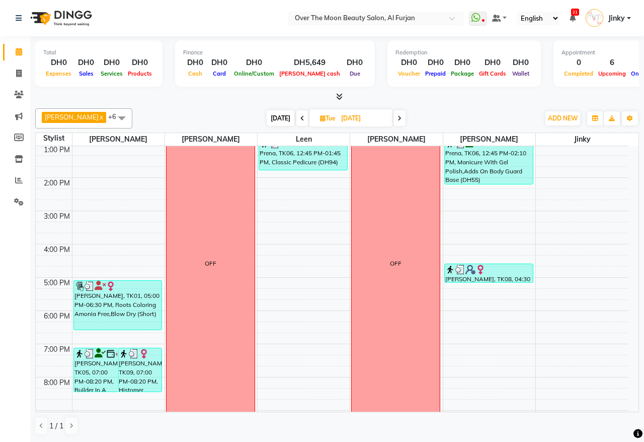
click at [398, 116] on icon at bounding box center [400, 118] width 4 height 6
type input "[DATE]"
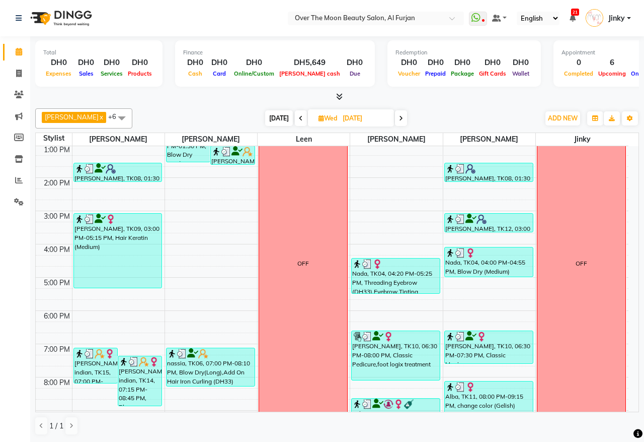
click at [384, 365] on div "[PERSON_NAME], TK10, 06:30 PM-08:00 PM, Classic Pedicure,foot logix treatment" at bounding box center [396, 355] width 88 height 49
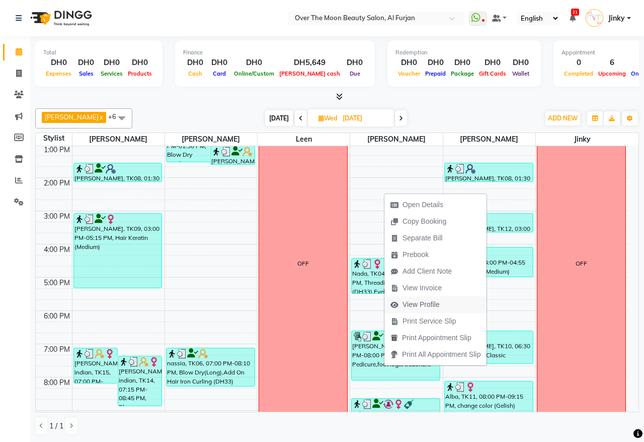
click at [414, 300] on span "View Profile" at bounding box center [421, 304] width 37 height 11
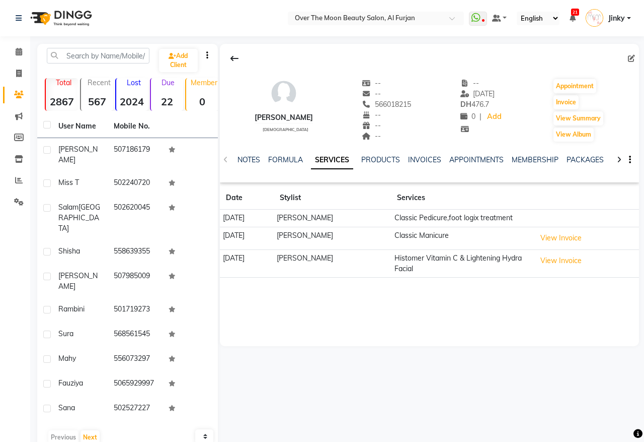
click at [395, 104] on span "566018215" at bounding box center [386, 104] width 49 height 9
copy span "566018215"
click at [0, 273] on div "Calendar Invoice Clients Marketing Members Inventory Reports Settings Completed…" at bounding box center [68, 239] width 136 height 420
click at [16, 51] on icon at bounding box center [19, 52] width 7 height 8
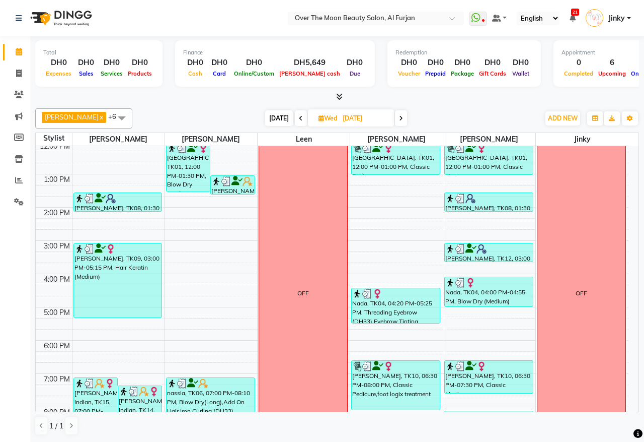
scroll to position [209, 0]
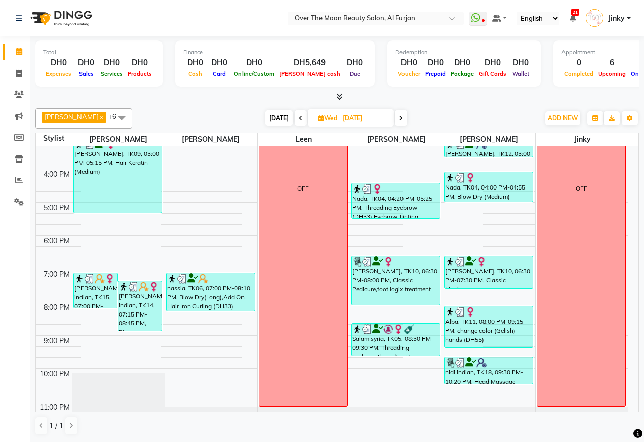
click at [399, 116] on icon at bounding box center [401, 118] width 4 height 6
type input "[DATE]"
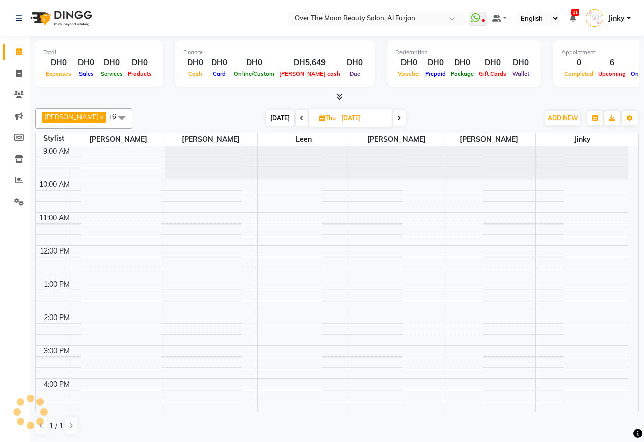
scroll to position [134, 0]
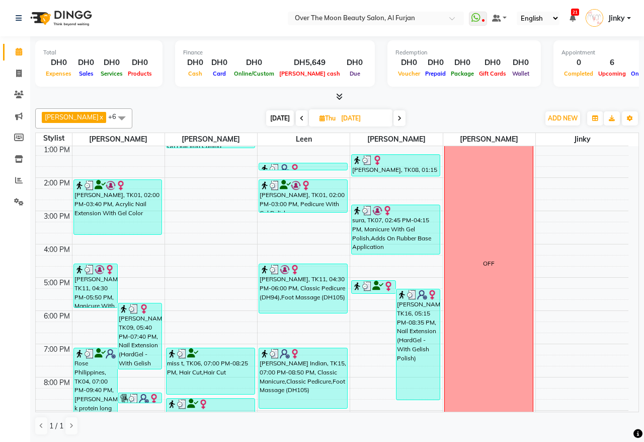
click at [310, 393] on div "[PERSON_NAME] Indian, TK15, 07:00 PM-08:50 PM, Classic Manicure,Classic Pedicur…" at bounding box center [303, 378] width 88 height 60
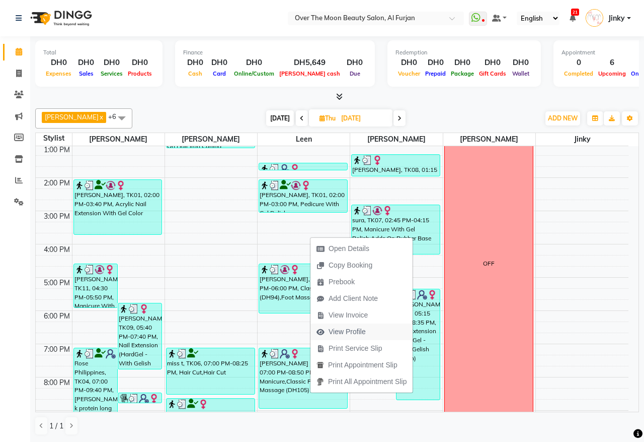
click at [342, 335] on span "View Profile" at bounding box center [347, 331] width 37 height 11
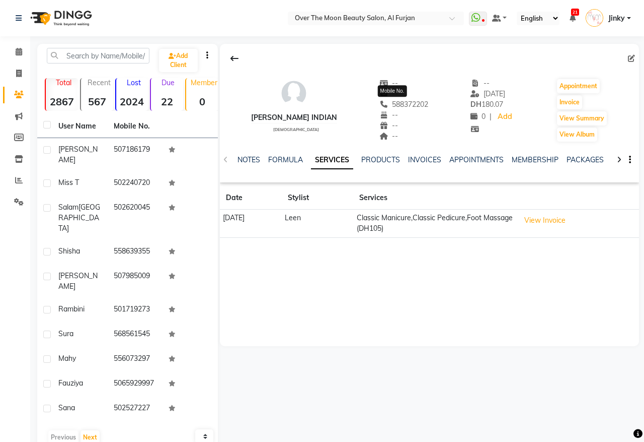
click at [405, 105] on span "588372202" at bounding box center [404, 104] width 49 height 9
copy span "588372202"
click at [1, 277] on div "Calendar Invoice Clients Marketing Members Inventory Reports Settings Completed…" at bounding box center [68, 239] width 136 height 420
click at [18, 53] on icon at bounding box center [19, 52] width 7 height 8
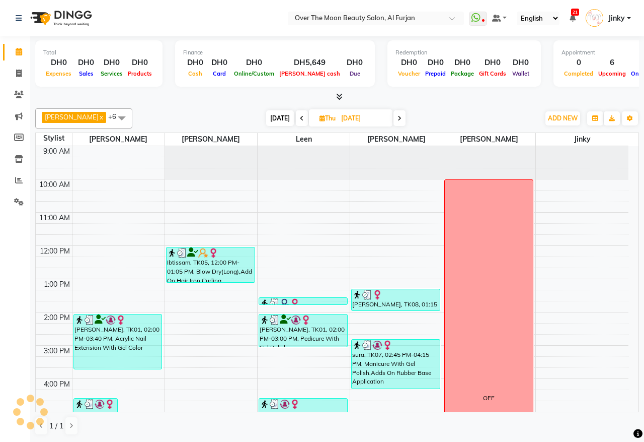
scroll to position [134, 0]
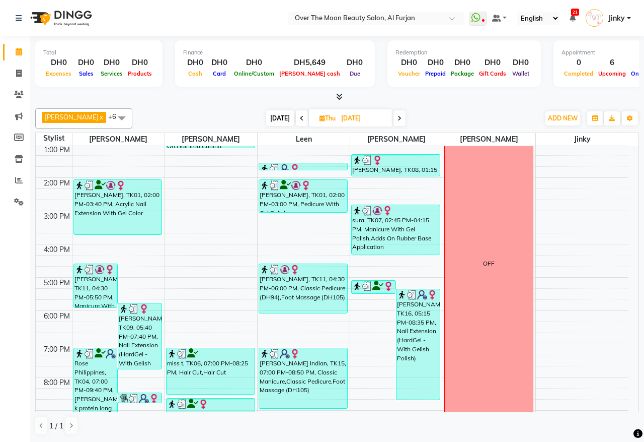
click at [398, 118] on icon at bounding box center [400, 118] width 4 height 6
type input "[DATE]"
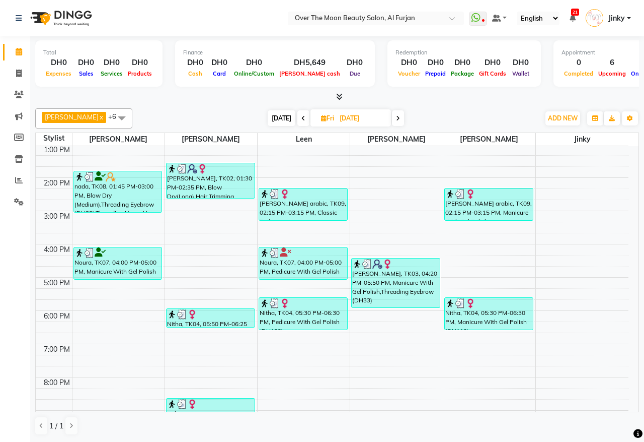
click at [397, 286] on div "[PERSON_NAME], TK03, 04:20 PM-05:50 PM, Manicure With Gel Polish,Threading Eyeb…" at bounding box center [396, 282] width 88 height 49
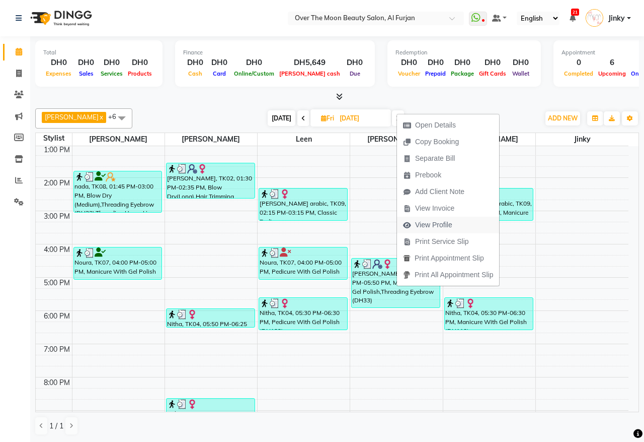
click at [429, 225] on span "View Profile" at bounding box center [433, 224] width 37 height 11
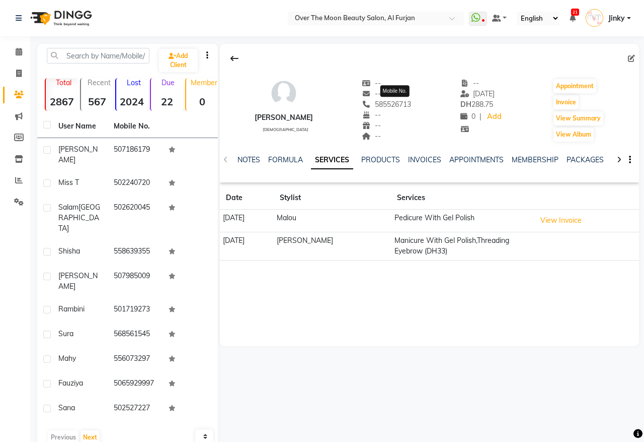
click at [409, 104] on span "585526713" at bounding box center [386, 104] width 49 height 9
copy span "585526713"
click at [13, 260] on div "Calendar Invoice Clients Marketing Members Inventory Reports Settings Completed…" at bounding box center [68, 239] width 136 height 420
click at [16, 51] on icon at bounding box center [19, 52] width 7 height 8
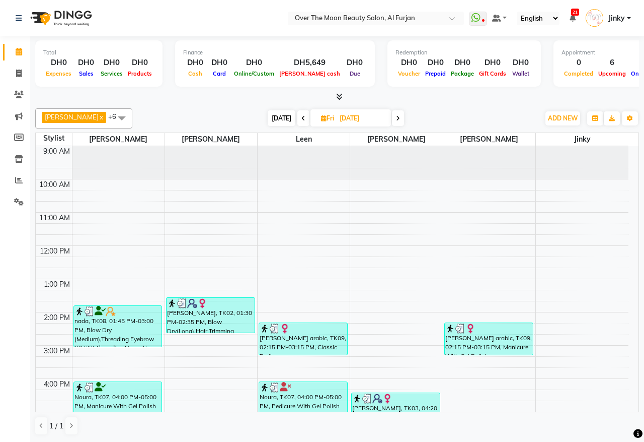
click at [268, 119] on span "[DATE]" at bounding box center [282, 118] width 28 height 16
type input "[DATE]"
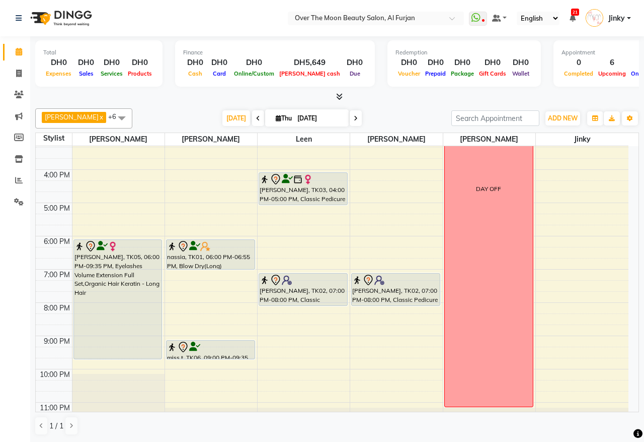
scroll to position [238, 0]
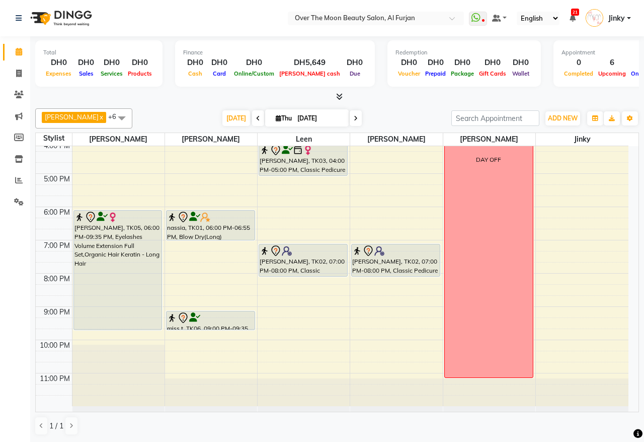
click at [111, 255] on div "[PERSON_NAME], TK05, 06:00 PM-09:35 PM, Eyelashes Volume Extension Full Set,Org…" at bounding box center [118, 269] width 88 height 119
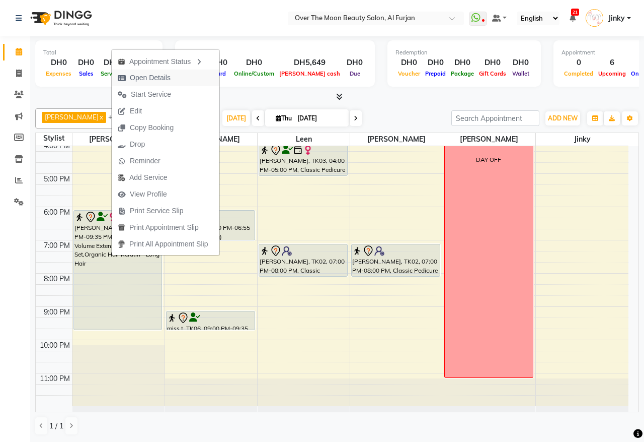
click at [159, 77] on span "Open Details" at bounding box center [150, 77] width 41 height 11
select select "7"
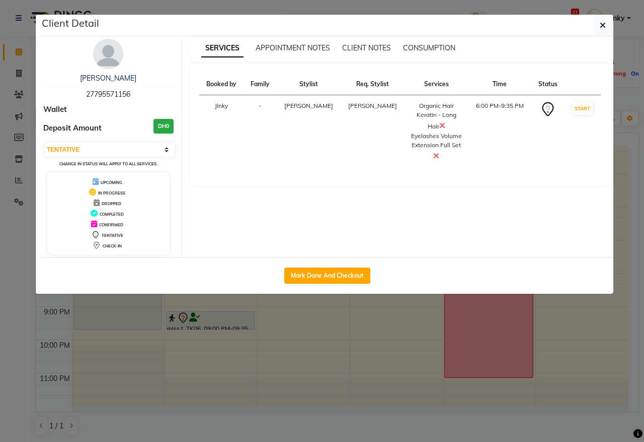
click at [121, 97] on span "27795571156" at bounding box center [108, 94] width 44 height 9
copy span "27795571156"
click at [6, 292] on ngb-modal-window "Client Detail [PERSON_NAME] 27795571156 Wallet Deposit Amount DH0 Select IN SER…" at bounding box center [322, 221] width 644 height 442
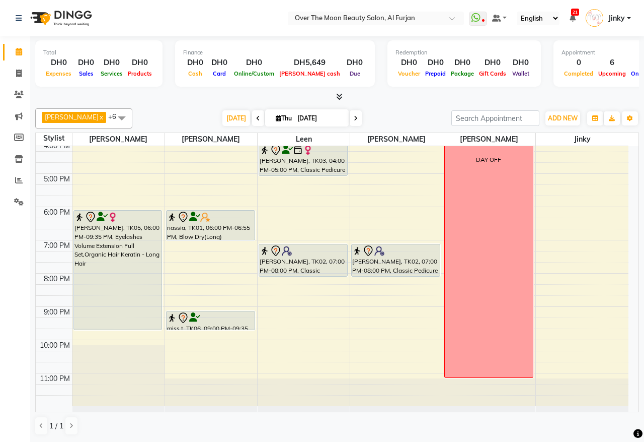
click at [122, 272] on div "[PERSON_NAME], TK05, 06:00 PM-09:35 PM, Eyelashes Volume Extension Full Set,Org…" at bounding box center [118, 269] width 88 height 119
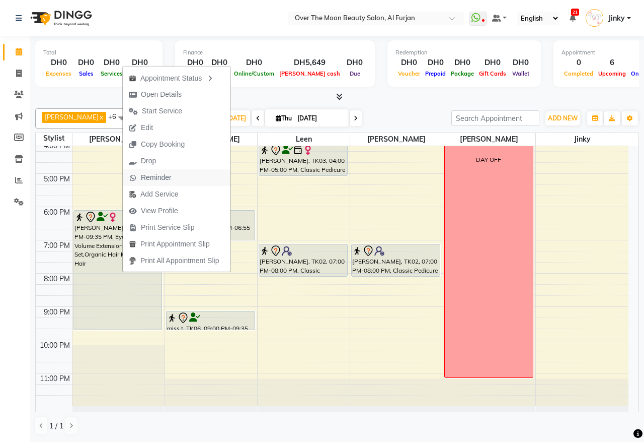
click at [162, 179] on span "Reminder" at bounding box center [156, 177] width 31 height 11
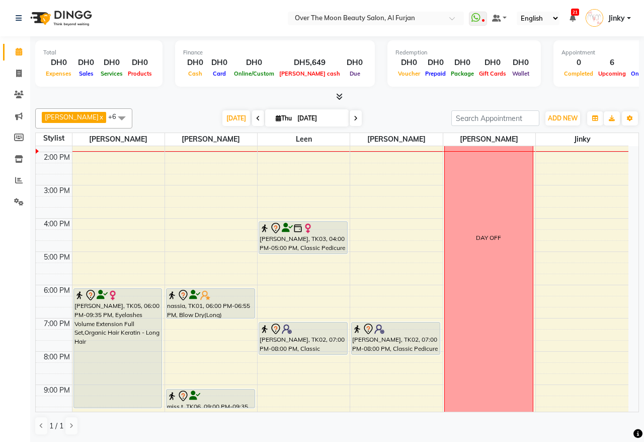
scroll to position [133, 0]
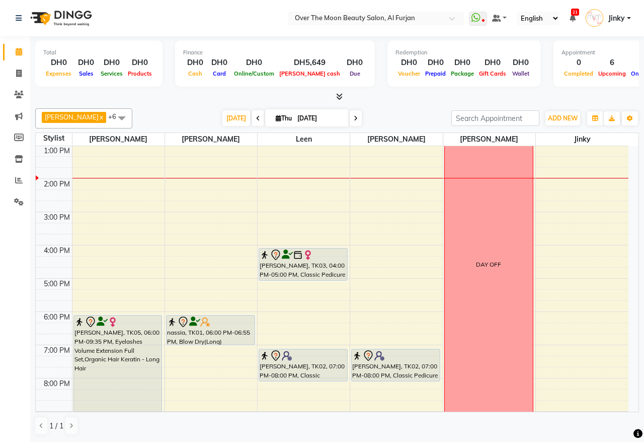
click at [290, 260] on div at bounding box center [303, 255] width 87 height 12
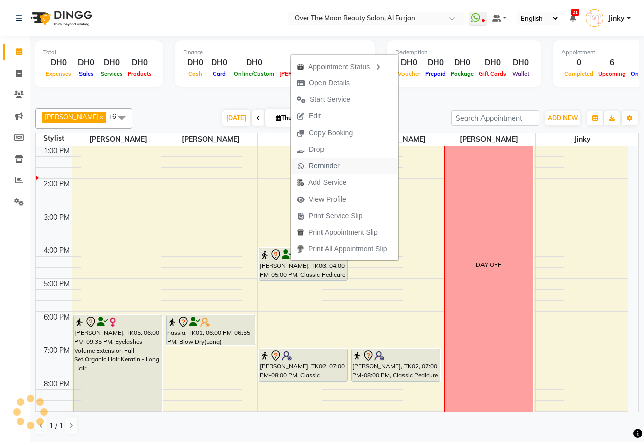
click at [337, 162] on span "Reminder" at bounding box center [324, 166] width 31 height 11
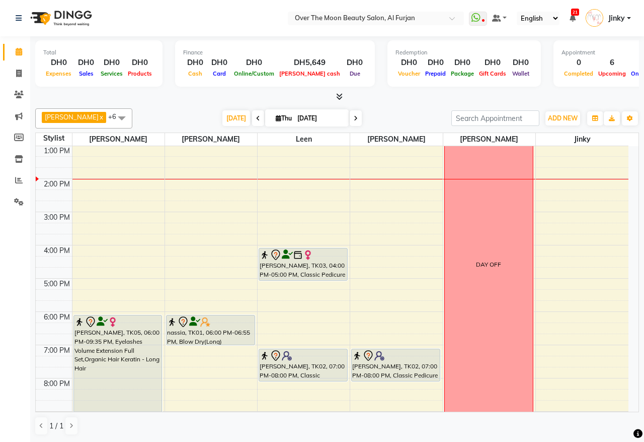
click at [218, 326] on div at bounding box center [210, 322] width 87 height 12
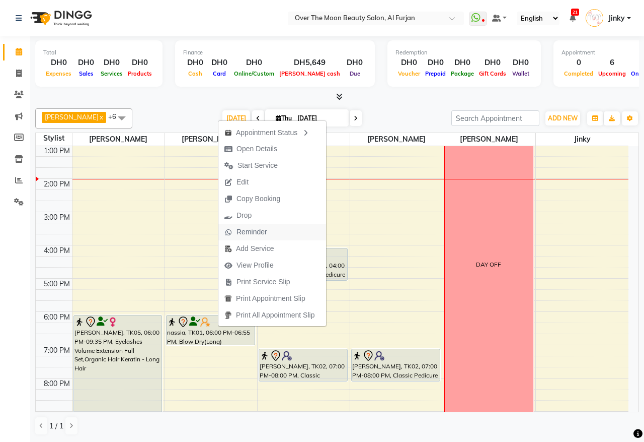
click at [262, 230] on span "Reminder" at bounding box center [252, 232] width 31 height 11
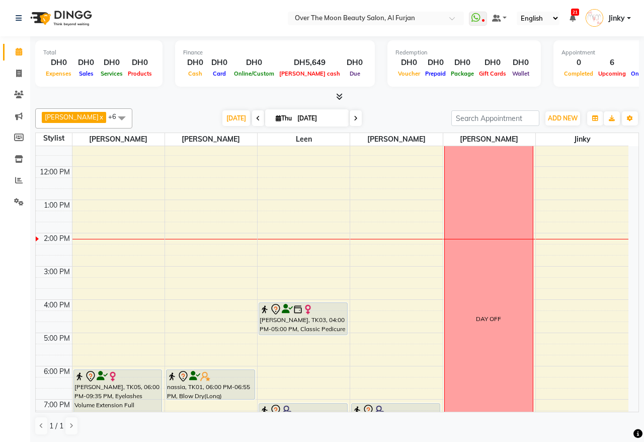
scroll to position [105, 0]
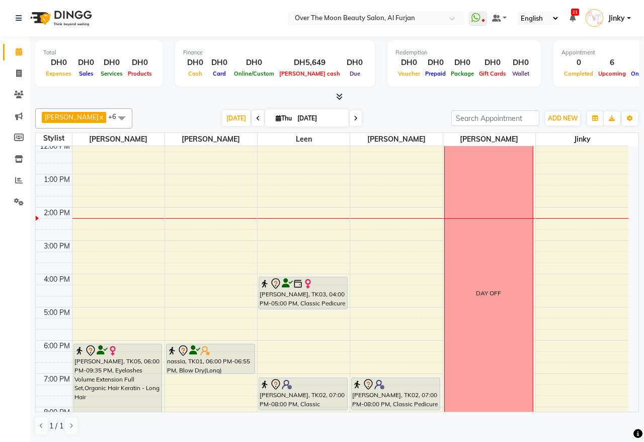
click at [354, 116] on icon at bounding box center [356, 118] width 4 height 6
type input "[DATE]"
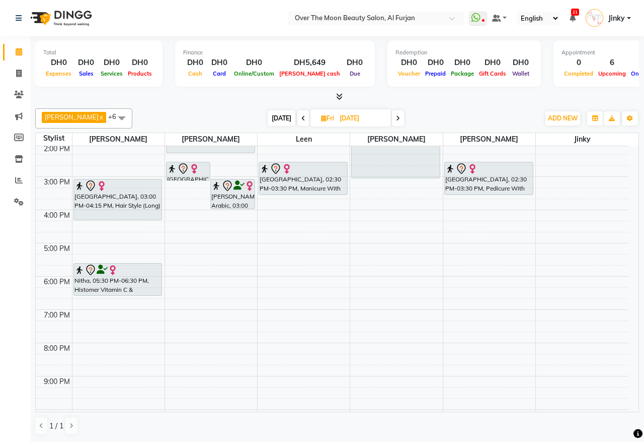
scroll to position [0, 0]
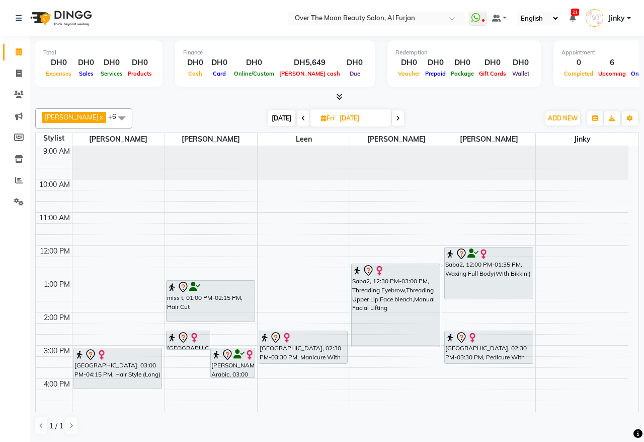
click at [201, 299] on div "miss t, 01:00 PM-02:15 PM, Hair Cut" at bounding box center [211, 300] width 88 height 41
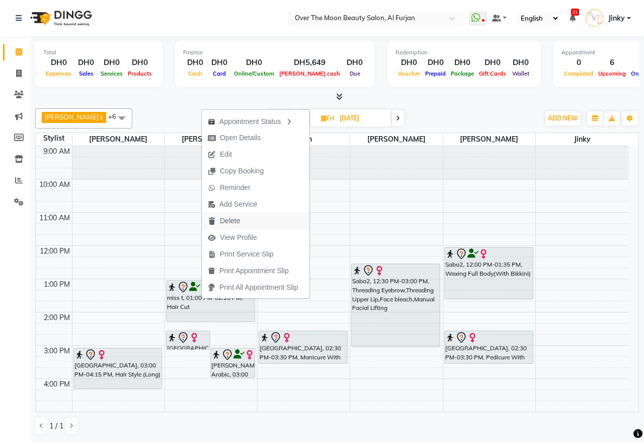
click at [233, 223] on span "Delete" at bounding box center [230, 220] width 20 height 11
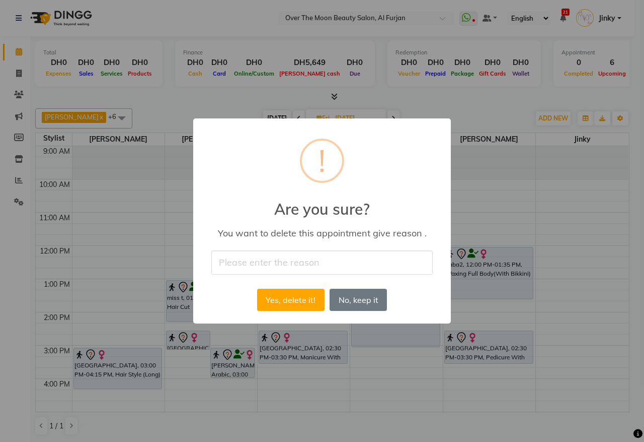
click at [272, 257] on input "text" at bounding box center [322, 262] width 222 height 24
drag, startPoint x: 275, startPoint y: 262, endPoint x: 238, endPoint y: 275, distance: 39.7
click at [241, 273] on input "she cancelled she will reschedule" at bounding box center [322, 262] width 222 height 24
click at [309, 262] on input "she will reschedule" at bounding box center [322, 262] width 222 height 24
type input "she will rescheduled [DATE]"
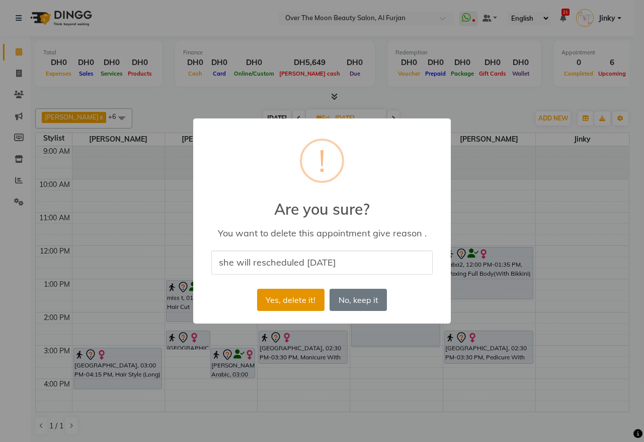
click at [277, 295] on button "Yes, delete it!" at bounding box center [290, 299] width 67 height 22
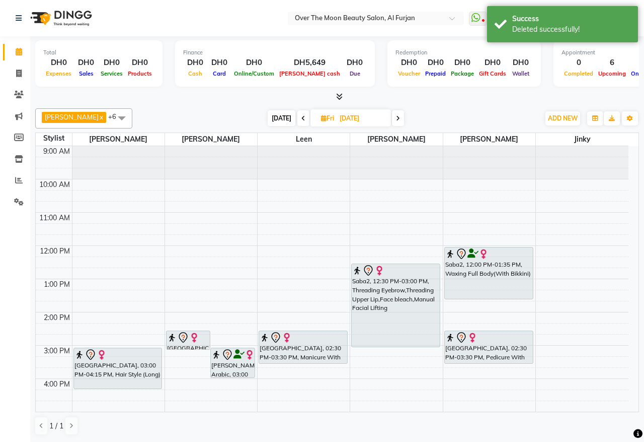
click at [189, 252] on div "9:00 AM 10:00 AM 11:00 AM 12:00 PM 1:00 PM 2:00 PM 3:00 PM 4:00 PM 5:00 PM 6:00…" at bounding box center [332, 395] width 593 height 498
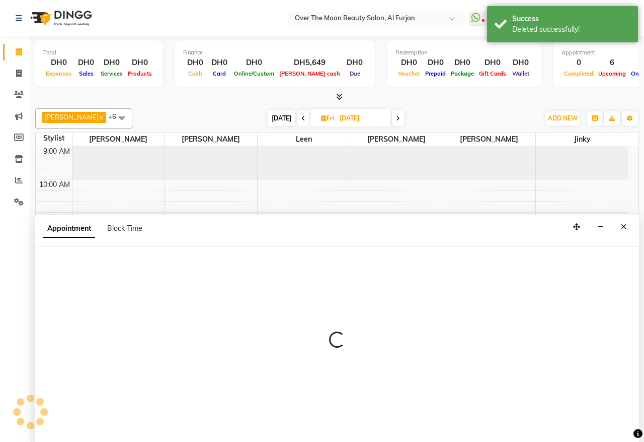
select select "29762"
select select "720"
select select "tentative"
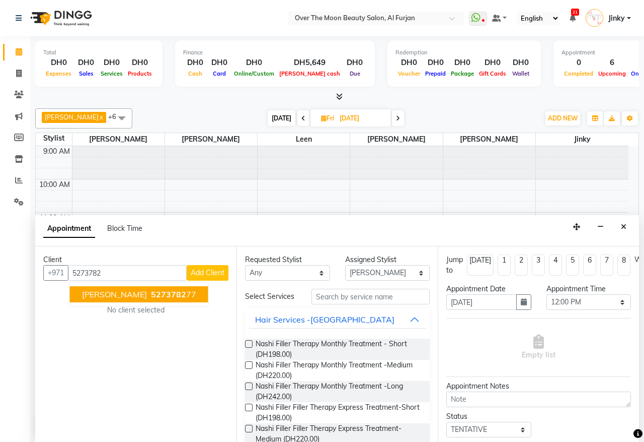
click at [149, 299] on ngb-highlight "5273782 77" at bounding box center [172, 294] width 47 height 10
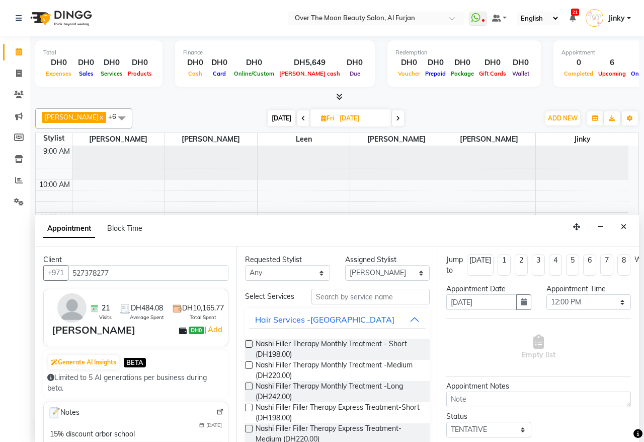
type input "527378277"
click at [270, 269] on select "Any [PERSON_NAME] [PERSON_NAME] [PERSON_NAME]" at bounding box center [287, 273] width 85 height 16
select select "29762"
click at [245, 265] on select "Any [PERSON_NAME] [PERSON_NAME] [PERSON_NAME]" at bounding box center [287, 273] width 85 height 16
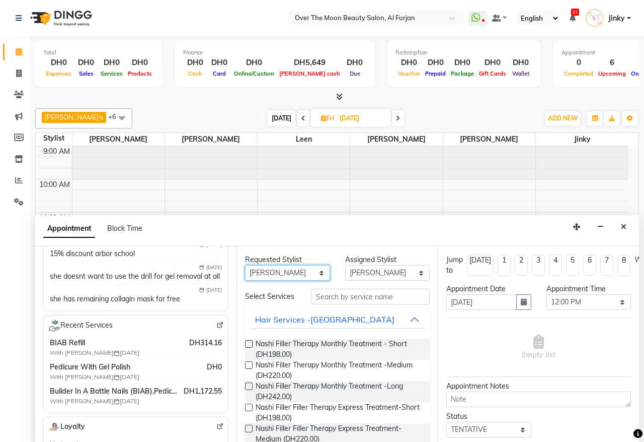
scroll to position [209, 0]
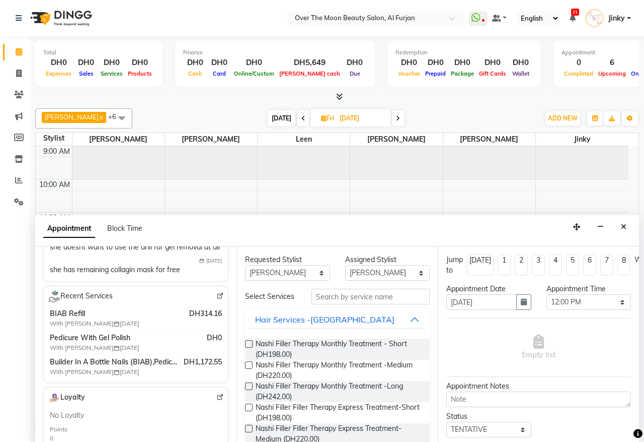
click at [216, 300] on img at bounding box center [220, 296] width 8 height 8
click at [336, 303] on input "text" at bounding box center [371, 296] width 118 height 16
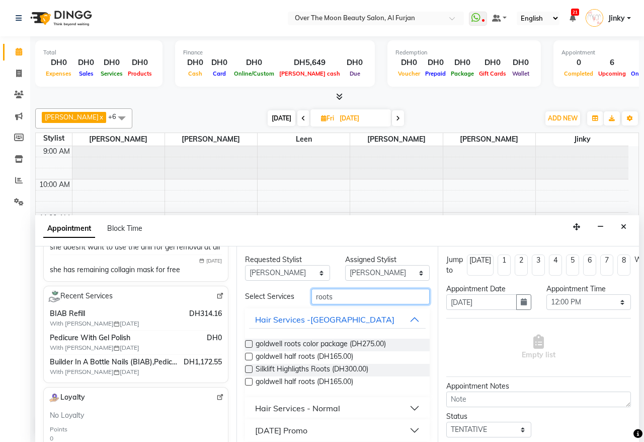
type input "roots"
click at [287, 413] on div "Hair Services - Normal" at bounding box center [297, 408] width 85 height 12
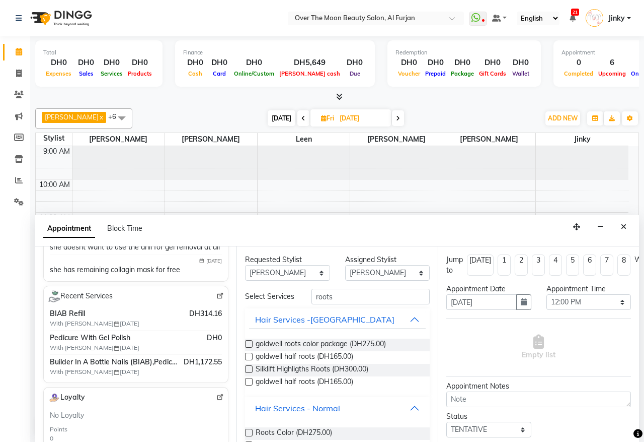
click at [324, 414] on div "Hair Services - Normal" at bounding box center [297, 408] width 85 height 12
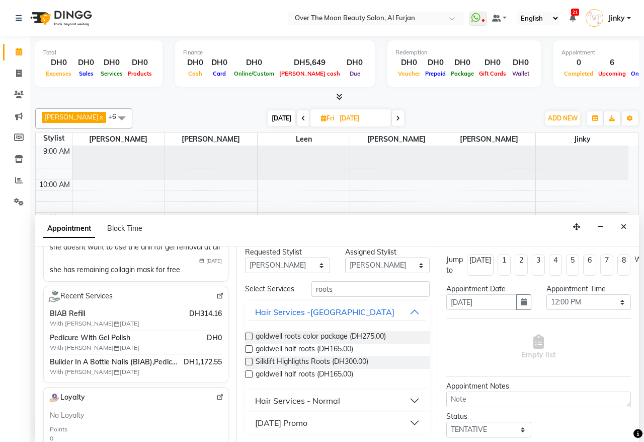
click at [326, 400] on div "Hair Services - Normal" at bounding box center [297, 400] width 85 height 12
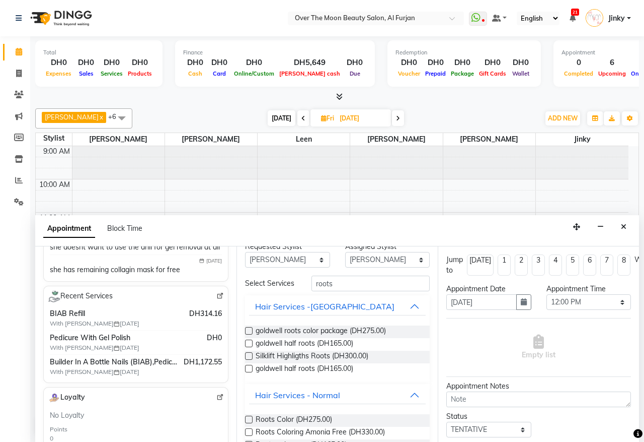
click at [250, 423] on label at bounding box center [249, 419] width 8 height 8
click at [250, 423] on input "checkbox" at bounding box center [248, 420] width 7 height 7
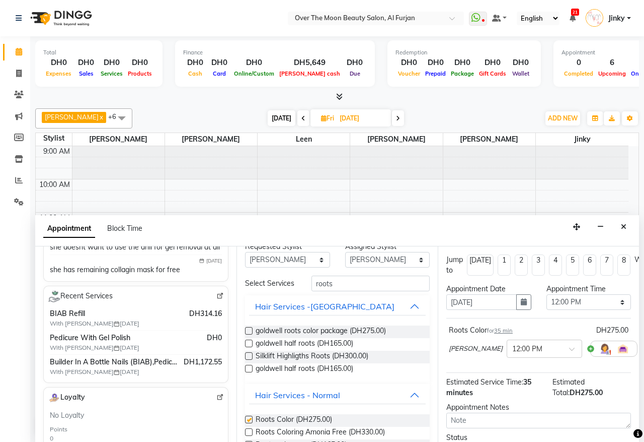
checkbox input "false"
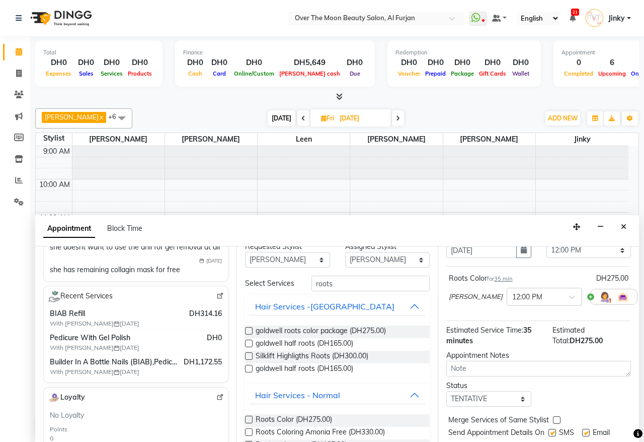
scroll to position [91, 0]
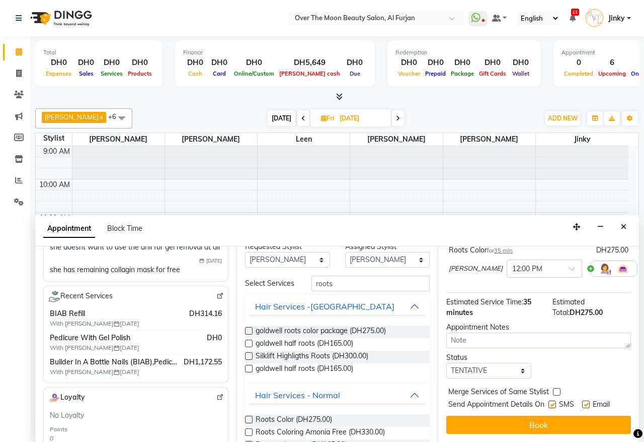
click at [559, 388] on label at bounding box center [557, 392] width 8 height 8
click at [559, 389] on input "checkbox" at bounding box center [556, 392] width 7 height 7
checkbox input "true"
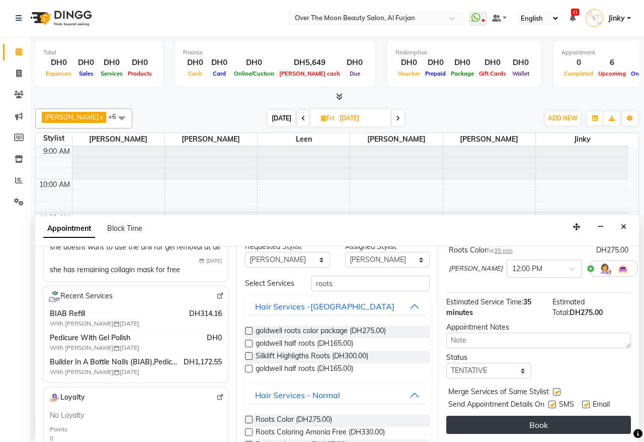
click at [525, 415] on button "Book" at bounding box center [539, 424] width 185 height 18
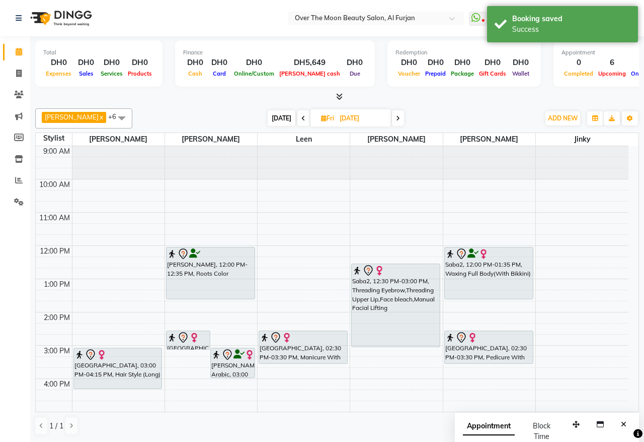
drag, startPoint x: 211, startPoint y: 266, endPoint x: 212, endPoint y: 293, distance: 27.2
click at [212, 293] on div "[GEOGRAPHIC_DATA], 02:30 PM-03:05 PM, Hair Cut [PERSON_NAME] Arabic, 03:00 PM-0…" at bounding box center [211, 395] width 92 height 498
click at [268, 117] on span "[DATE]" at bounding box center [282, 118] width 28 height 16
type input "[DATE]"
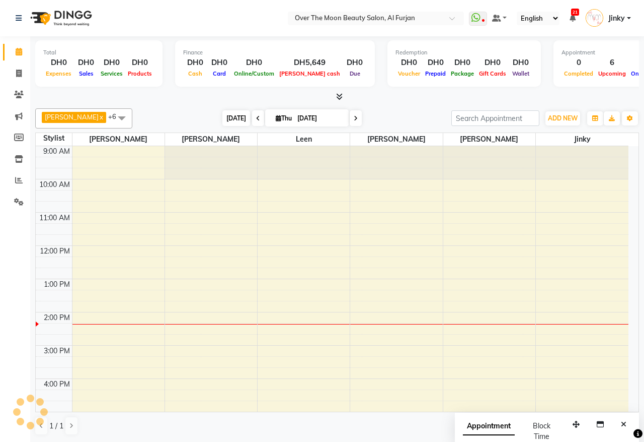
scroll to position [169, 0]
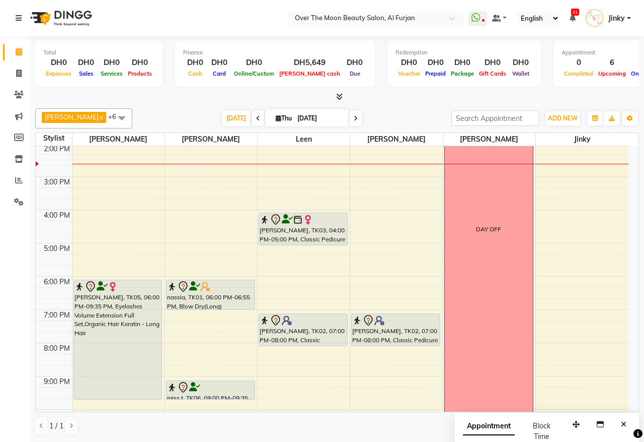
click at [382, 170] on div "9:00 AM 10:00 AM 11:00 AM 12:00 PM 1:00 PM 2:00 PM 3:00 PM 4:00 PM 5:00 PM 6:00…" at bounding box center [332, 226] width 593 height 498
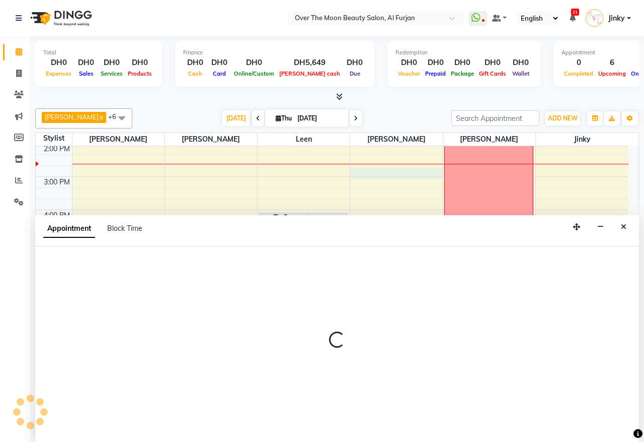
select select "64402"
select select "885"
select select "tentative"
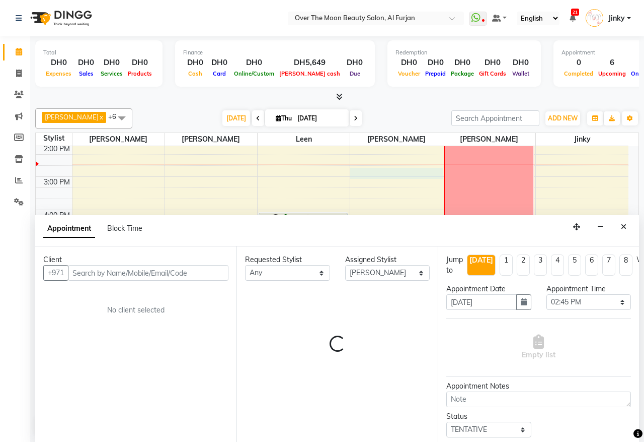
click at [146, 273] on input "text" at bounding box center [148, 273] width 161 height 16
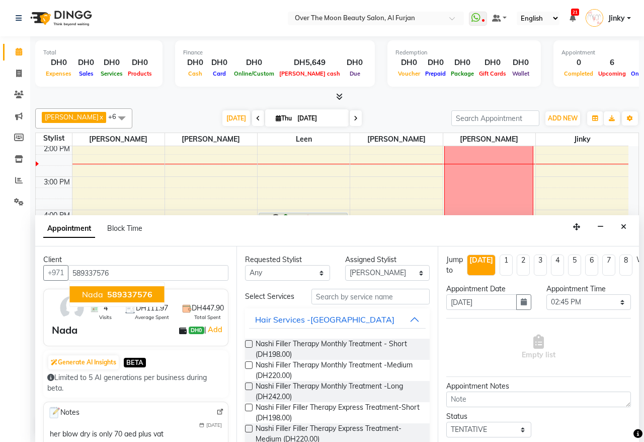
click at [134, 298] on span "589337576" at bounding box center [129, 294] width 45 height 10
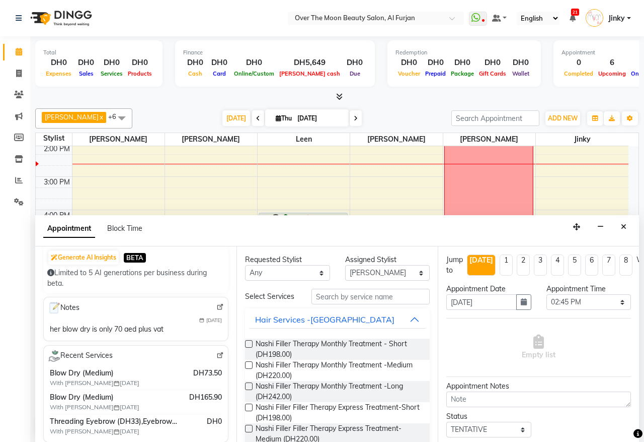
scroll to position [209, 0]
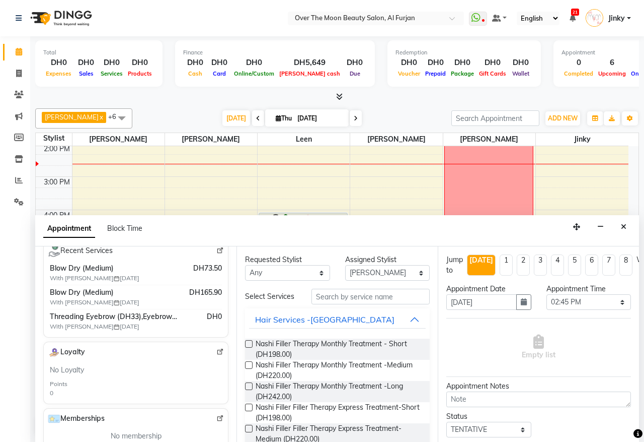
type input "589337576"
click at [333, 301] on input "text" at bounding box center [371, 296] width 118 height 16
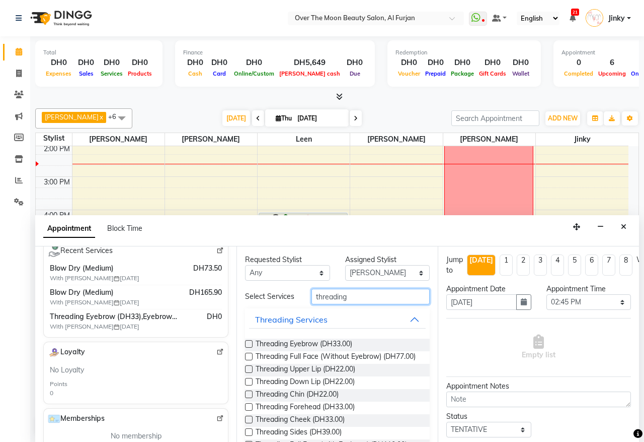
type input "threading"
click at [251, 347] on label at bounding box center [249, 344] width 8 height 8
click at [251, 348] on input "checkbox" at bounding box center [248, 344] width 7 height 7
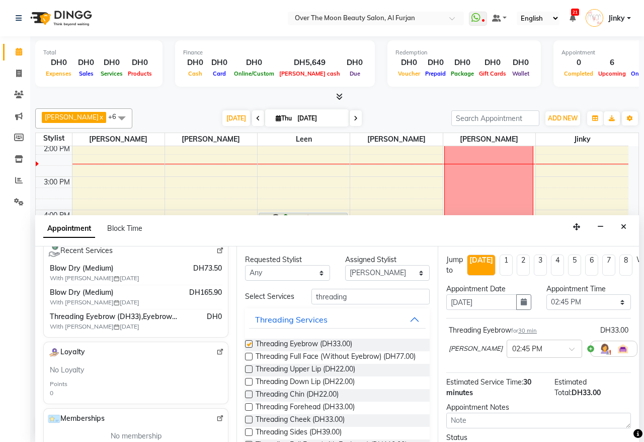
checkbox input "false"
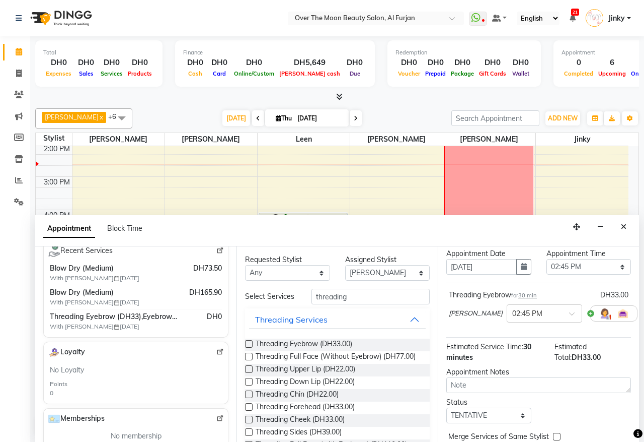
scroll to position [91, 0]
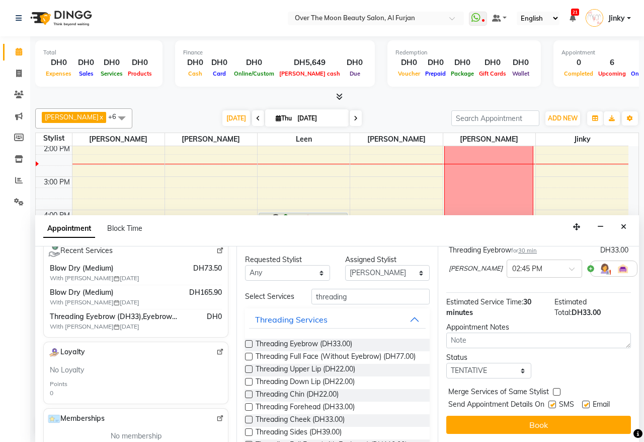
click at [556, 388] on label at bounding box center [557, 392] width 8 height 8
click at [556, 389] on input "checkbox" at bounding box center [556, 392] width 7 height 7
checkbox input "true"
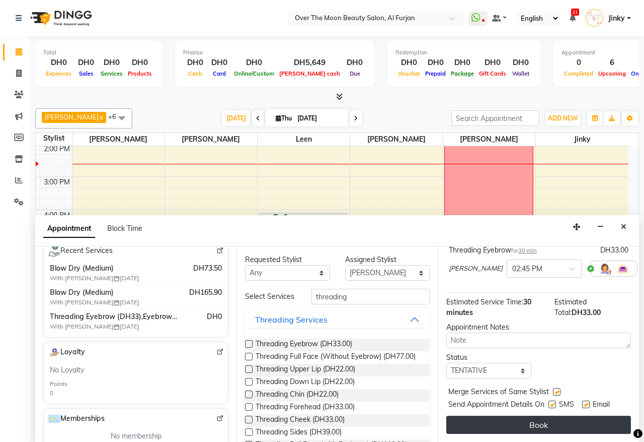
click at [512, 415] on button "Book" at bounding box center [539, 424] width 185 height 18
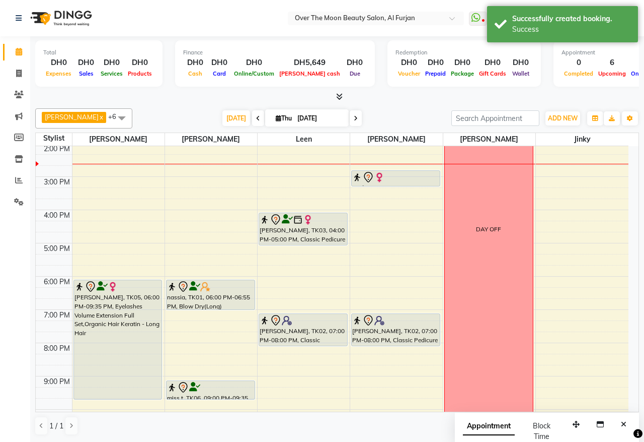
click at [69, 341] on td at bounding box center [54, 336] width 36 height 11
click at [112, 341] on div "[PERSON_NAME], TK05, 06:00 PM-09:35 PM, Eyelashes Volume Extension Full Set,Org…" at bounding box center [118, 339] width 88 height 119
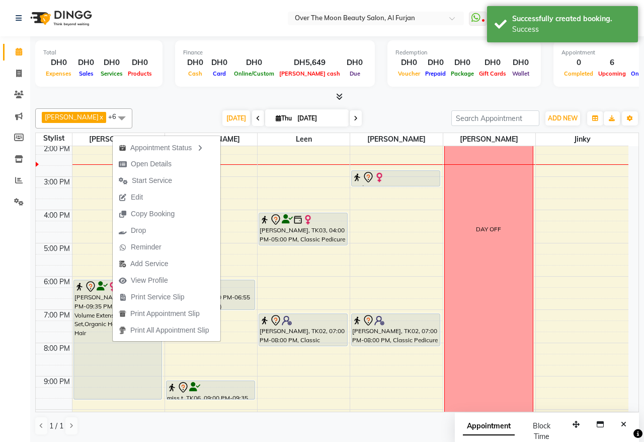
click at [150, 102] on div at bounding box center [337, 97] width 604 height 11
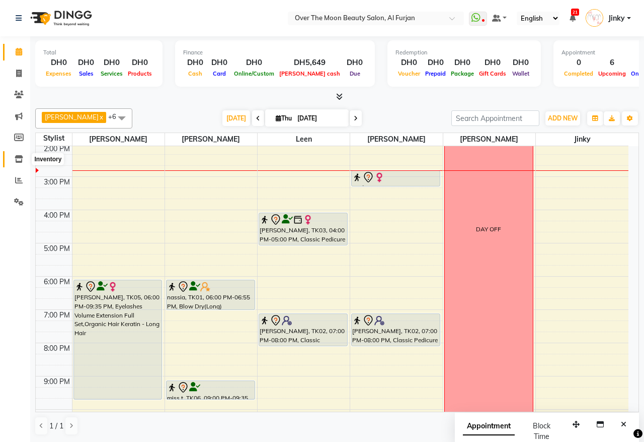
click at [22, 159] on icon at bounding box center [19, 159] width 9 height 8
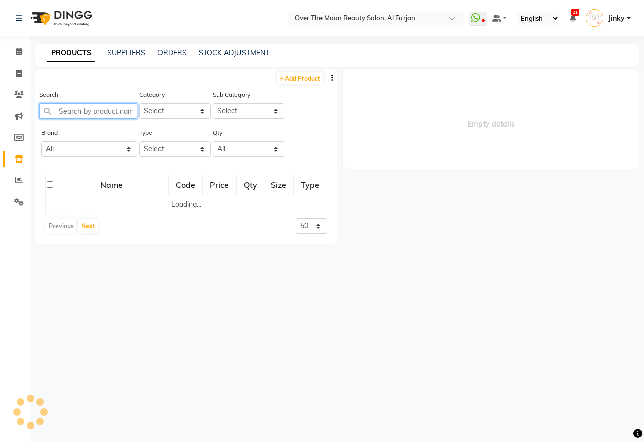
select select
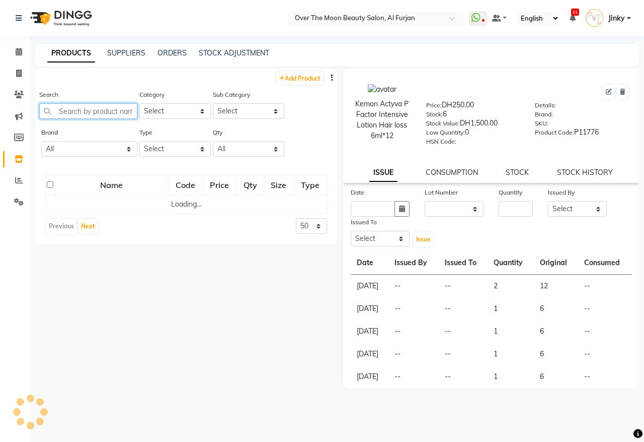
click at [116, 111] on input "text" at bounding box center [88, 111] width 98 height 16
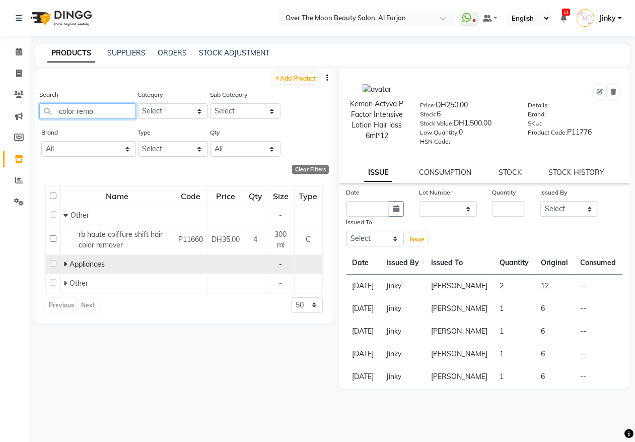
type input "color remo"
click at [67, 263] on span at bounding box center [66, 263] width 6 height 9
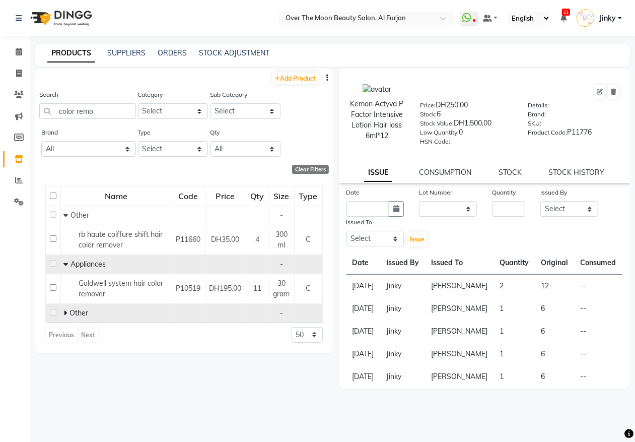
click at [66, 312] on icon at bounding box center [65, 312] width 4 height 7
click at [226, 51] on link "STOCK ADJUSTMENT" at bounding box center [234, 52] width 70 height 9
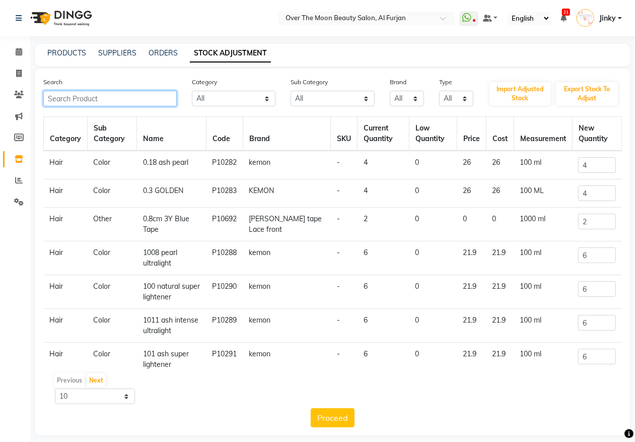
drag, startPoint x: 121, startPoint y: 92, endPoint x: 119, endPoint y: 100, distance: 7.8
click at [119, 100] on input "text" at bounding box center [109, 99] width 133 height 16
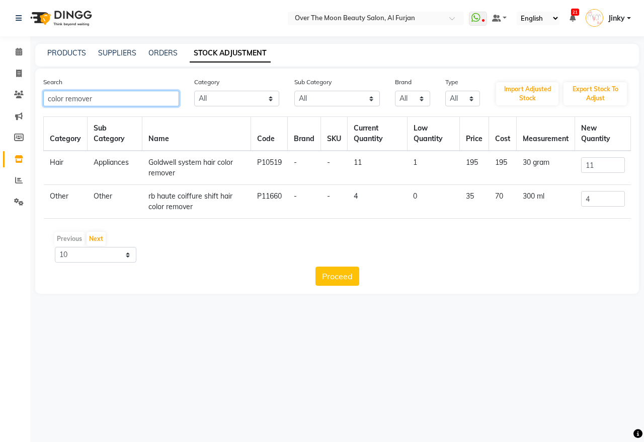
type input "color remover"
drag, startPoint x: 603, startPoint y: 193, endPoint x: 556, endPoint y: 215, distance: 51.3
click at [562, 213] on tr "Other Other rb haute coiffure shift hair color remover P11660 - - 4 0 35 70 300…" at bounding box center [337, 202] width 587 height 34
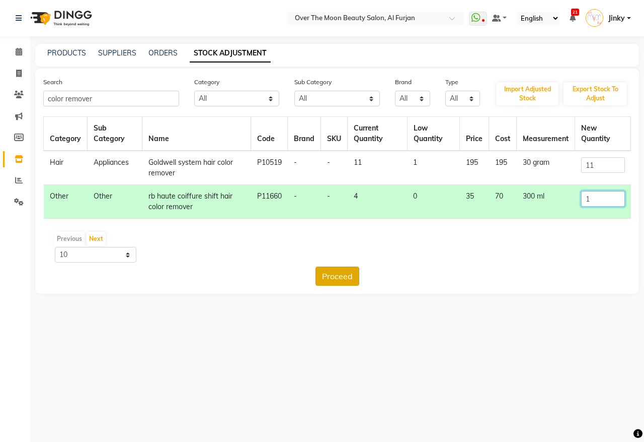
type input "1"
click at [338, 277] on button "Proceed" at bounding box center [338, 275] width 44 height 19
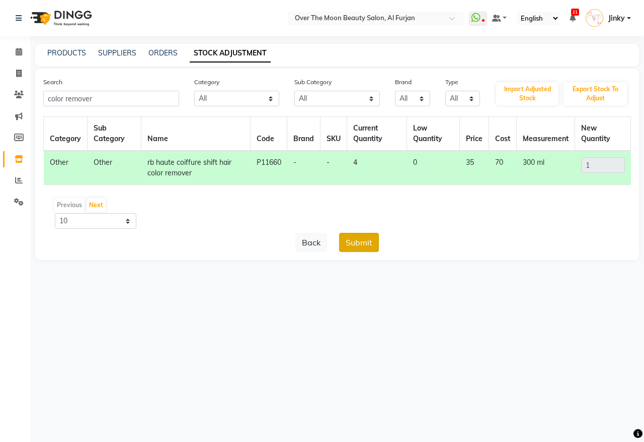
click at [361, 235] on button "Submit" at bounding box center [359, 242] width 40 height 19
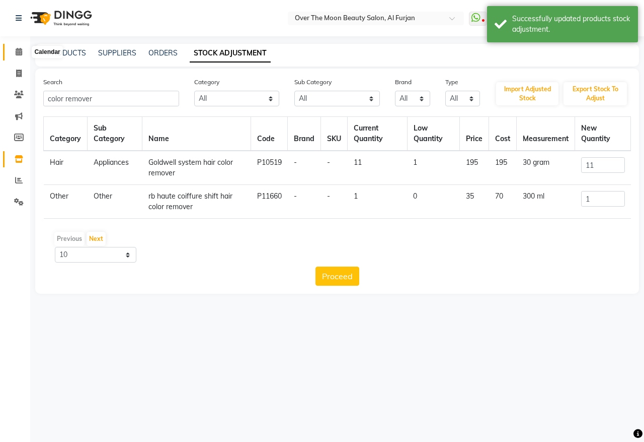
click at [16, 51] on icon at bounding box center [19, 52] width 7 height 8
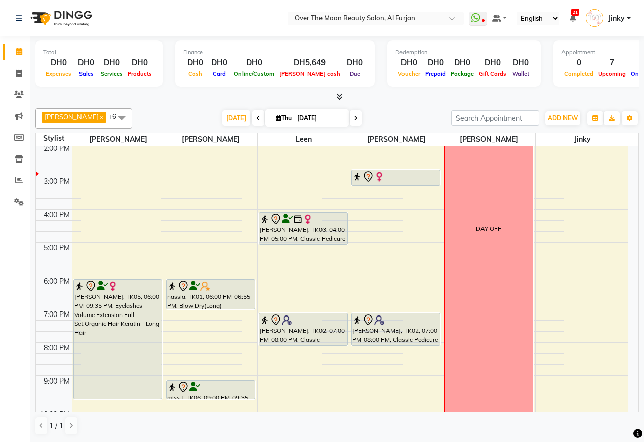
scroll to position [209, 0]
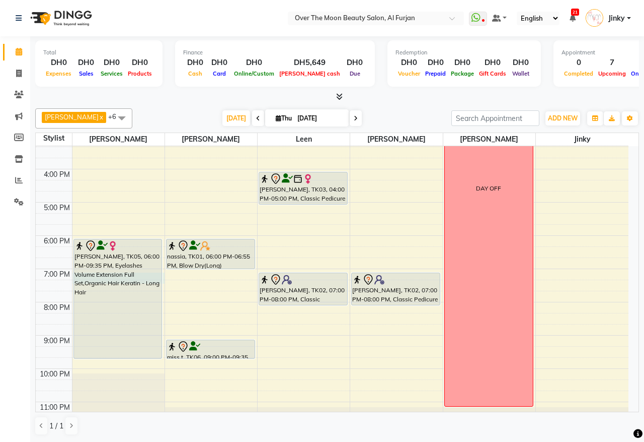
click at [164, 279] on div "9:00 AM 10:00 AM 11:00 AM 12:00 PM 1:00 PM 2:00 PM 3:00 PM 4:00 PM 5:00 PM 6:00…" at bounding box center [332, 186] width 593 height 498
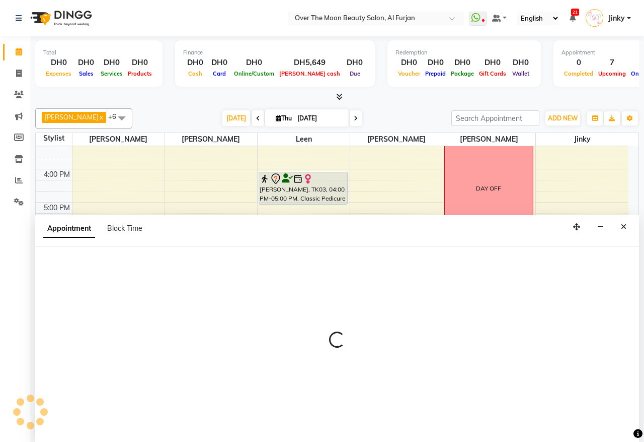
select select "20146"
select select "tentative"
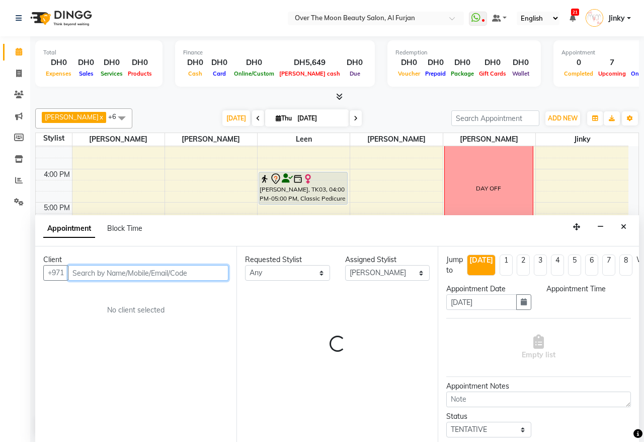
select select "1140"
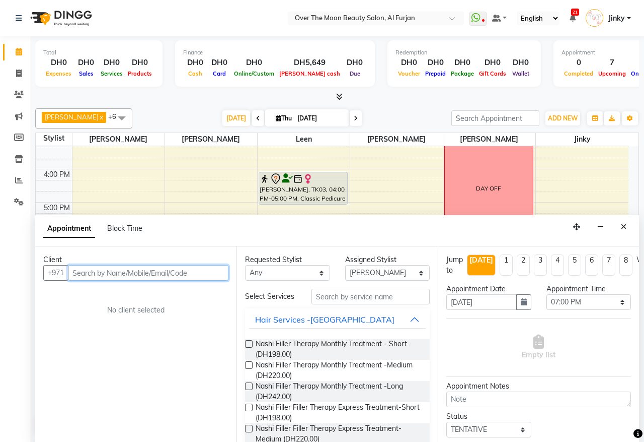
click at [164, 278] on input "text" at bounding box center [148, 273] width 161 height 16
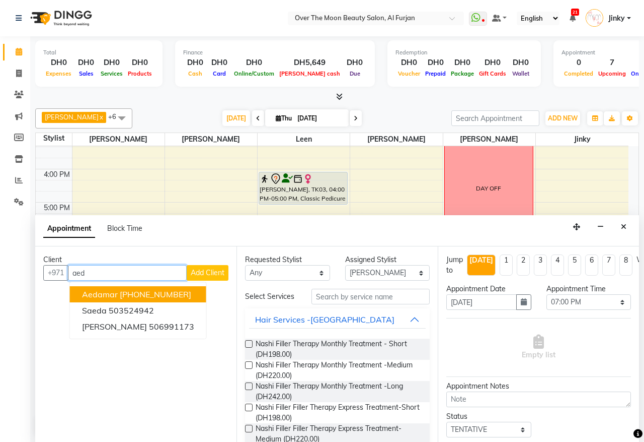
click at [174, 293] on ngb-highlight "[PHONE_NUMBER]" at bounding box center [155, 294] width 71 height 10
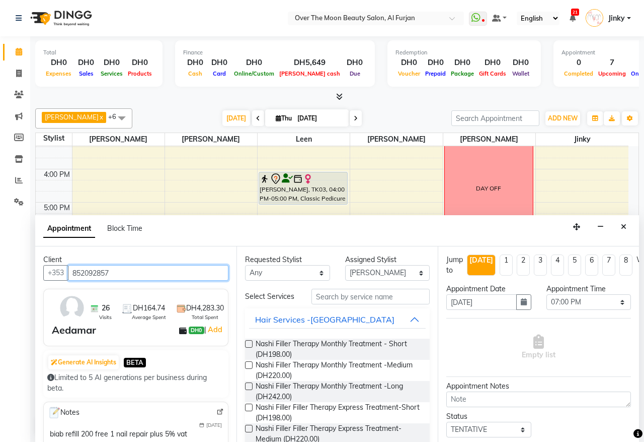
type input "852092857"
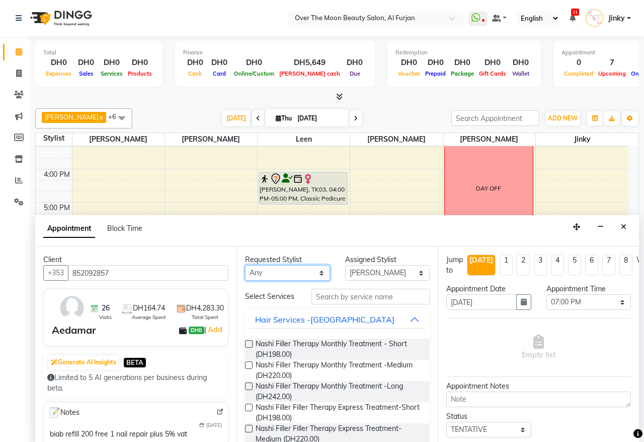
click at [316, 272] on select "Any [PERSON_NAME] [PERSON_NAME] [PERSON_NAME]" at bounding box center [287, 273] width 85 height 16
select select "20146"
click at [245, 265] on select "Any [PERSON_NAME] [PERSON_NAME] [PERSON_NAME]" at bounding box center [287, 273] width 85 height 16
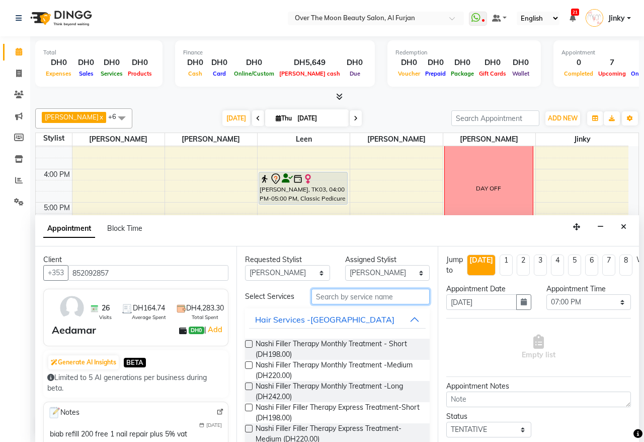
click at [340, 301] on input "text" at bounding box center [371, 296] width 118 height 16
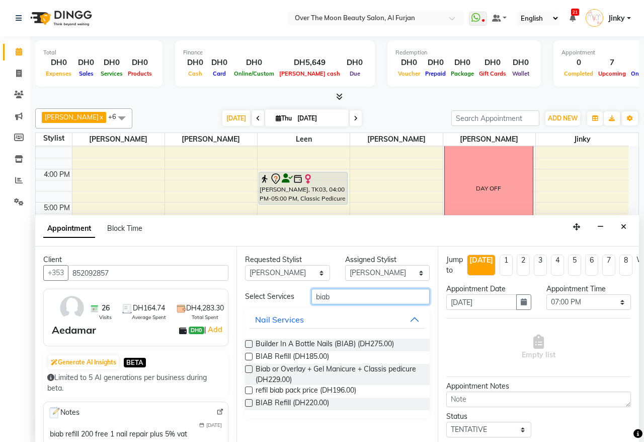
type input "biab"
click at [248, 344] on label at bounding box center [249, 344] width 8 height 8
click at [248, 344] on input "checkbox" at bounding box center [248, 344] width 7 height 7
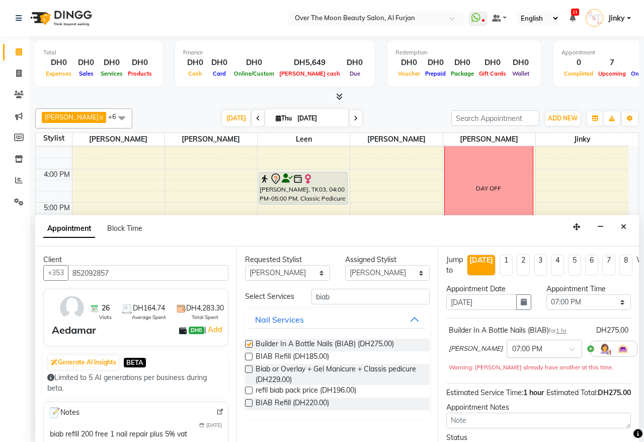
checkbox input "false"
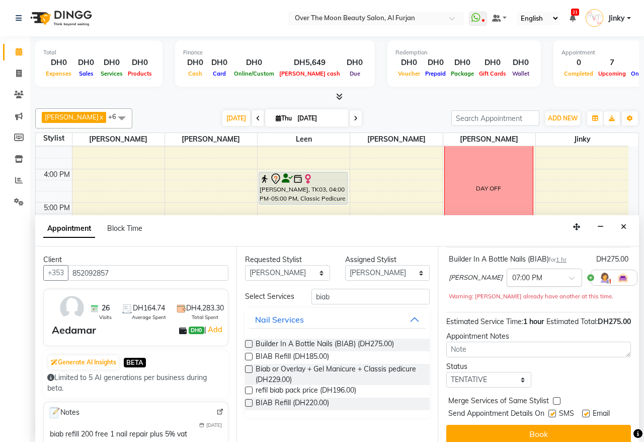
scroll to position [101, 0]
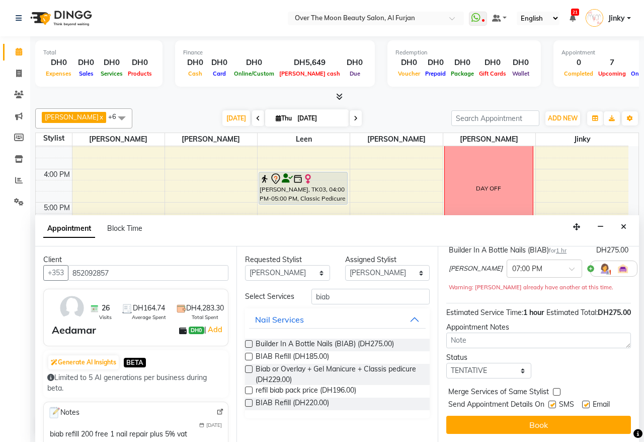
click at [556, 388] on label at bounding box center [557, 392] width 8 height 8
click at [556, 389] on input "checkbox" at bounding box center [556, 392] width 7 height 7
checkbox input "true"
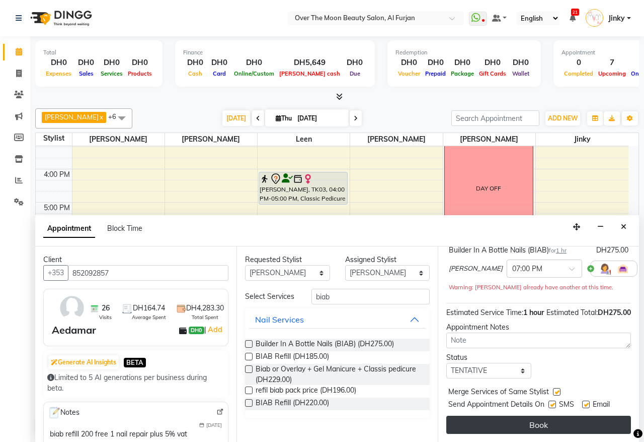
click at [519, 415] on button "Book" at bounding box center [539, 424] width 185 height 18
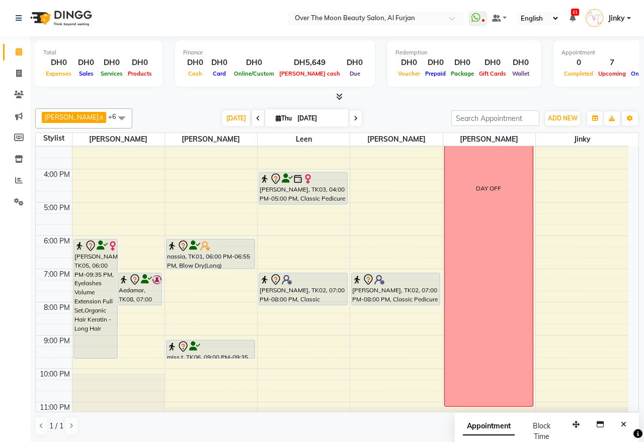
click at [97, 311] on div "[PERSON_NAME], TK05, 06:00 PM-09:35 PM, Eyelashes Volume Extension Full Set,Org…" at bounding box center [95, 298] width 43 height 119
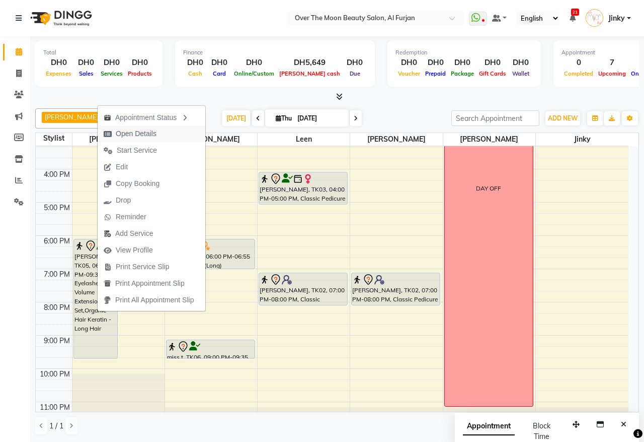
click at [141, 135] on span "Open Details" at bounding box center [136, 133] width 41 height 11
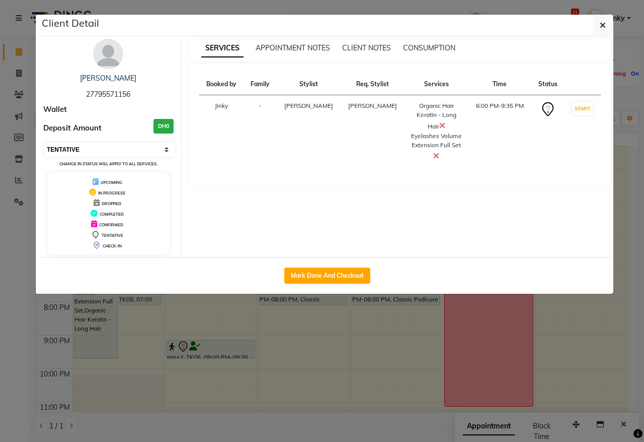
click at [107, 150] on select "Select IN SERVICE CONFIRMED TENTATIVE CHECK IN MARK DONE DROPPED UPCOMING" at bounding box center [109, 149] width 130 height 14
select select "2"
click at [44, 142] on select "Select IN SERVICE CONFIRMED TENTATIVE CHECK IN MARK DONE DROPPED UPCOMING" at bounding box center [109, 149] width 130 height 14
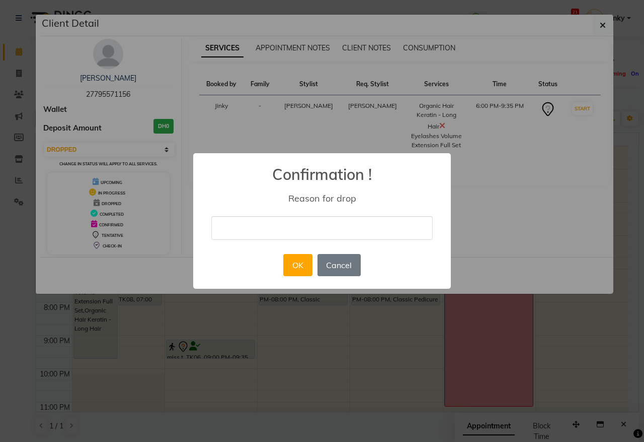
click at [303, 227] on input "text" at bounding box center [322, 228] width 222 height 24
type input "she cancelled she will reschedule"
click at [303, 260] on button "OK" at bounding box center [297, 265] width 29 height 22
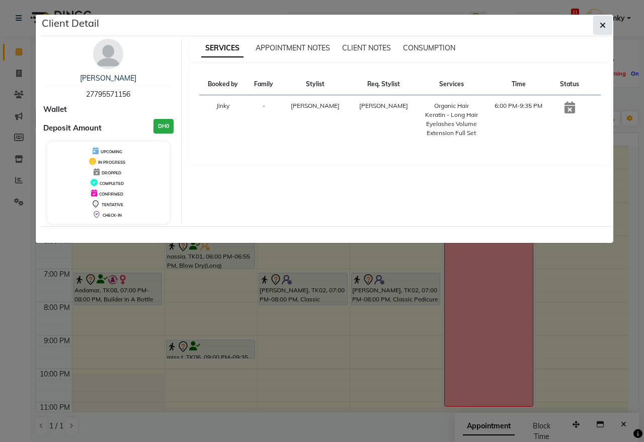
click at [600, 26] on icon "button" at bounding box center [603, 25] width 6 height 8
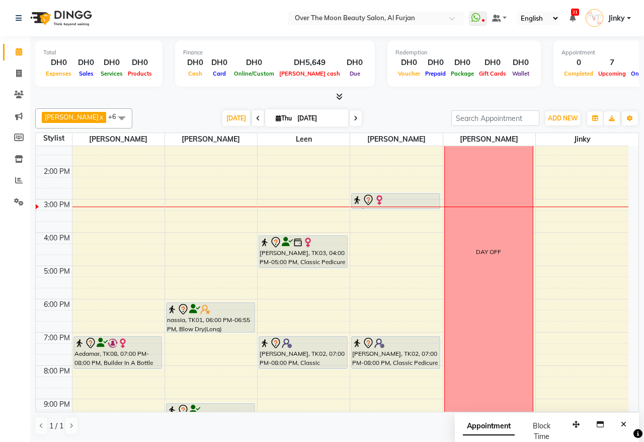
scroll to position [105, 0]
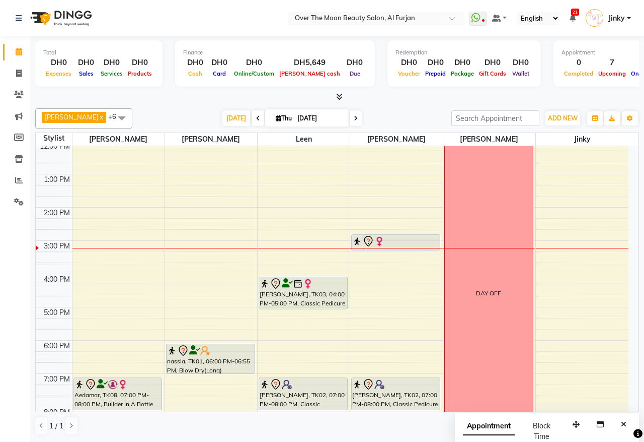
click at [383, 240] on img at bounding box center [380, 241] width 10 height 10
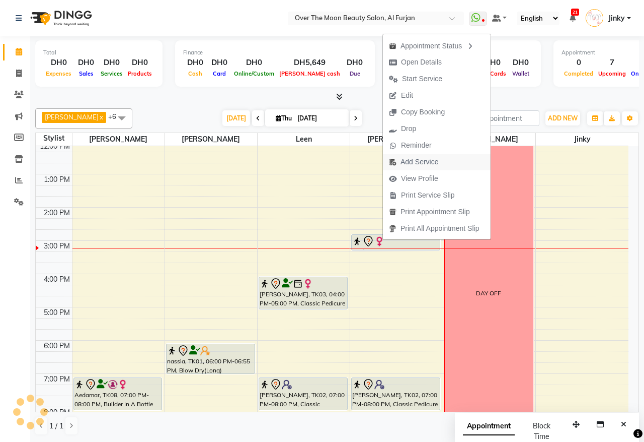
click at [426, 160] on span "Add Service" at bounding box center [420, 162] width 38 height 11
select select "64402"
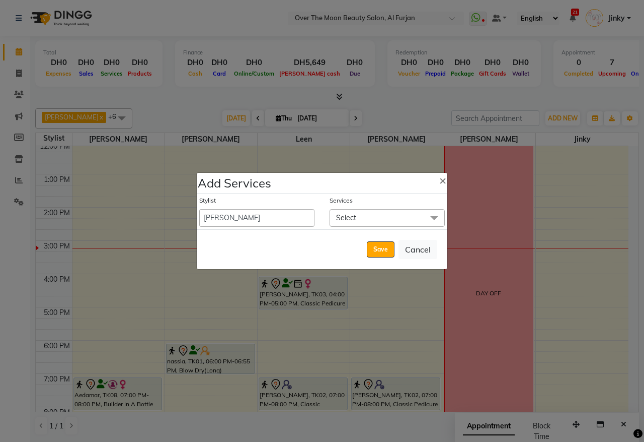
click at [362, 214] on span "Select" at bounding box center [387, 218] width 115 height 18
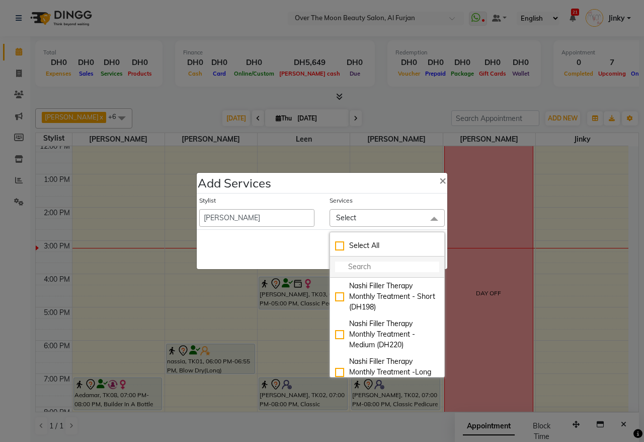
click at [371, 272] on input "multiselect-search" at bounding box center [387, 266] width 104 height 11
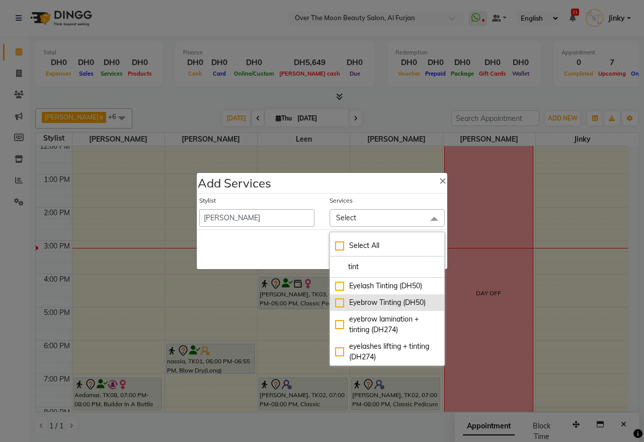
type input "tint"
click at [337, 300] on div "Eyebrow Tinting (DH50)" at bounding box center [387, 302] width 104 height 11
checkbox input "true"
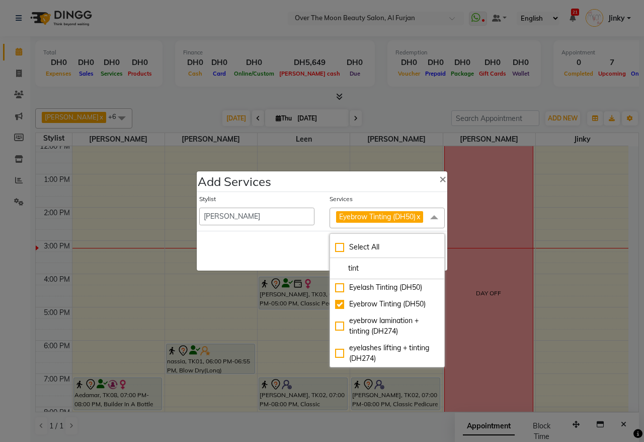
click at [307, 257] on div "Save Cancel" at bounding box center [322, 251] width 251 height 40
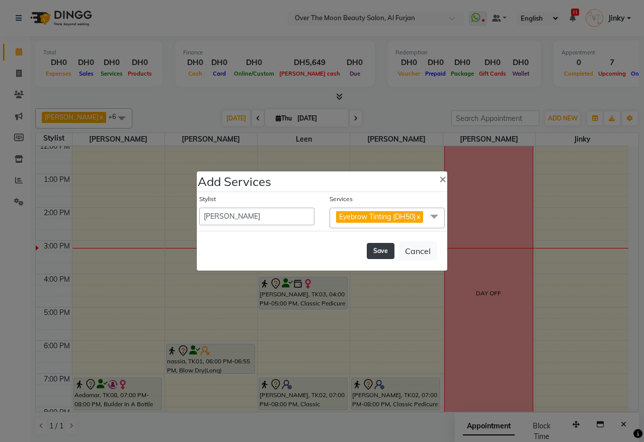
click at [381, 253] on button "Save" at bounding box center [381, 251] width 28 height 16
select select "66106"
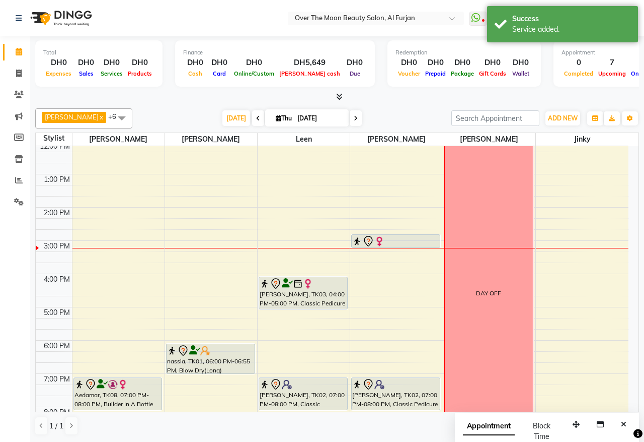
drag, startPoint x: 381, startPoint y: 268, endPoint x: 384, endPoint y: 252, distance: 16.4
click at [384, 252] on div "9:00 AM 10:00 AM 11:00 AM 12:00 PM 1:00 PM 2:00 PM 3:00 PM 4:00 PM 5:00 PM 6:00…" at bounding box center [332, 290] width 593 height 498
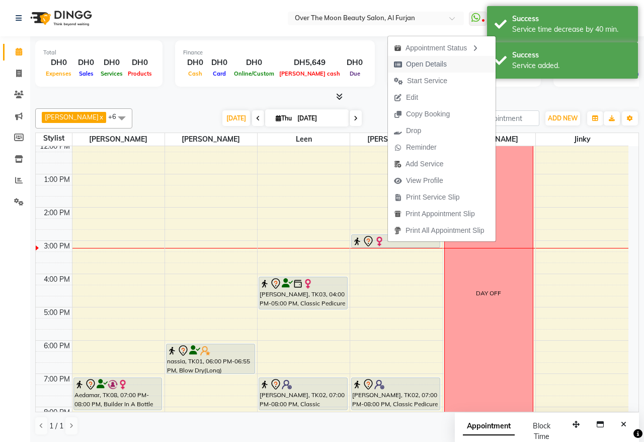
click at [435, 61] on span "Open Details" at bounding box center [426, 64] width 41 height 11
select select "7"
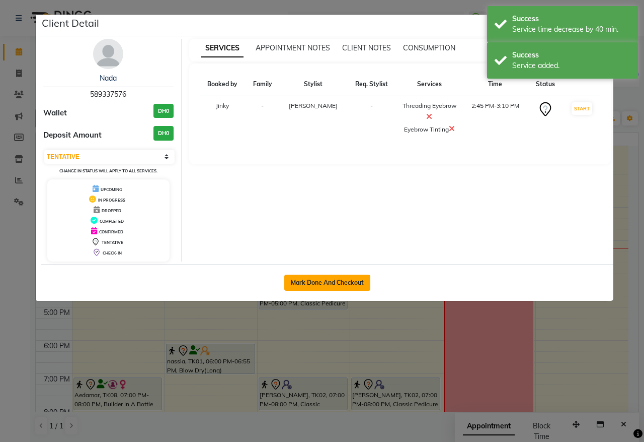
click at [333, 282] on button "Mark Done And Checkout" at bounding box center [327, 282] width 86 height 16
select select "service"
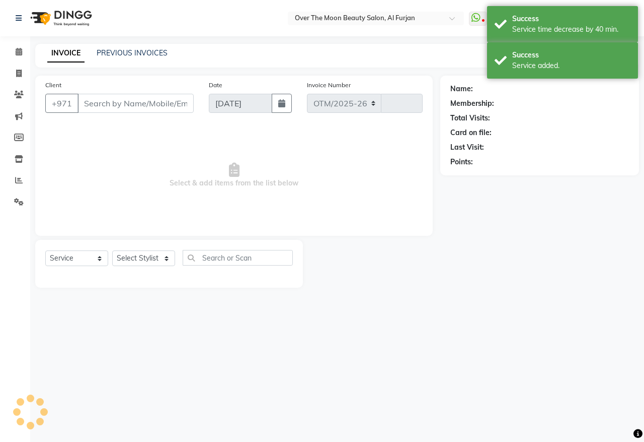
select select "3996"
type input "2208"
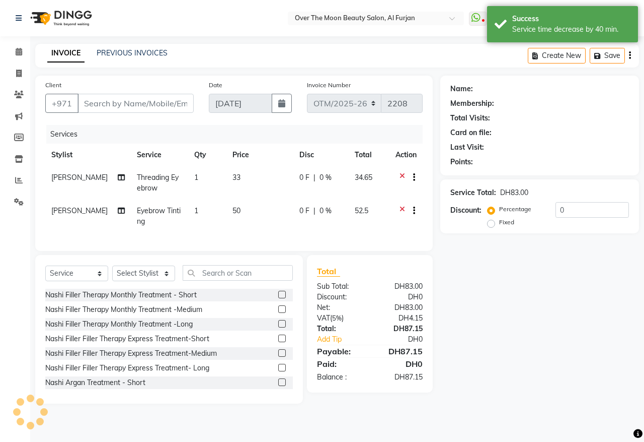
type input "589337576"
select select "64402"
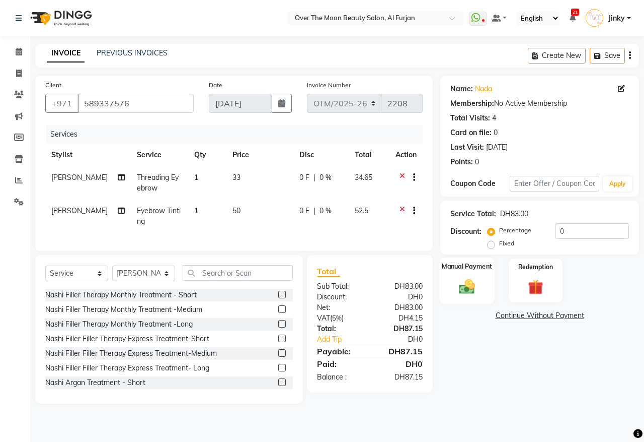
click at [465, 278] on img at bounding box center [467, 286] width 26 height 19
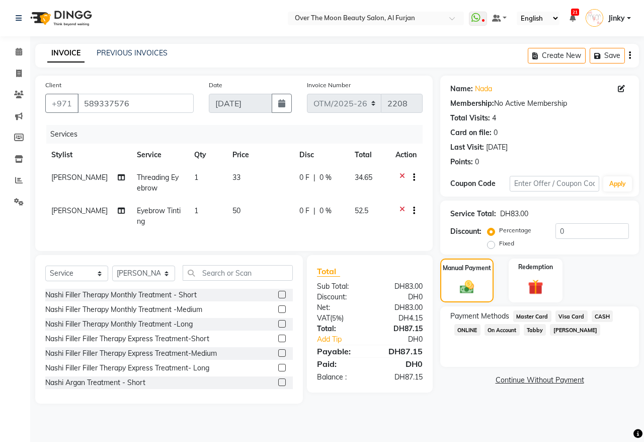
click at [573, 314] on span "Visa Card" at bounding box center [572, 316] width 32 height 12
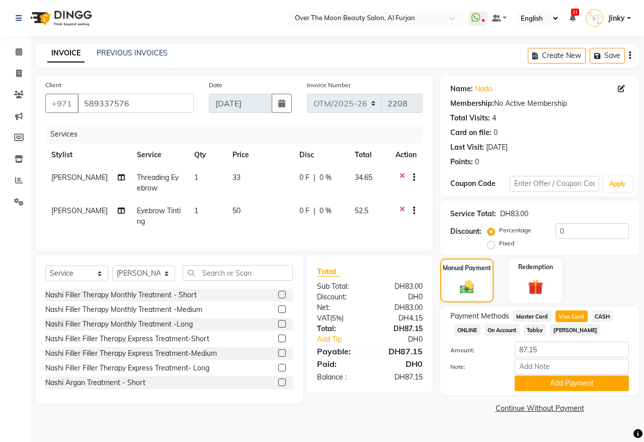
drag, startPoint x: 532, startPoint y: 388, endPoint x: 512, endPoint y: 356, distance: 37.6
click at [532, 387] on button "Add Payment" at bounding box center [572, 383] width 114 height 16
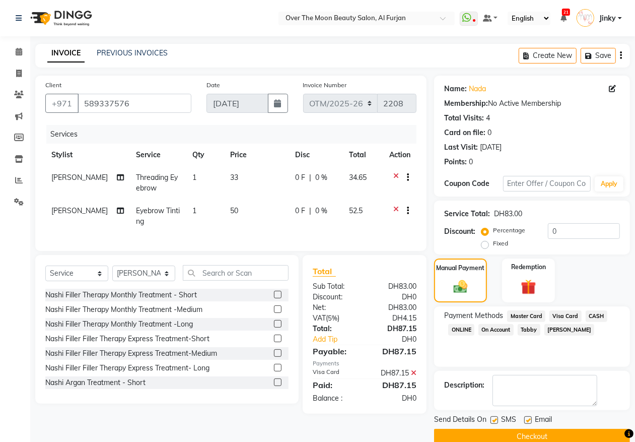
click at [508, 434] on button "Checkout" at bounding box center [532, 436] width 196 height 16
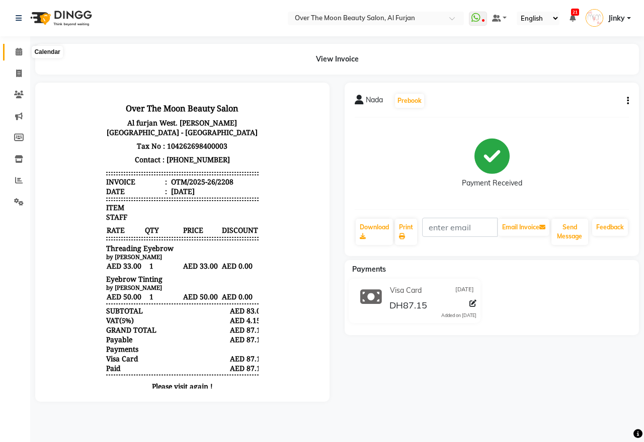
click at [19, 50] on icon at bounding box center [19, 52] width 7 height 8
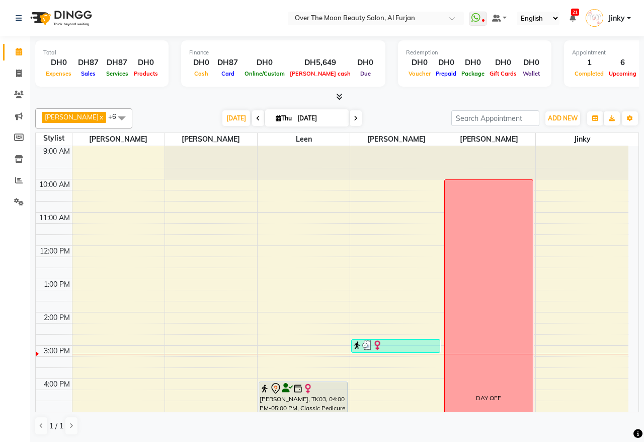
scroll to position [105, 0]
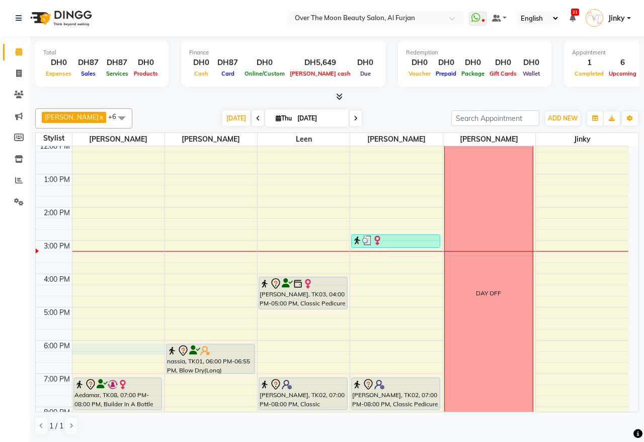
click at [104, 352] on div "9:00 AM 10:00 AM 11:00 AM 12:00 PM 1:00 PM 2:00 PM 3:00 PM 4:00 PM 5:00 PM 6:00…" at bounding box center [332, 290] width 593 height 498
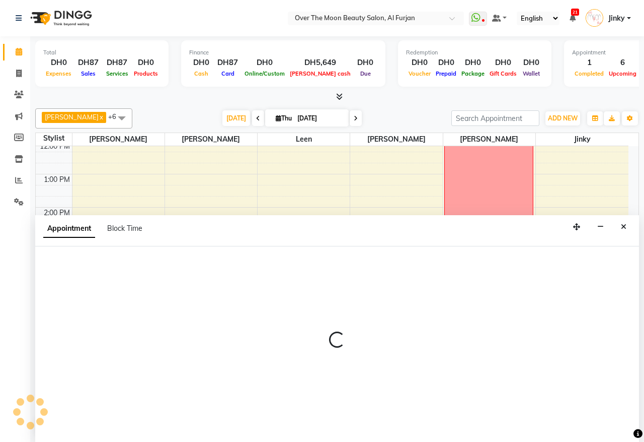
select select "20146"
select select "tentative"
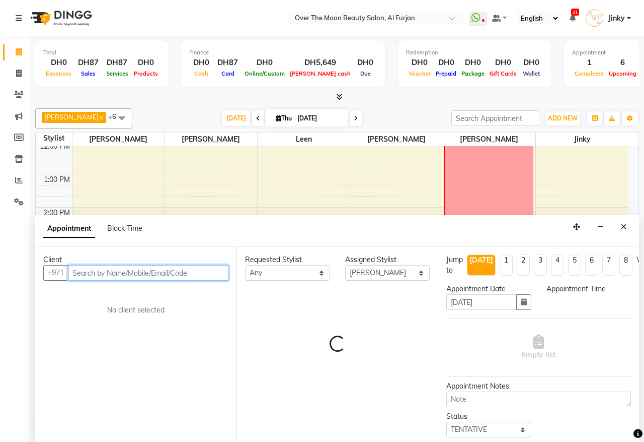
select select "1080"
click at [174, 269] on input "text" at bounding box center [148, 273] width 161 height 16
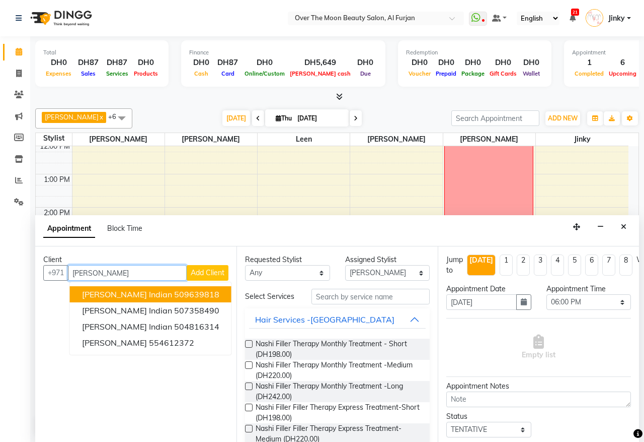
click at [174, 296] on ngb-highlight "509639818" at bounding box center [196, 294] width 45 height 10
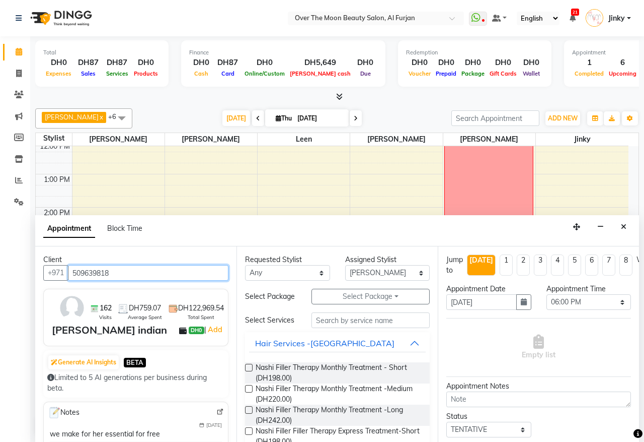
type input "509639818"
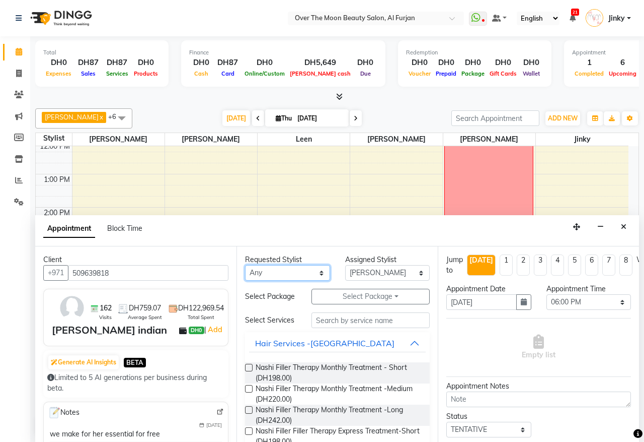
click at [317, 272] on select "Any [PERSON_NAME] [PERSON_NAME] [PERSON_NAME]" at bounding box center [287, 273] width 85 height 16
select select "20146"
click at [245, 265] on select "Any [PERSON_NAME] [PERSON_NAME] [PERSON_NAME]" at bounding box center [287, 273] width 85 height 16
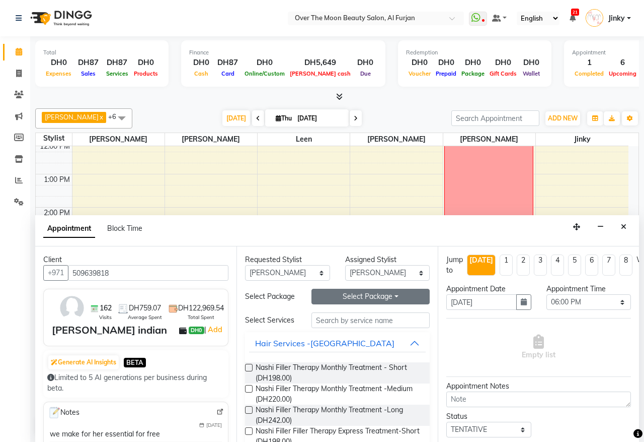
click at [353, 295] on button "Select Package Toggle Dropdown" at bounding box center [371, 296] width 118 height 16
click at [332, 323] on li "Blow dry Long (4+1)" at bounding box center [369, 317] width 115 height 15
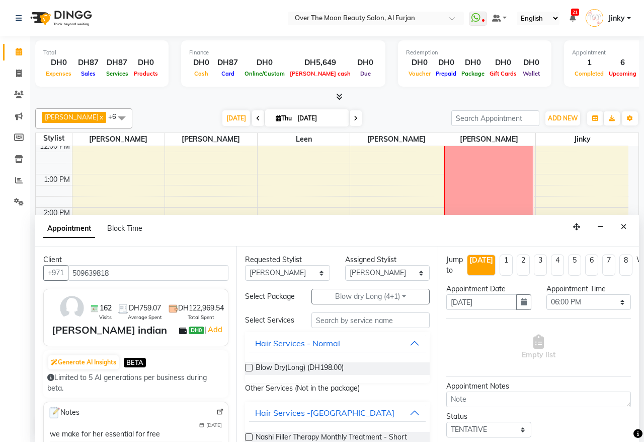
click at [249, 371] on label at bounding box center [249, 367] width 8 height 8
click at [249, 372] on input "checkbox" at bounding box center [248, 368] width 7 height 7
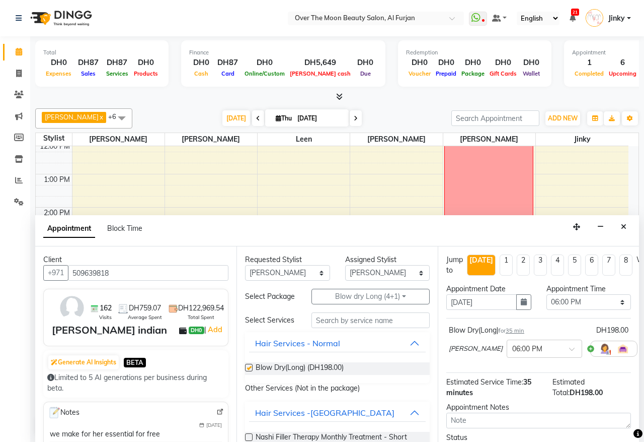
checkbox input "false"
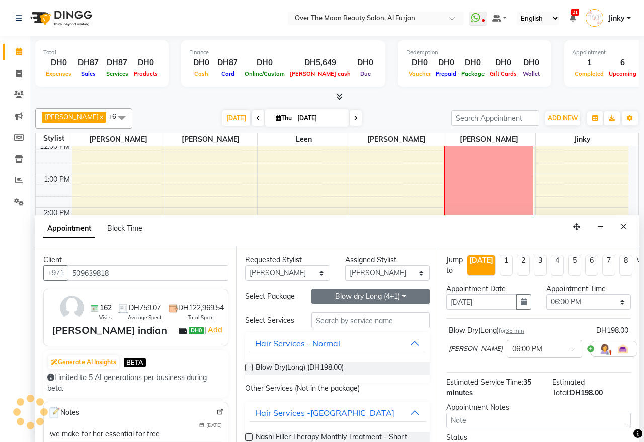
click at [367, 301] on button "Blow dry Long (4+1)" at bounding box center [371, 296] width 118 height 16
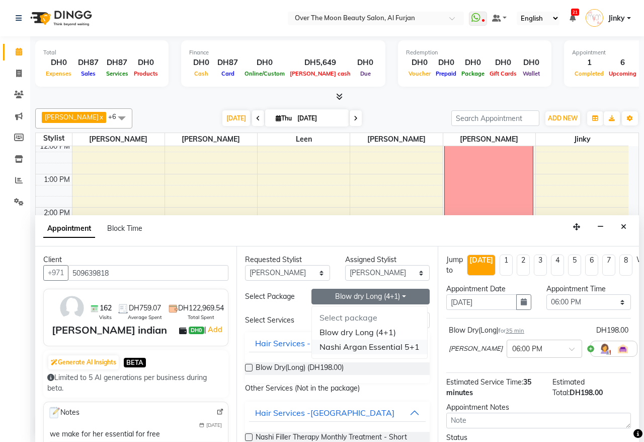
click at [325, 352] on li "Nashi Argan Essential 5+1" at bounding box center [369, 346] width 115 height 15
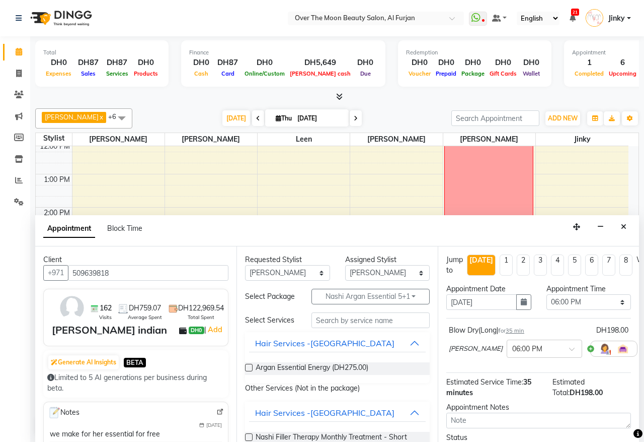
click at [248, 371] on label at bounding box center [249, 367] width 8 height 8
click at [248, 372] on input "checkbox" at bounding box center [248, 368] width 7 height 7
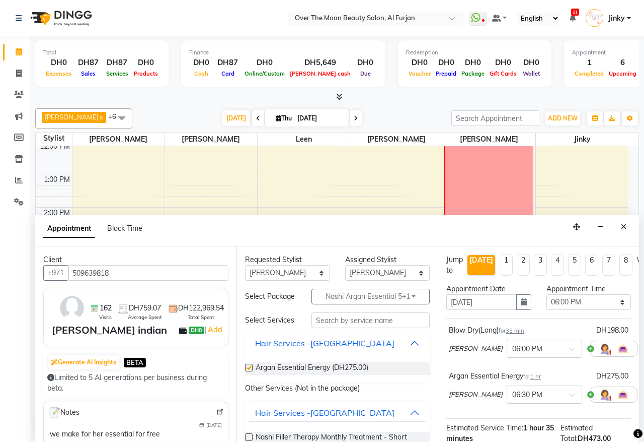
checkbox input "false"
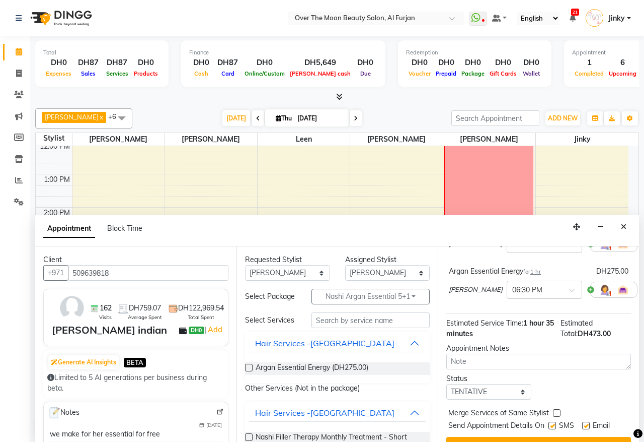
click at [556, 411] on label at bounding box center [557, 413] width 8 height 8
click at [556, 411] on input "checkbox" at bounding box center [556, 413] width 7 height 7
checkbox input "true"
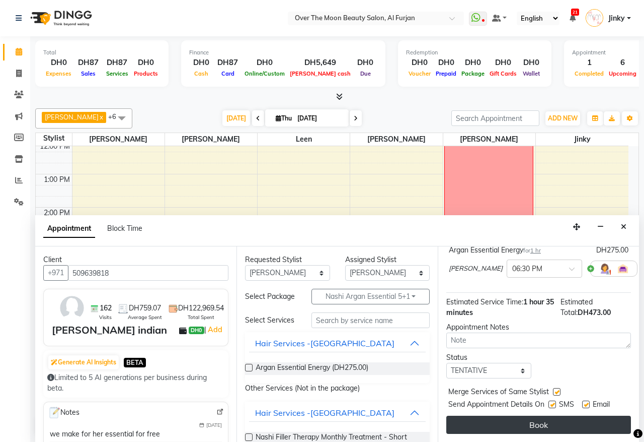
scroll to position [136, 0]
click at [558, 415] on button "Book" at bounding box center [539, 424] width 185 height 18
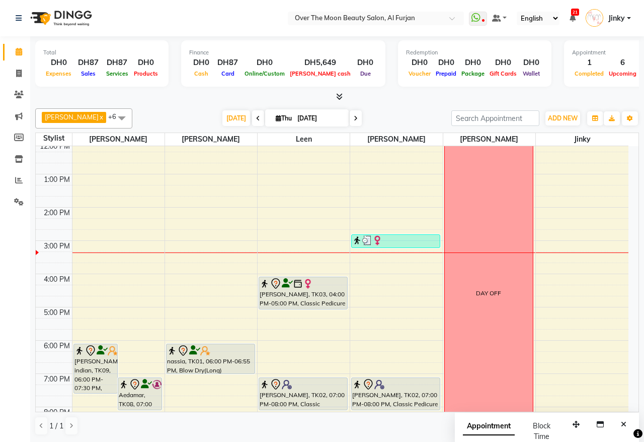
click at [85, 384] on div "[PERSON_NAME] indian, TK09, 06:00 PM-07:30 PM, Blow Dry(Long),Argan Essential E…" at bounding box center [95, 368] width 43 height 49
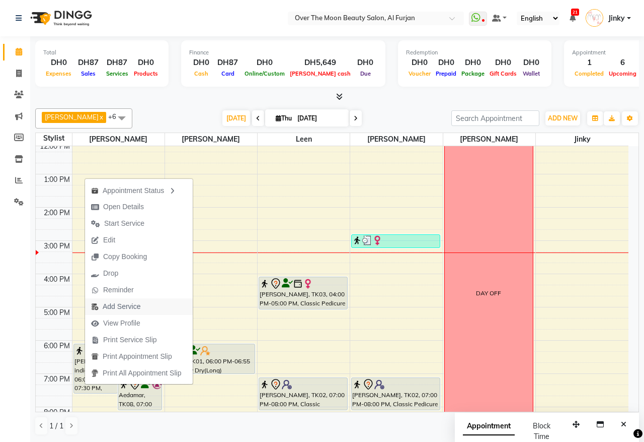
click at [107, 306] on span "Add Service" at bounding box center [122, 306] width 38 height 11
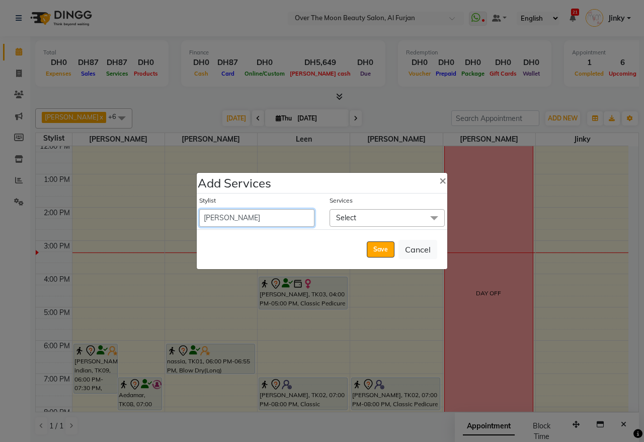
click at [286, 215] on select "Admin [PERSON_NAME] [PERSON_NAME] Marketing Account [PERSON_NAME]" at bounding box center [256, 218] width 115 height 18
select select "43472"
click at [199, 209] on select "Admin [PERSON_NAME] [PERSON_NAME] Marketing Account [PERSON_NAME]" at bounding box center [256, 218] width 115 height 18
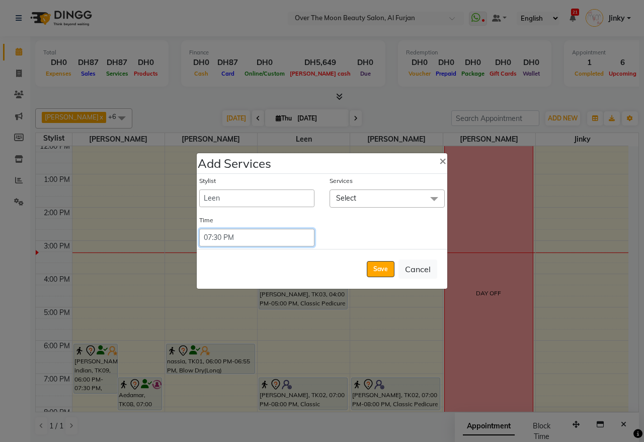
click at [255, 235] on select "Select 09:00 AM 09:15 AM 09:30 AM 09:45 AM 10:00 AM 10:15 AM 10:30 AM 10:45 AM …" at bounding box center [256, 238] width 115 height 18
select select "1080"
click at [199, 229] on select "Select 09:00 AM 09:15 AM 09:30 AM 09:45 AM 10:00 AM 10:15 AM 10:30 AM 10:45 AM …" at bounding box center [256, 238] width 115 height 18
click at [370, 199] on span "Select" at bounding box center [387, 198] width 115 height 18
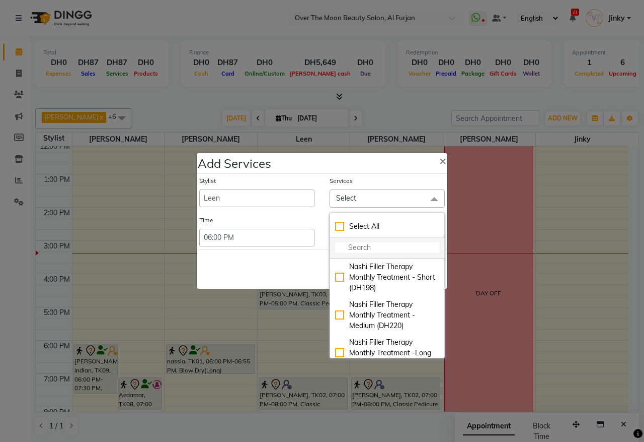
click at [381, 248] on input "multiselect-search" at bounding box center [387, 247] width 104 height 11
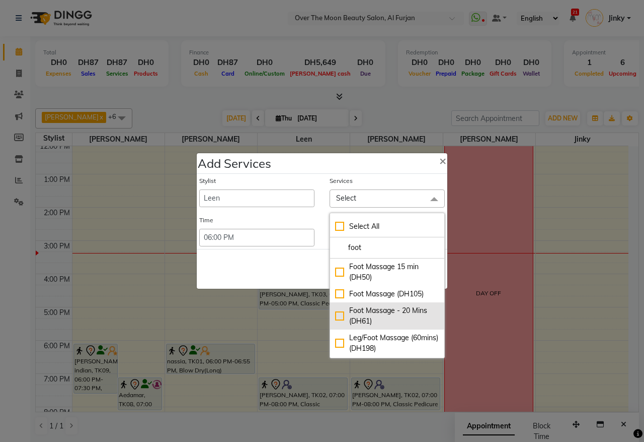
scroll to position [105, 0]
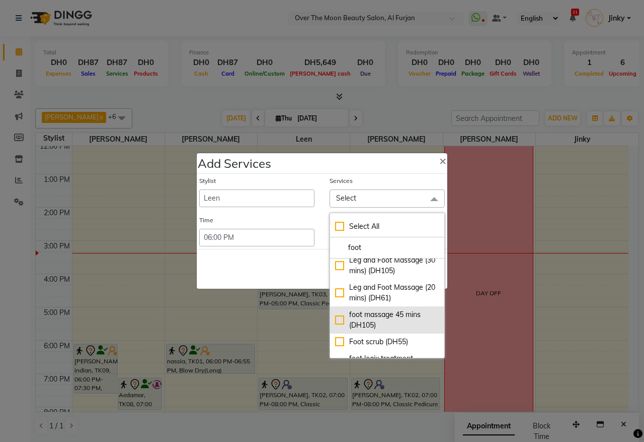
type input "foot"
click at [335, 320] on div "foot massage 45 mins (DH105)" at bounding box center [387, 319] width 104 height 21
checkbox input "true"
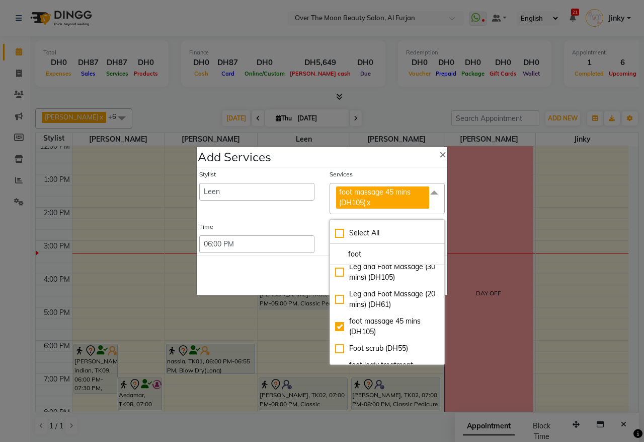
click at [252, 276] on div "Save Cancel" at bounding box center [322, 275] width 251 height 40
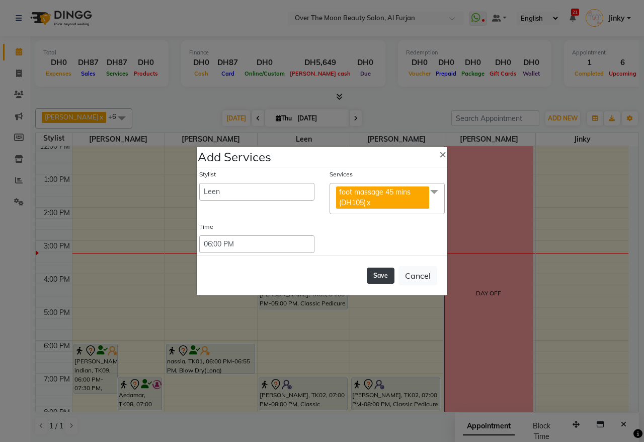
click at [386, 276] on button "Save" at bounding box center [381, 275] width 28 height 16
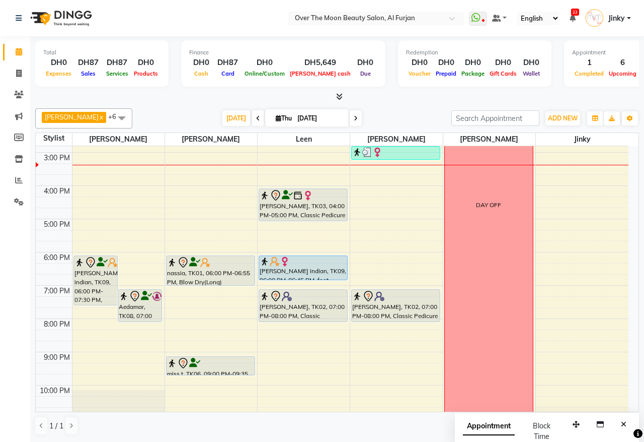
scroll to position [209, 0]
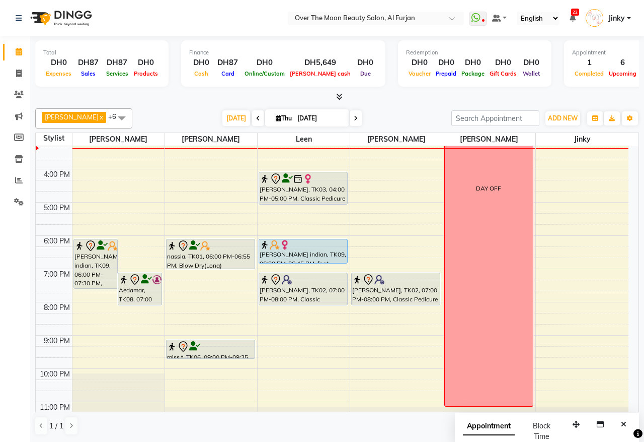
click at [184, 278] on div "9:00 AM 10:00 AM 11:00 AM 12:00 PM 1:00 PM 2:00 PM 3:00 PM 4:00 PM 5:00 PM 6:00…" at bounding box center [332, 186] width 593 height 498
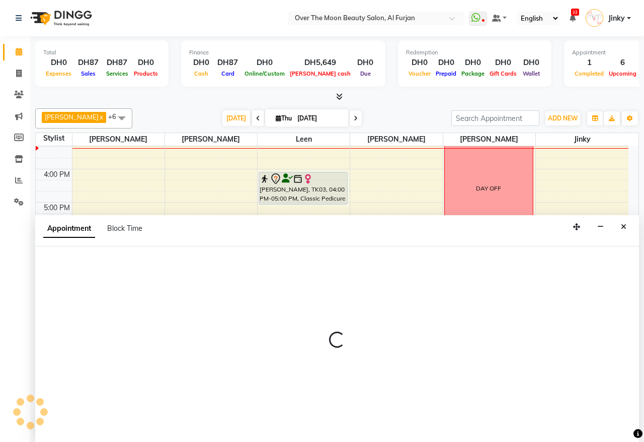
select select "29762"
select select "tentative"
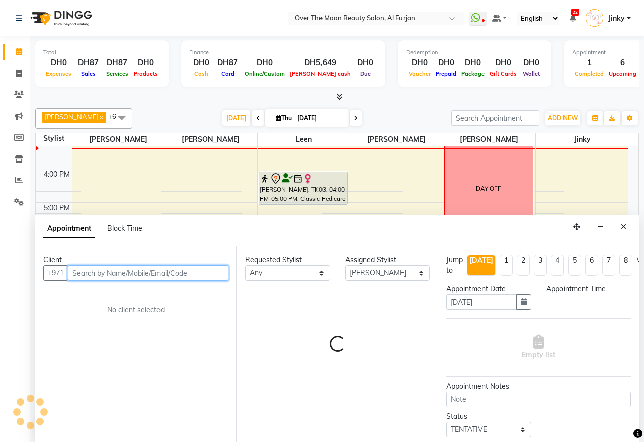
select select "1140"
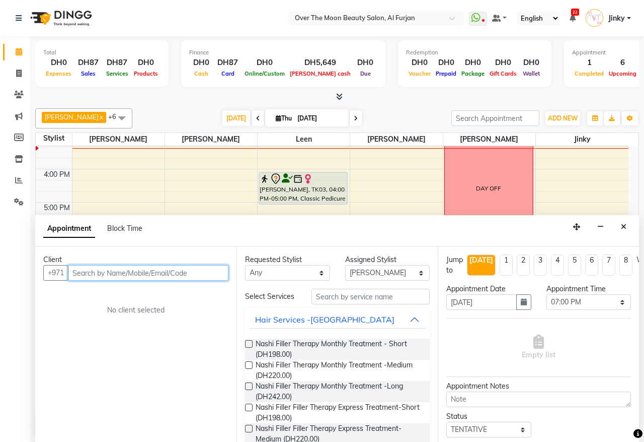
click at [171, 269] on input "text" at bounding box center [148, 273] width 161 height 16
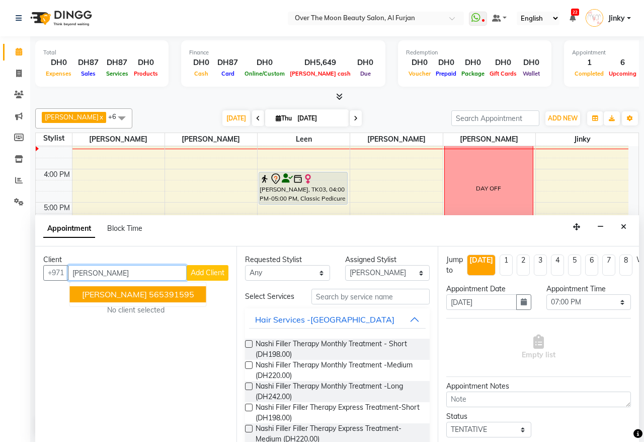
click at [154, 292] on ngb-highlight "565391595" at bounding box center [171, 294] width 45 height 10
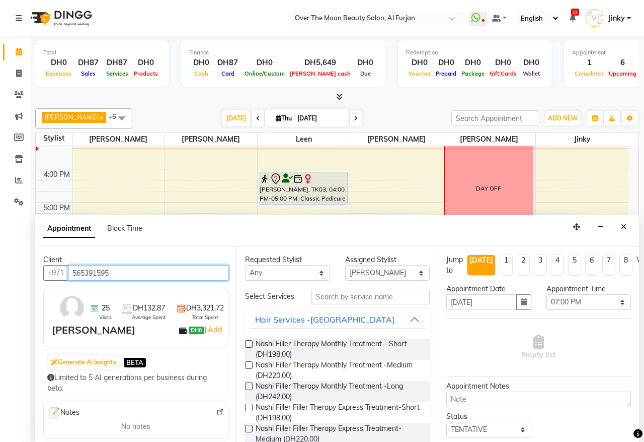
type input "565391595"
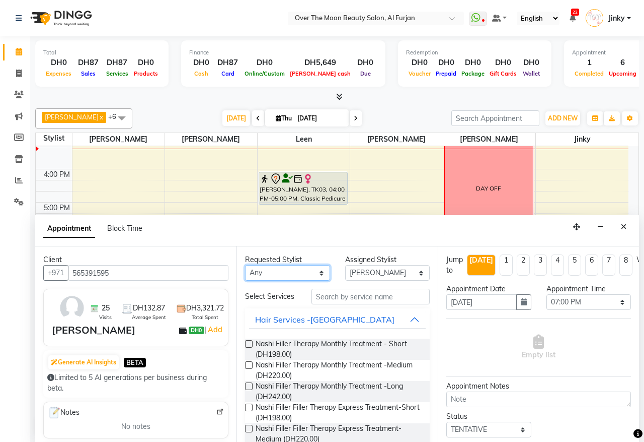
click at [287, 271] on select "Any [PERSON_NAME] [PERSON_NAME] [PERSON_NAME]" at bounding box center [287, 273] width 85 height 16
select select "29762"
click at [245, 265] on select "Any [PERSON_NAME] [PERSON_NAME] [PERSON_NAME]" at bounding box center [287, 273] width 85 height 16
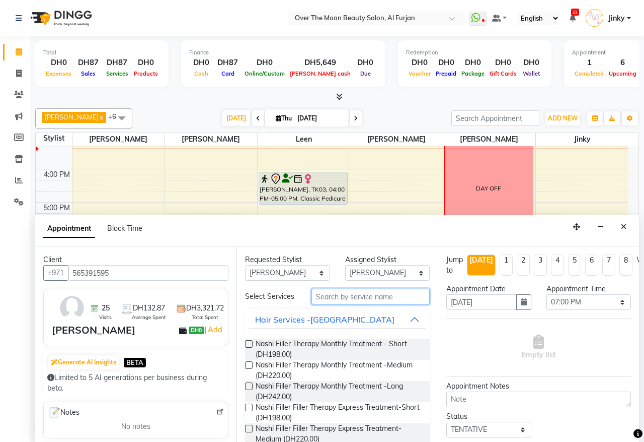
click at [340, 302] on input "text" at bounding box center [371, 296] width 118 height 16
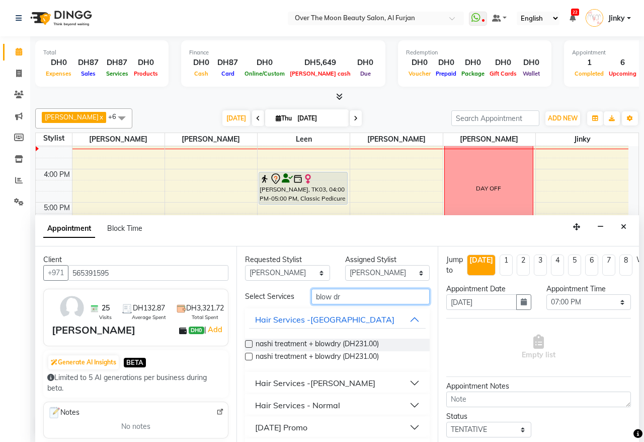
type input "blow dr"
click at [329, 411] on div "Hair Services - Normal" at bounding box center [297, 405] width 85 height 12
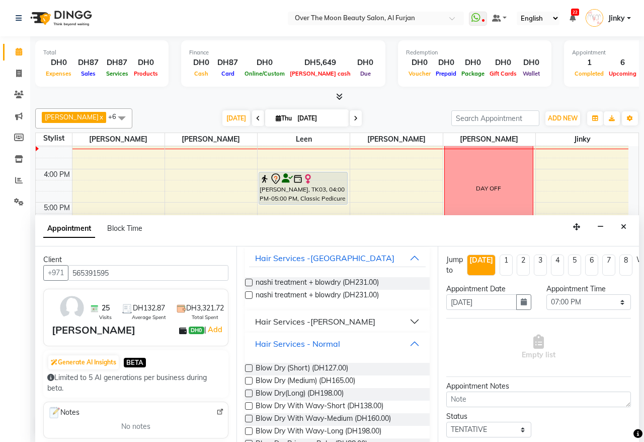
scroll to position [105, 0]
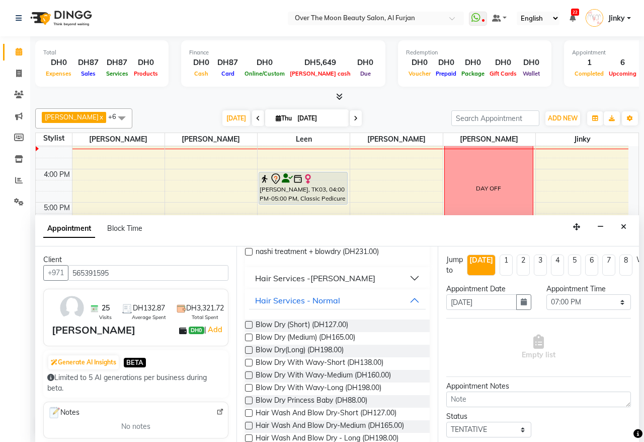
click at [248, 341] on label at bounding box center [249, 337] width 8 height 8
click at [248, 341] on input "checkbox" at bounding box center [248, 338] width 7 height 7
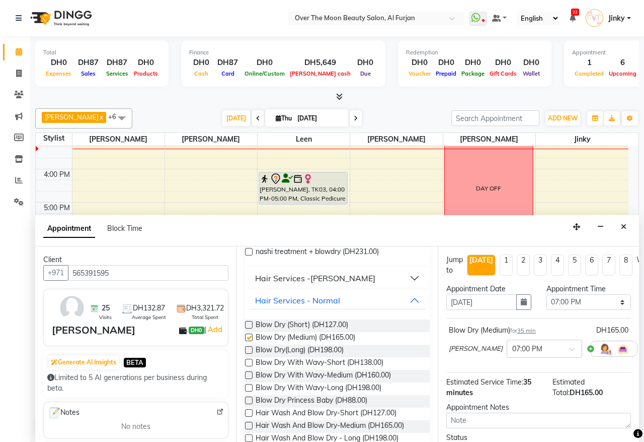
checkbox input "false"
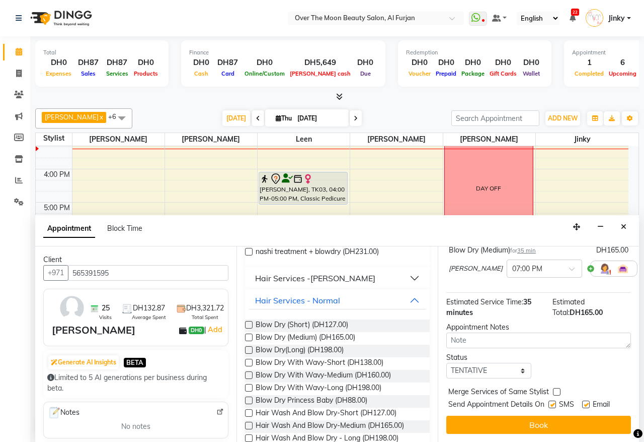
click at [555, 388] on label at bounding box center [557, 392] width 8 height 8
click at [555, 389] on input "checkbox" at bounding box center [556, 392] width 7 height 7
checkbox input "true"
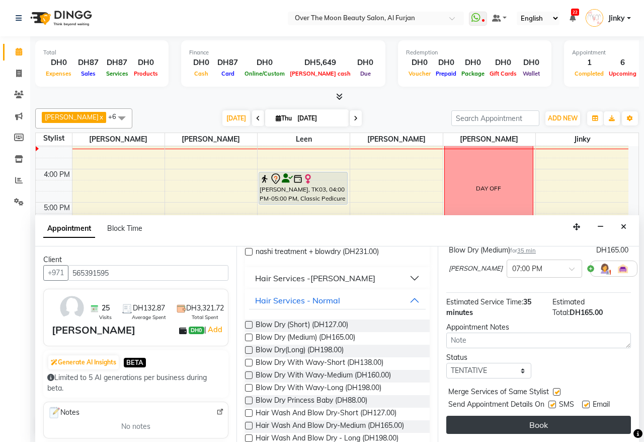
click at [545, 415] on button "Book" at bounding box center [539, 424] width 185 height 18
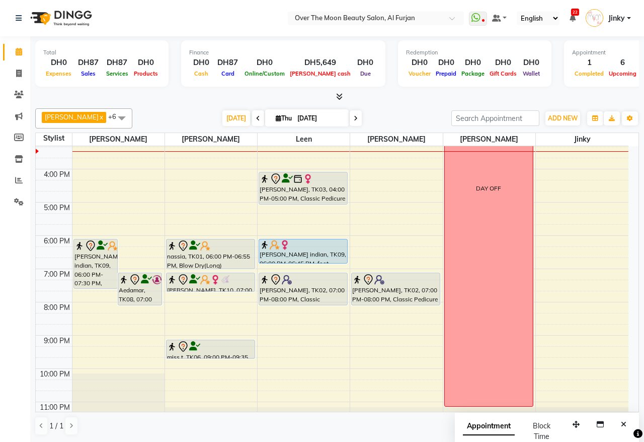
click at [354, 116] on icon at bounding box center [356, 118] width 4 height 6
type input "[DATE]"
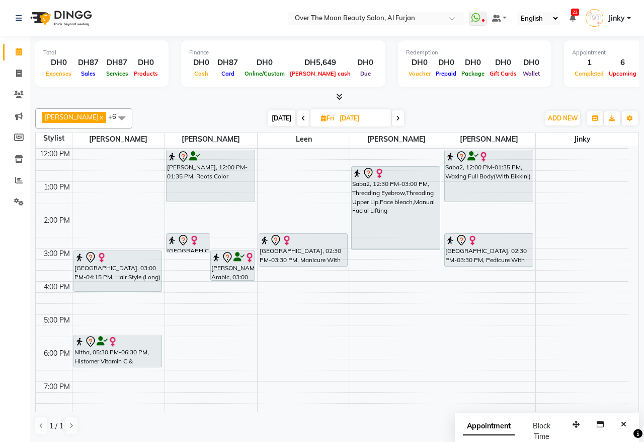
scroll to position [0, 0]
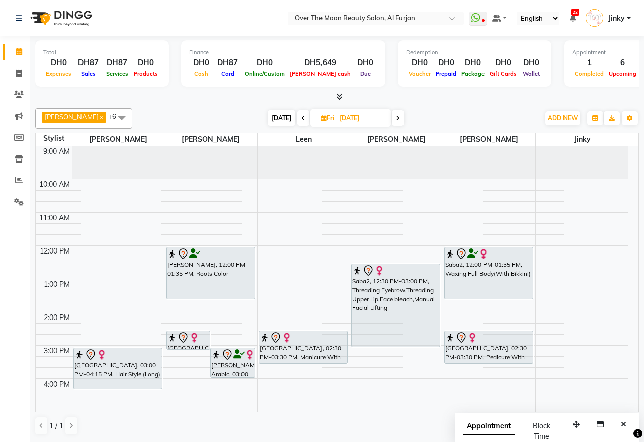
click at [396, 279] on div "Saba2, 12:30 PM-03:00 PM, Threading Eyebrow,Threading Upper Lip,Face bleach,Man…" at bounding box center [396, 305] width 88 height 83
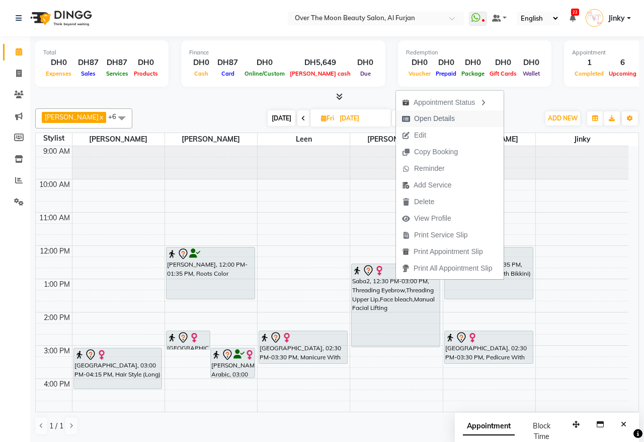
click at [442, 120] on span "Open Details" at bounding box center [434, 118] width 41 height 11
select select "7"
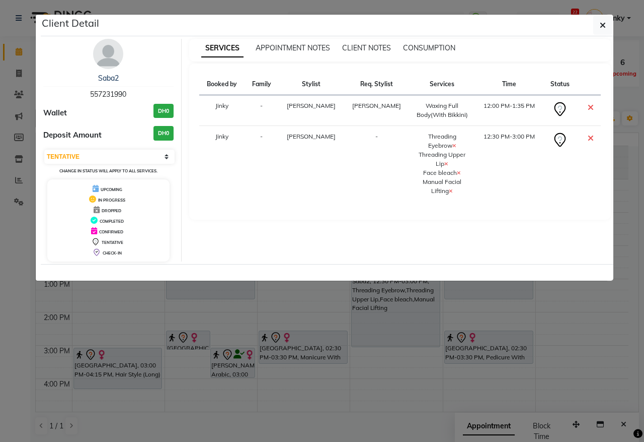
click at [457, 170] on icon at bounding box center [459, 172] width 4 height 5
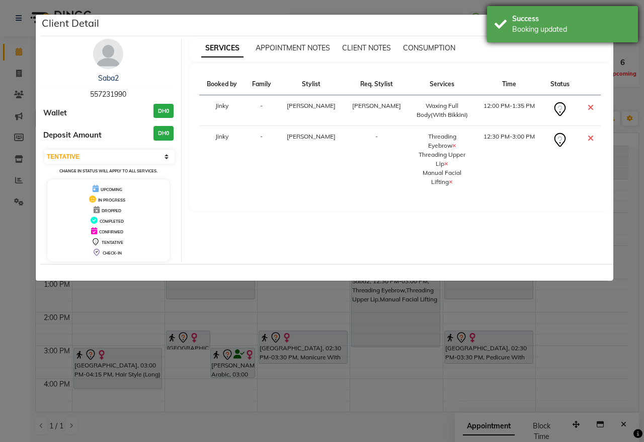
click at [557, 26] on div "Booking updated" at bounding box center [571, 29] width 118 height 11
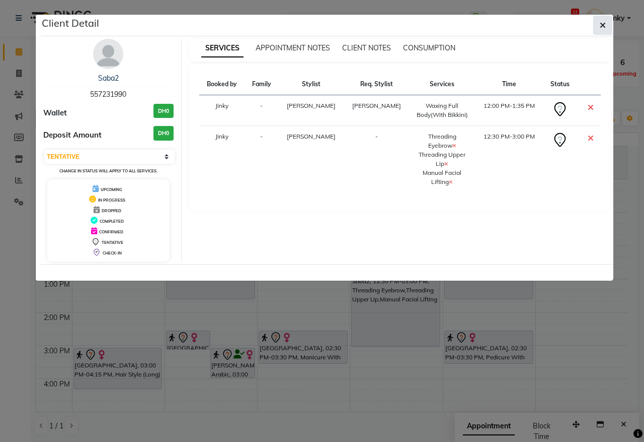
click at [602, 27] on icon "button" at bounding box center [603, 25] width 6 height 8
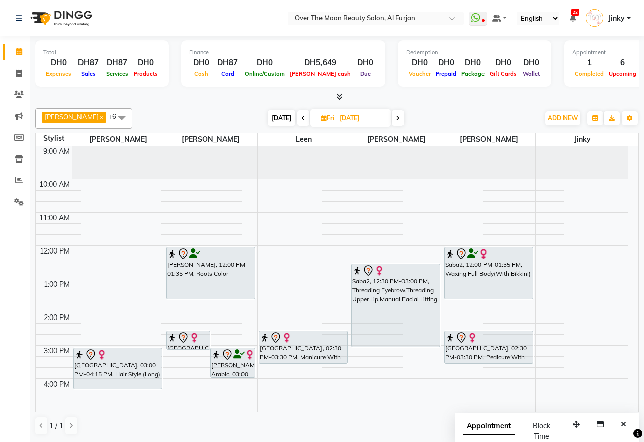
click at [471, 282] on div "Saba2, 12:00 PM-01:35 PM, Waxing Full Body(With Bikkini)" at bounding box center [489, 272] width 88 height 51
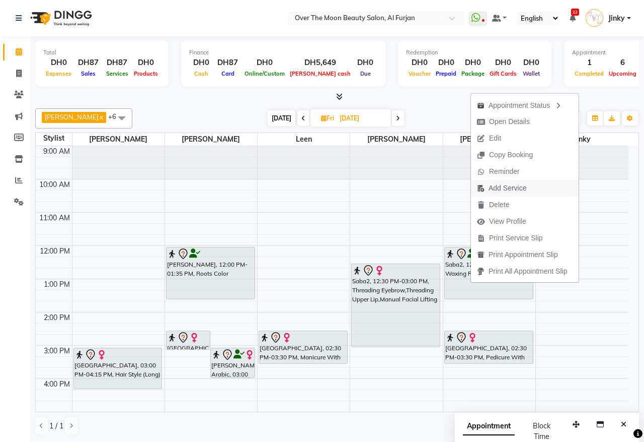
click at [499, 186] on span "Add Service" at bounding box center [508, 188] width 38 height 11
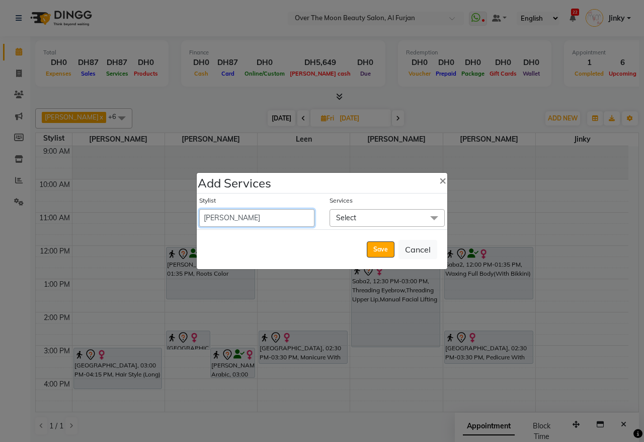
click at [287, 214] on select "Admin [PERSON_NAME] [PERSON_NAME] Marketing Account [PERSON_NAME]" at bounding box center [256, 218] width 115 height 18
select select "43472"
click at [199, 209] on select "Admin [PERSON_NAME] [PERSON_NAME] Marketing Account [PERSON_NAME]" at bounding box center [256, 218] width 115 height 18
select select "825"
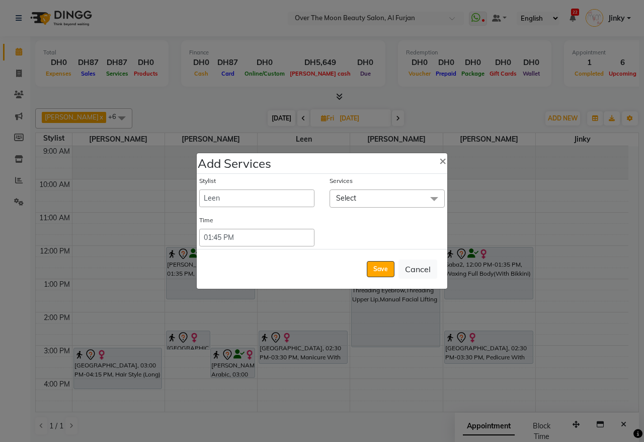
click at [391, 195] on span "Select" at bounding box center [387, 198] width 115 height 18
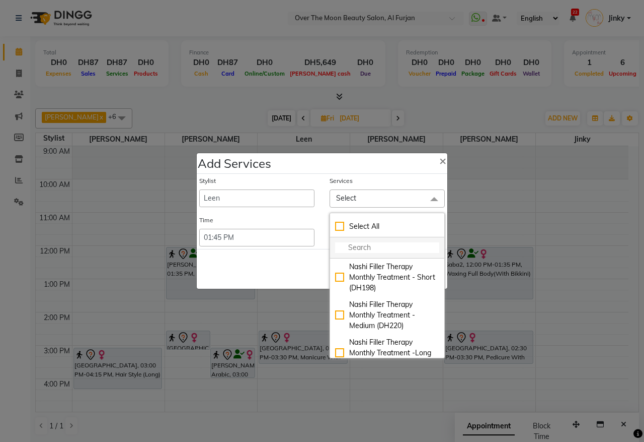
click at [373, 244] on input "multiselect-search" at bounding box center [387, 247] width 104 height 11
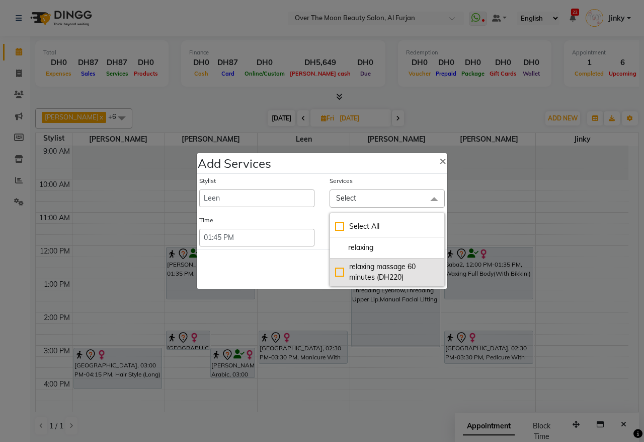
type input "relaxing"
click at [341, 272] on div "relaxing massage 60 minutes (DH220)" at bounding box center [387, 271] width 104 height 21
checkbox input "true"
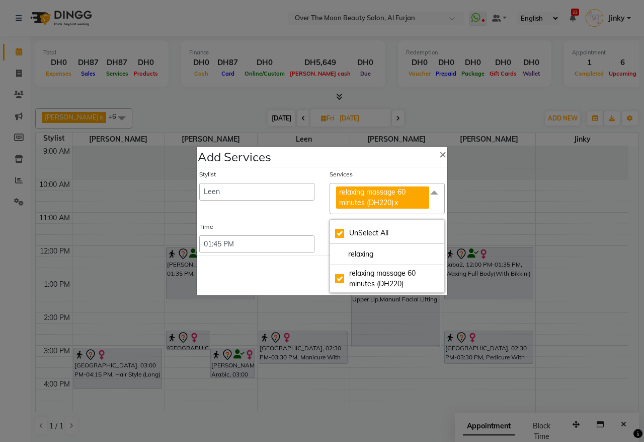
click at [311, 275] on div "Save Cancel" at bounding box center [322, 275] width 251 height 40
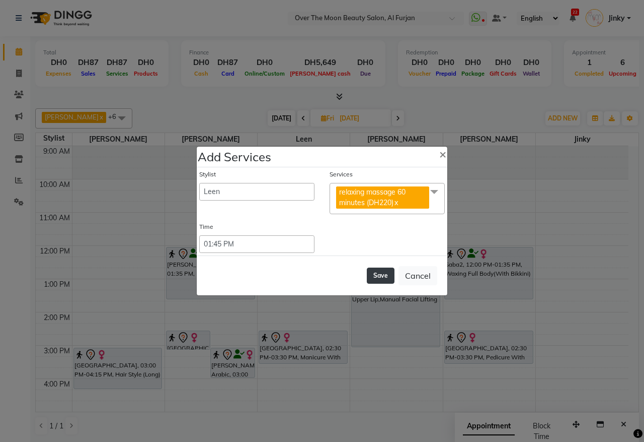
click at [384, 277] on button "Save" at bounding box center [381, 275] width 28 height 16
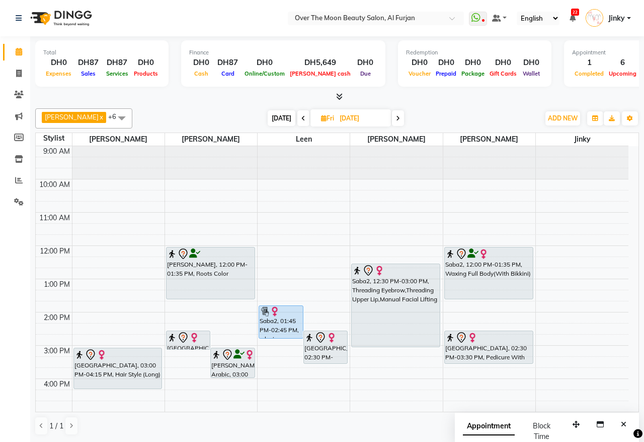
click at [270, 320] on div "Saba2, 01:45 PM-02:45 PM, relaxing massage 60 minutes" at bounding box center [280, 322] width 43 height 32
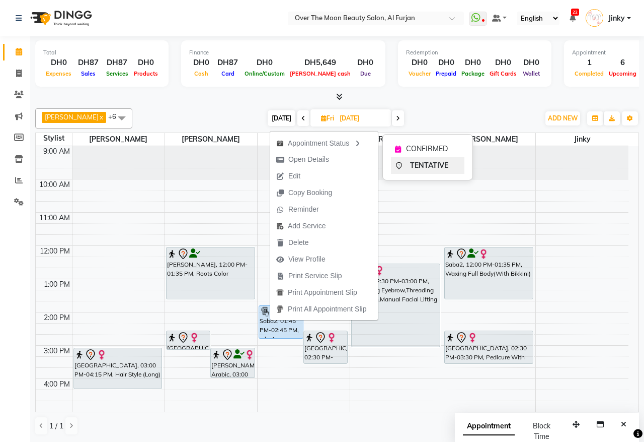
click at [418, 165] on span "TENTATIVE" at bounding box center [429, 165] width 38 height 11
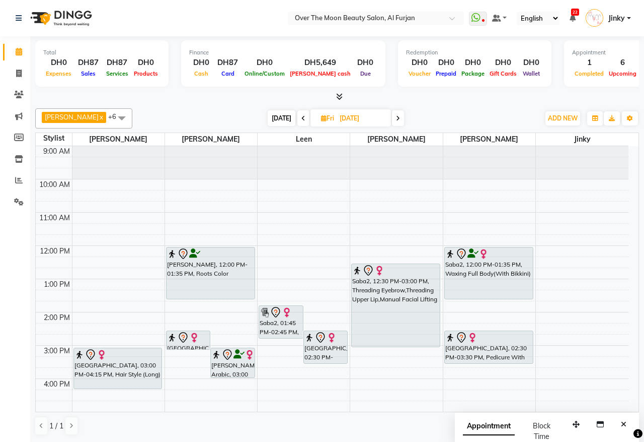
click at [268, 116] on span "[DATE]" at bounding box center [282, 118] width 28 height 16
type input "[DATE]"
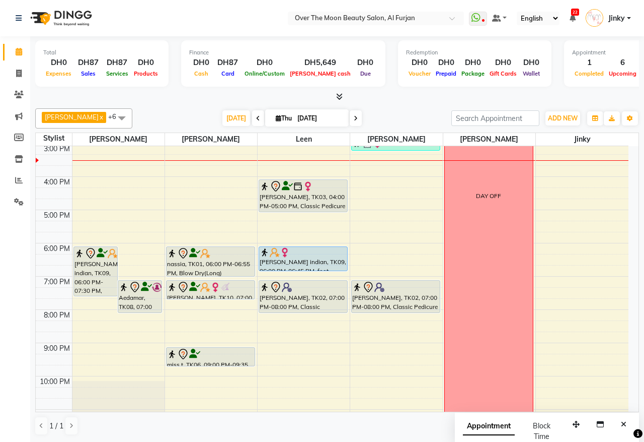
scroll to position [97, 0]
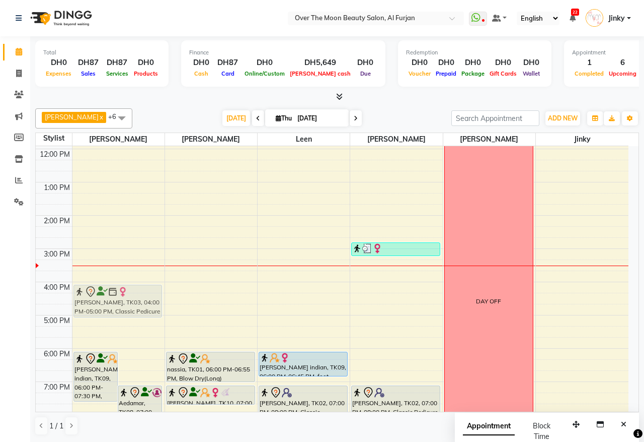
drag, startPoint x: 295, startPoint y: 303, endPoint x: 116, endPoint y: 304, distance: 178.7
click at [117, 305] on tr "[PERSON_NAME] indian, TK09, 06:00 PM-07:30 PM, Blow Dry(Long),Argan Essential E…" at bounding box center [332, 298] width 593 height 498
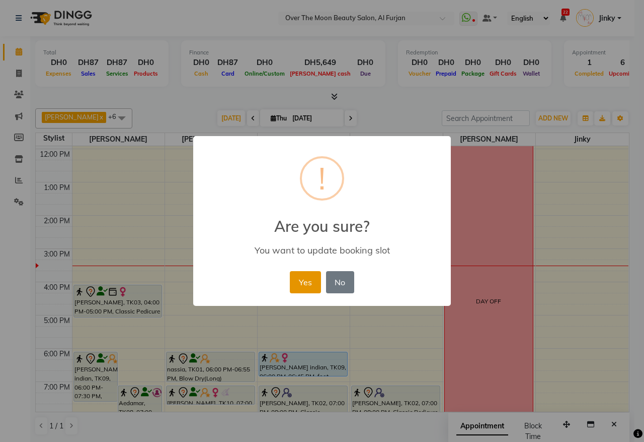
click at [306, 281] on button "Yes" at bounding box center [305, 282] width 31 height 22
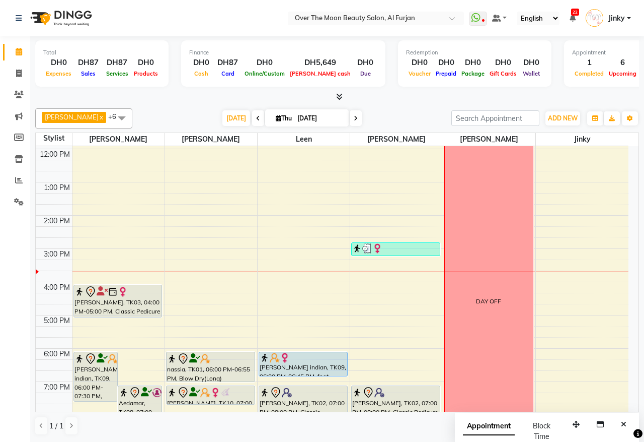
scroll to position [202, 0]
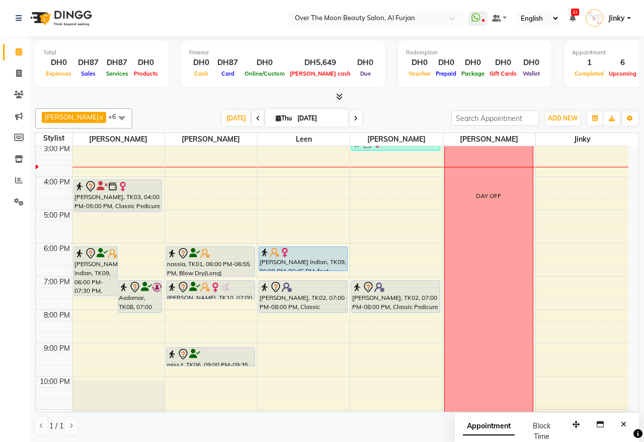
click at [119, 321] on div "9:00 AM 10:00 AM 11:00 AM 12:00 PM 1:00 PM 2:00 PM 3:00 PM 4:00 PM 5:00 PM 6:00…" at bounding box center [332, 193] width 593 height 498
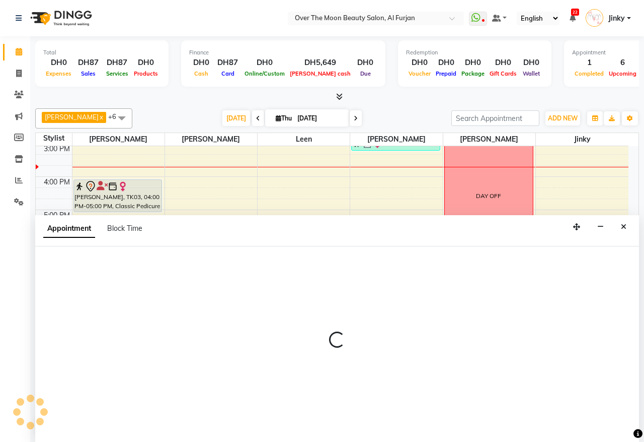
select select "20146"
select select "tentative"
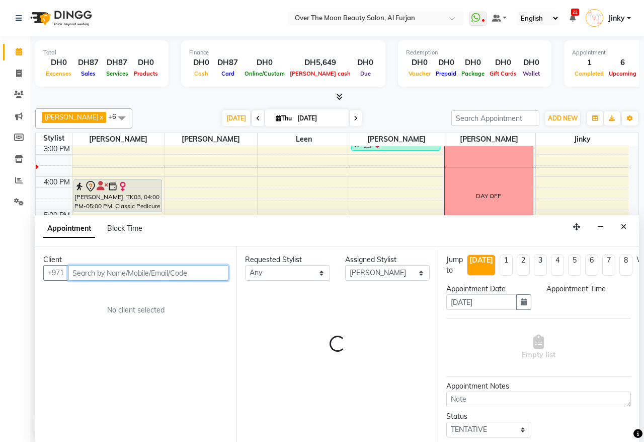
select select "1200"
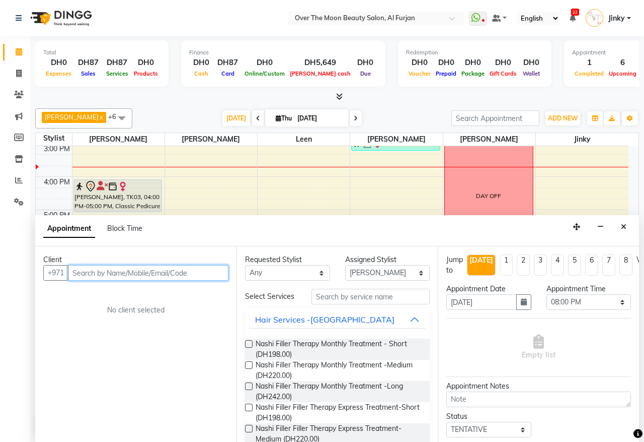
click at [179, 270] on input "text" at bounding box center [148, 273] width 161 height 16
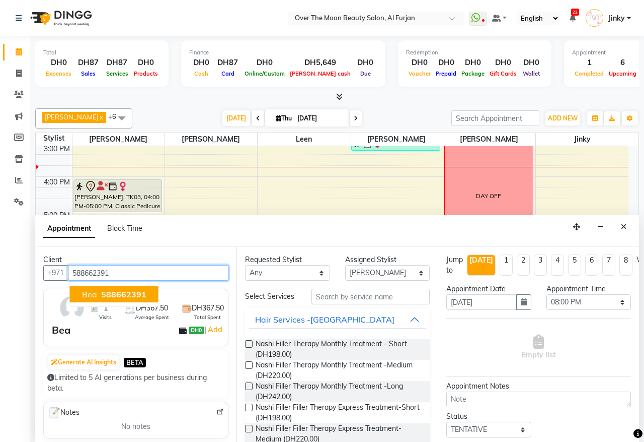
click at [133, 293] on span "588662391" at bounding box center [123, 294] width 45 height 10
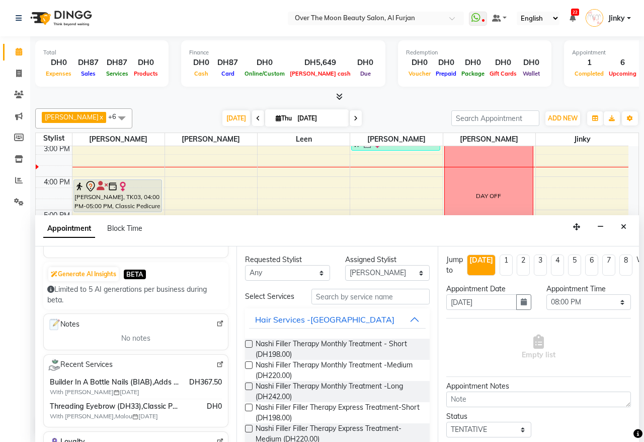
scroll to position [105, 0]
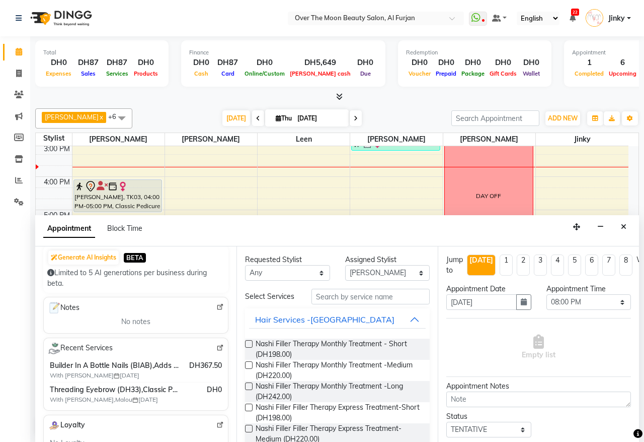
type input "588662391"
click at [365, 274] on select "Select [PERSON_NAME] [PERSON_NAME] [PERSON_NAME]" at bounding box center [387, 273] width 85 height 16
select select "64402"
click at [345, 265] on select "Select [PERSON_NAME] [PERSON_NAME] [PERSON_NAME]" at bounding box center [387, 273] width 85 height 16
click at [348, 301] on input "text" at bounding box center [371, 296] width 118 height 16
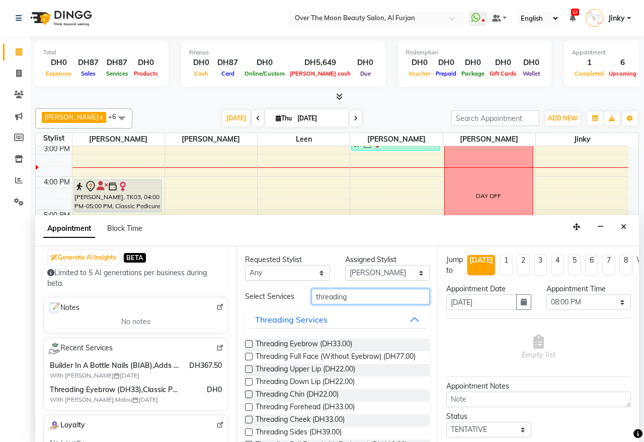
type input "threading"
click at [248, 347] on label at bounding box center [249, 344] width 8 height 8
click at [248, 348] on input "checkbox" at bounding box center [248, 344] width 7 height 7
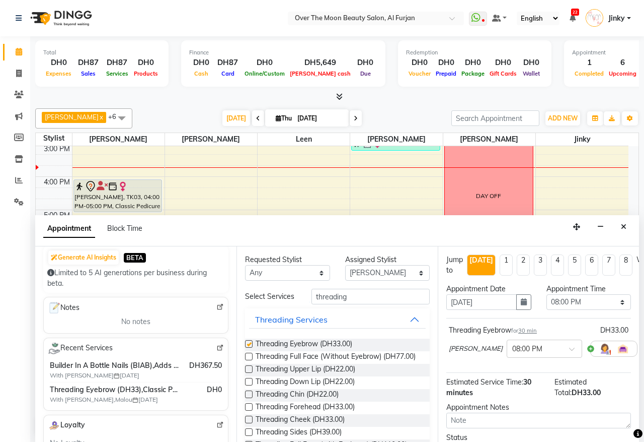
checkbox input "false"
drag, startPoint x: 346, startPoint y: 272, endPoint x: 305, endPoint y: 276, distance: 42.0
click at [346, 272] on select "Select [PERSON_NAME] [PERSON_NAME] [PERSON_NAME]" at bounding box center [387, 273] width 85 height 16
click at [289, 272] on select "Any [PERSON_NAME] [PERSON_NAME] [PERSON_NAME]" at bounding box center [287, 273] width 85 height 16
select select "20146"
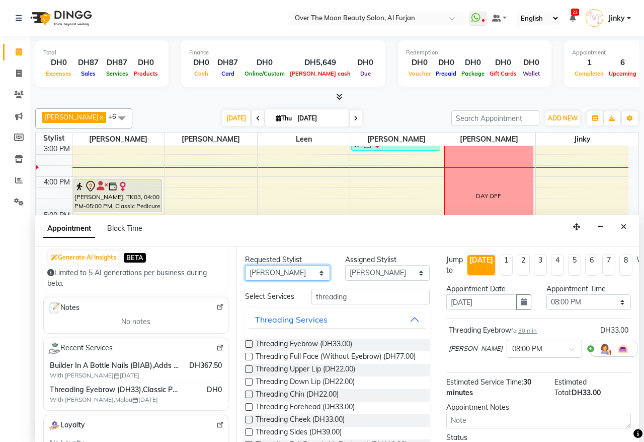
click at [245, 265] on select "Any [PERSON_NAME] [PERSON_NAME] [PERSON_NAME]" at bounding box center [287, 273] width 85 height 16
select select "20146"
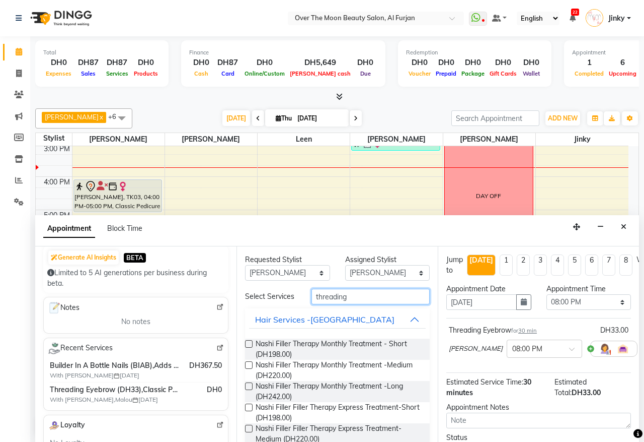
drag, startPoint x: 358, startPoint y: 300, endPoint x: 276, endPoint y: 308, distance: 82.4
click at [279, 304] on div "Select Services threading" at bounding box center [338, 296] width 200 height 16
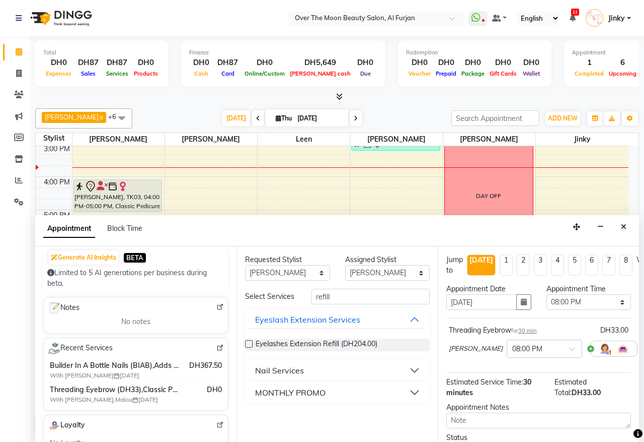
click at [263, 369] on div "Nail Services" at bounding box center [279, 370] width 49 height 12
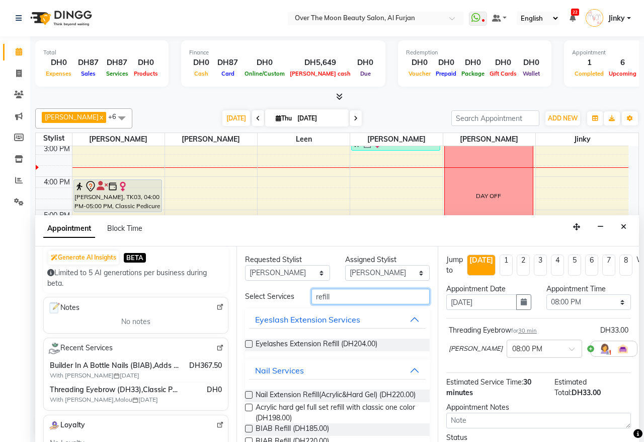
drag, startPoint x: 336, startPoint y: 296, endPoint x: 278, endPoint y: 308, distance: 59.1
click at [278, 304] on div "Select Services refill" at bounding box center [338, 296] width 200 height 16
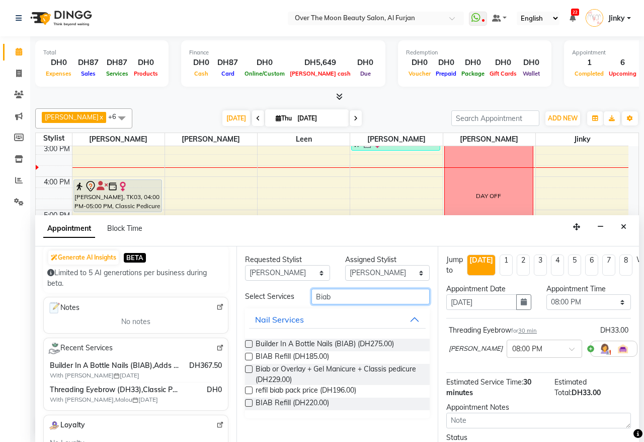
type input "Biab"
click at [250, 401] on label at bounding box center [249, 403] width 8 height 8
click at [250, 401] on input "checkbox" at bounding box center [248, 403] width 7 height 7
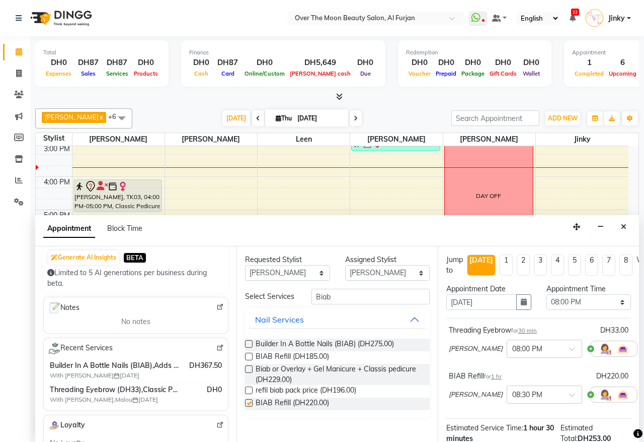
checkbox input "false"
click at [376, 272] on select "Select [PERSON_NAME] [PERSON_NAME] [PERSON_NAME]" at bounding box center [387, 273] width 85 height 16
click at [299, 273] on select "Any [PERSON_NAME] [PERSON_NAME] [PERSON_NAME]" at bounding box center [287, 273] width 85 height 16
select select "null"
click at [245, 265] on select "Any [PERSON_NAME] [PERSON_NAME] [PERSON_NAME]" at bounding box center [287, 273] width 85 height 16
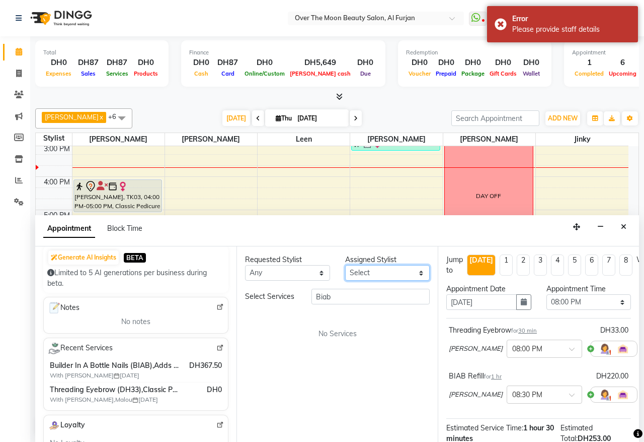
click at [377, 273] on select "Select [PERSON_NAME] [PERSON_NAME] [PERSON_NAME]" at bounding box center [387, 273] width 85 height 16
select select "43472"
click at [345, 265] on select "Select [PERSON_NAME] [PERSON_NAME] [PERSON_NAME]" at bounding box center [387, 273] width 85 height 16
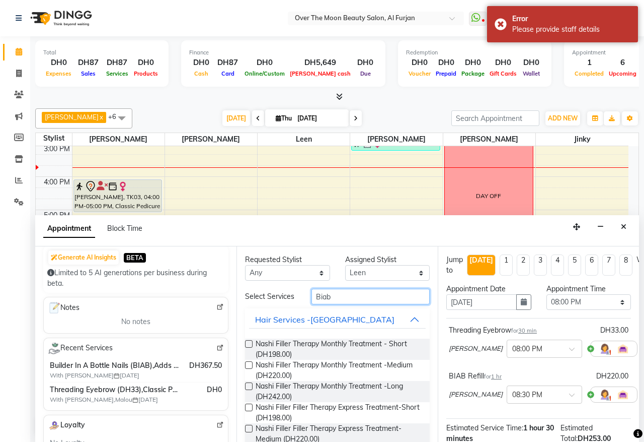
drag, startPoint x: 335, startPoint y: 298, endPoint x: 293, endPoint y: 306, distance: 42.0
click at [293, 304] on div "Select Services Biab" at bounding box center [338, 296] width 200 height 16
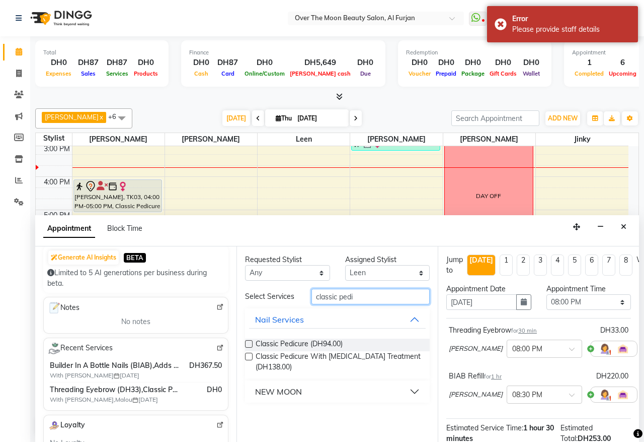
type input "classic pedi"
click at [249, 343] on label at bounding box center [249, 344] width 8 height 8
click at [249, 343] on input "checkbox" at bounding box center [248, 344] width 7 height 7
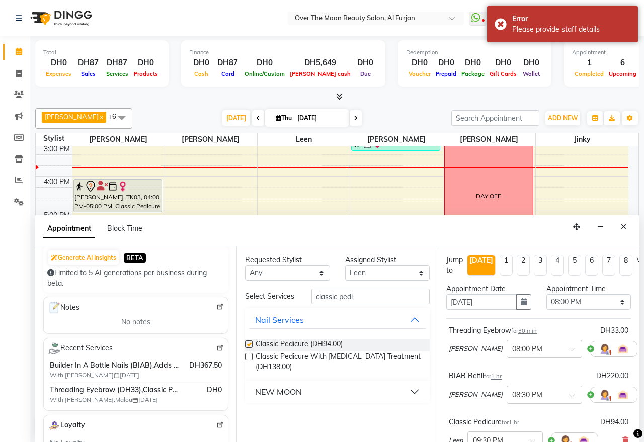
checkbox input "false"
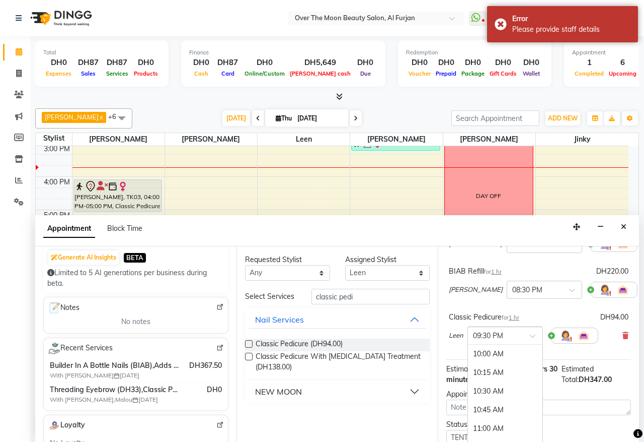
click at [532, 335] on span at bounding box center [536, 338] width 13 height 11
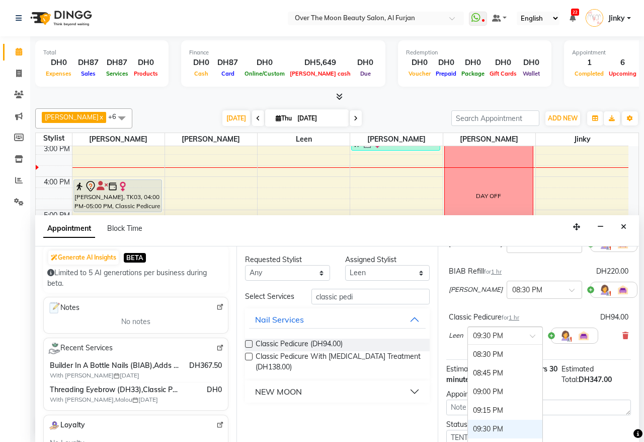
scroll to position [764, 0]
click at [497, 380] on div "08:30 PM" at bounding box center [505, 379] width 75 height 19
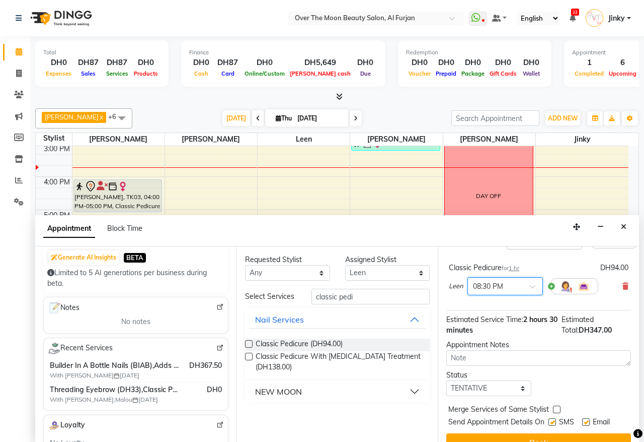
scroll to position [192, 0]
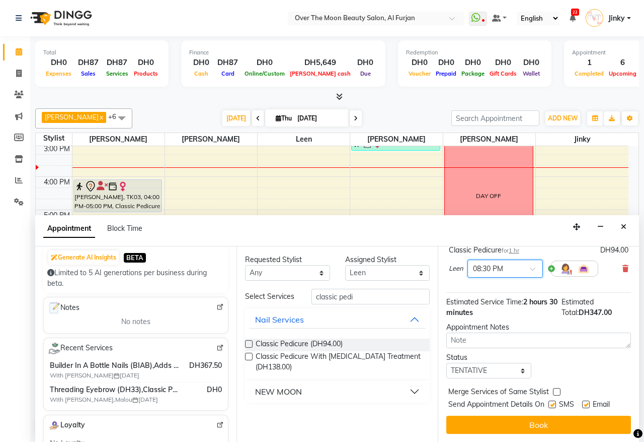
click at [556, 388] on label at bounding box center [557, 392] width 8 height 8
click at [556, 389] on input "checkbox" at bounding box center [556, 392] width 7 height 7
checkbox input "true"
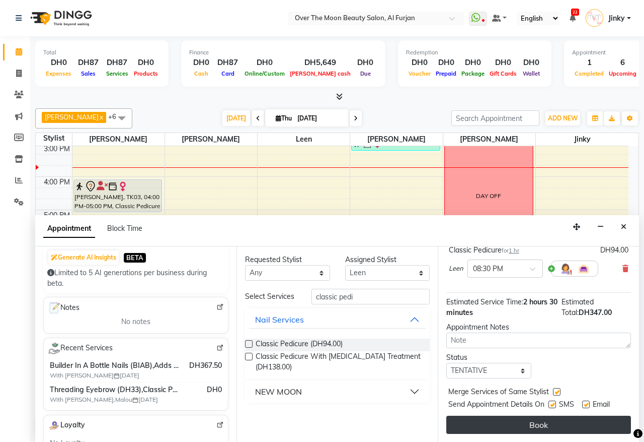
click at [541, 415] on button "Book" at bounding box center [539, 424] width 185 height 18
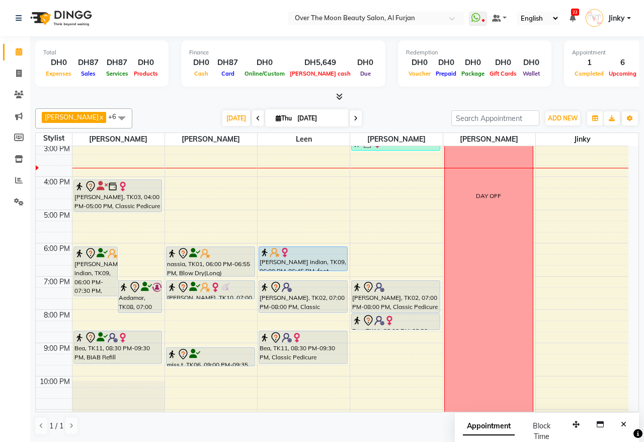
click at [308, 263] on div "[PERSON_NAME] indian, TK09, 06:00 PM-06:45 PM, foot massage 45 mins (DH105)" at bounding box center [303, 259] width 88 height 24
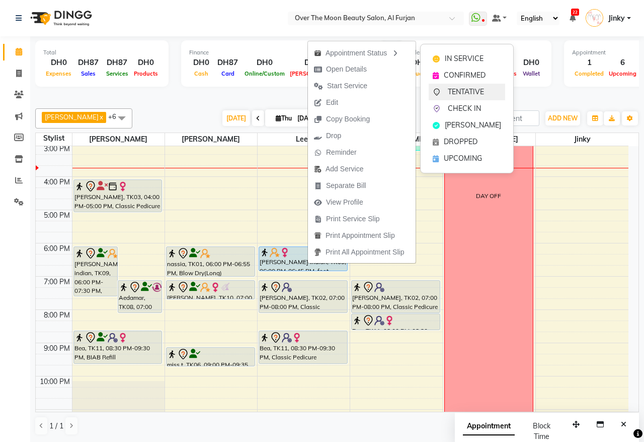
click at [462, 92] on span "TENTATIVE" at bounding box center [466, 92] width 36 height 11
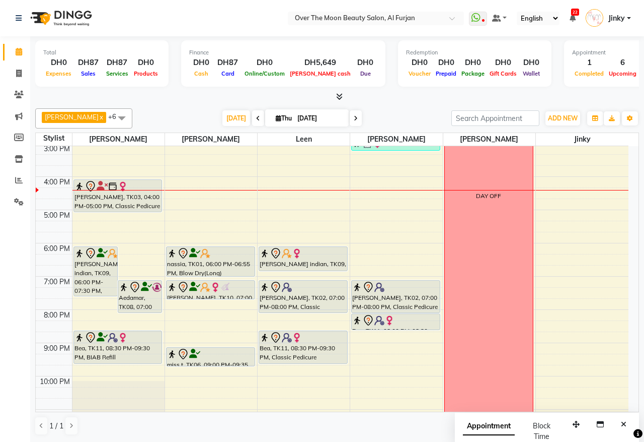
click at [124, 200] on div "[PERSON_NAME], TK03, 04:00 PM-05:00 PM, Classic Pedicure" at bounding box center [118, 196] width 88 height 32
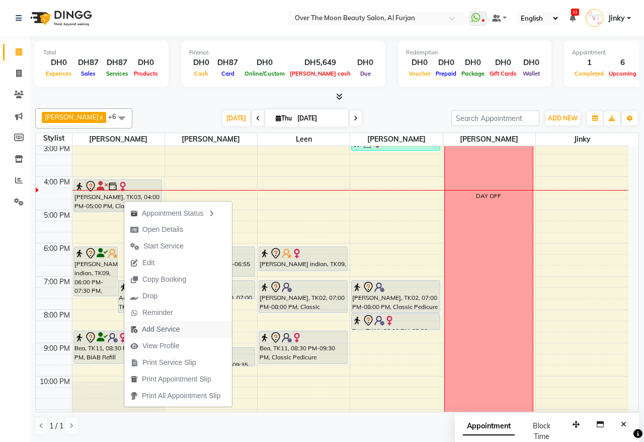
click at [168, 329] on span "Add Service" at bounding box center [161, 329] width 38 height 11
select select "20146"
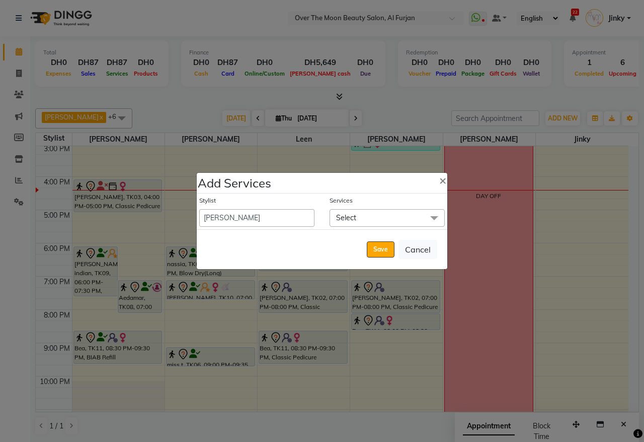
click at [377, 216] on span "Select" at bounding box center [387, 218] width 115 height 18
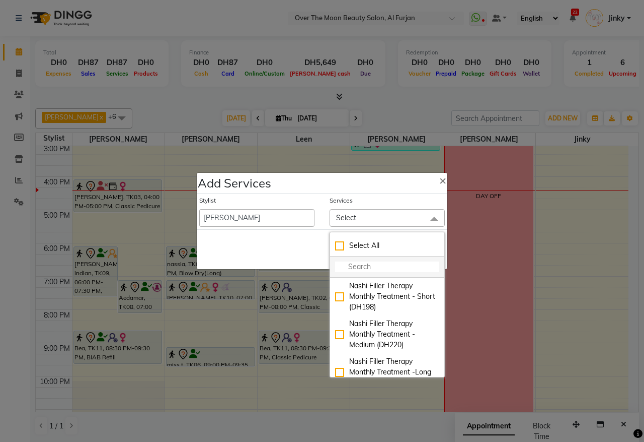
click at [358, 264] on input "multiselect-search" at bounding box center [387, 266] width 104 height 11
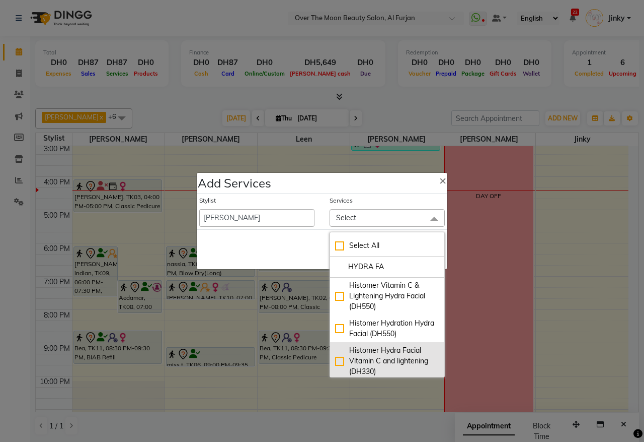
scroll to position [170, 0]
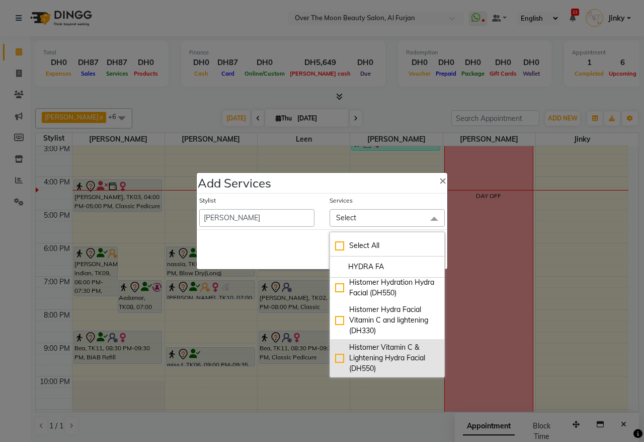
type input "HYDRA FA"
click at [335, 358] on div "Histomer Vitamin C & Lightening Hydra Facial (DH550)" at bounding box center [387, 358] width 104 height 32
checkbox input "true"
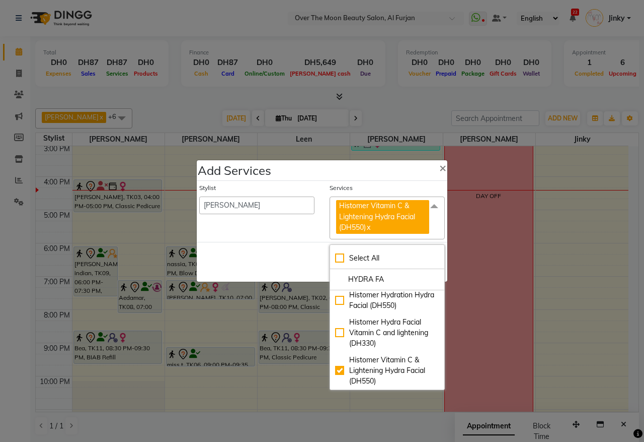
click at [283, 259] on div "Save Cancel" at bounding box center [322, 262] width 251 height 40
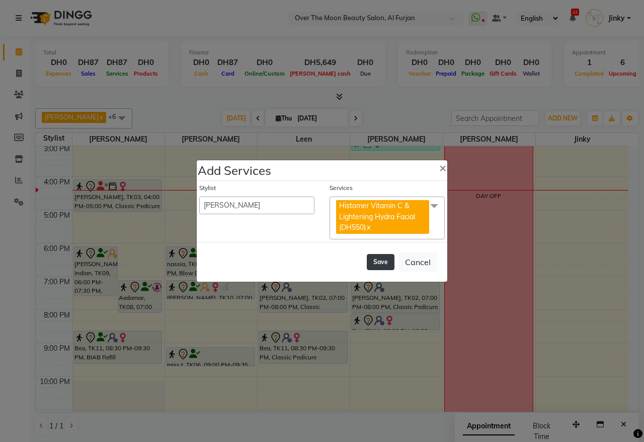
click at [383, 258] on button "Save" at bounding box center [381, 262] width 28 height 16
select select "66106"
